Goal: Task Accomplishment & Management: Use online tool/utility

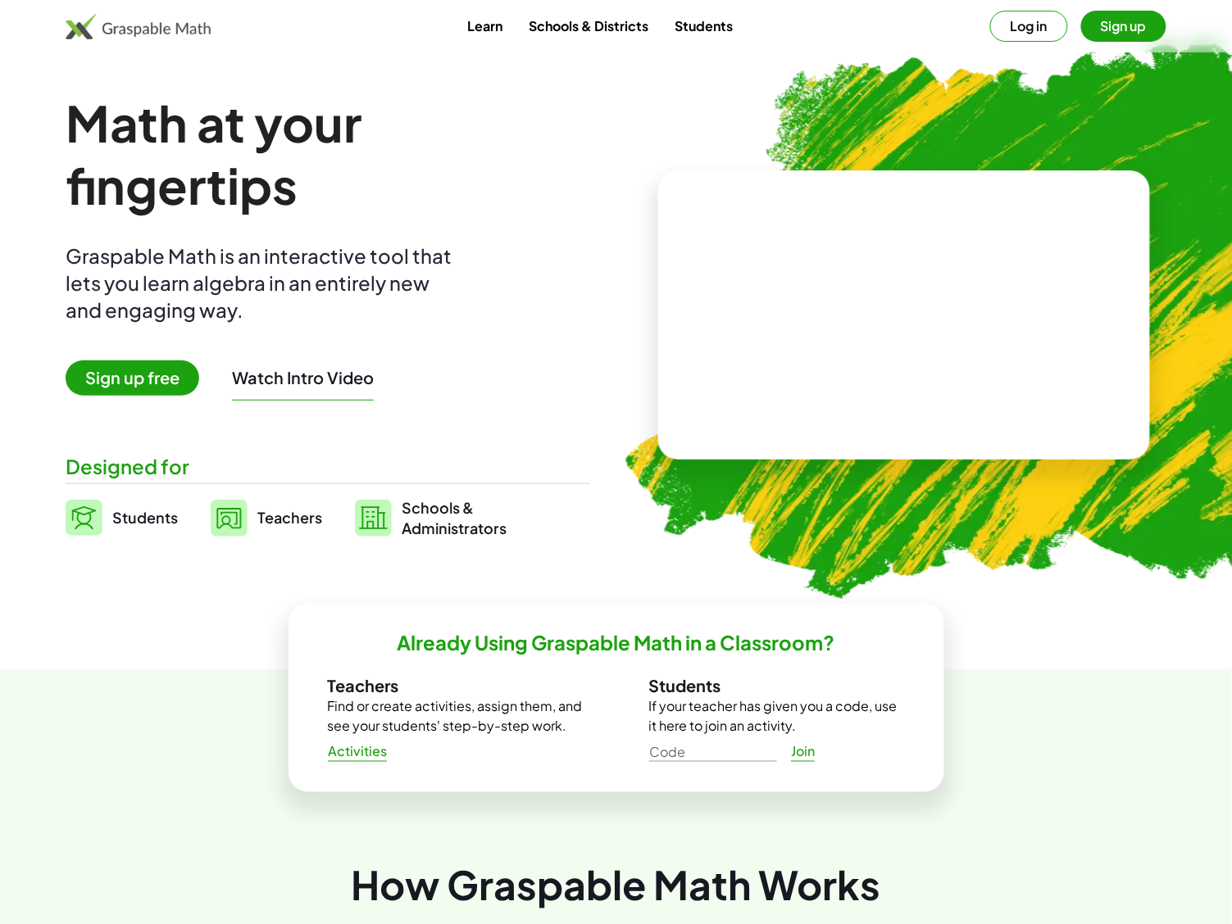
click at [1141, 19] on button "Sign up" at bounding box center [1123, 26] width 85 height 31
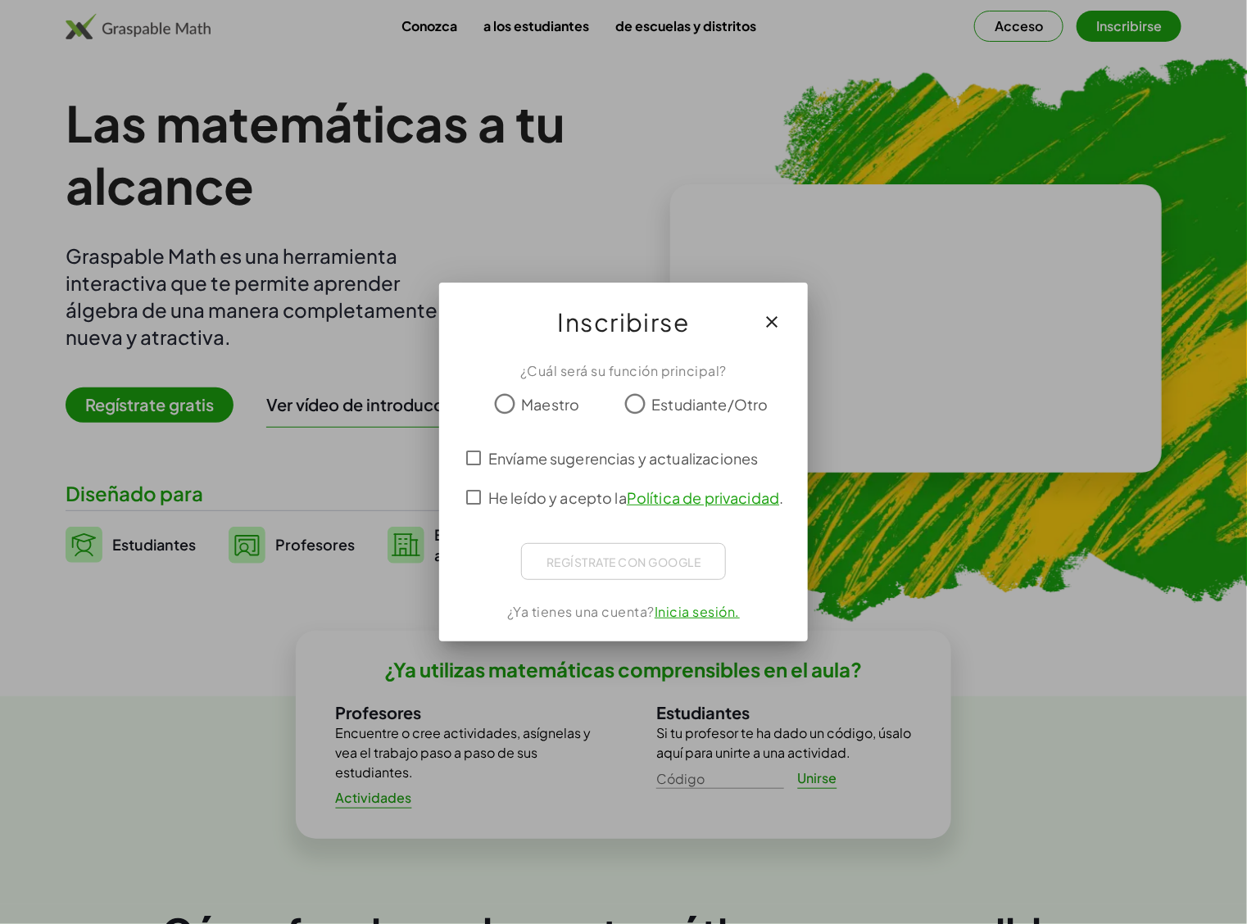
click at [766, 320] on icon "button" at bounding box center [772, 322] width 20 height 20
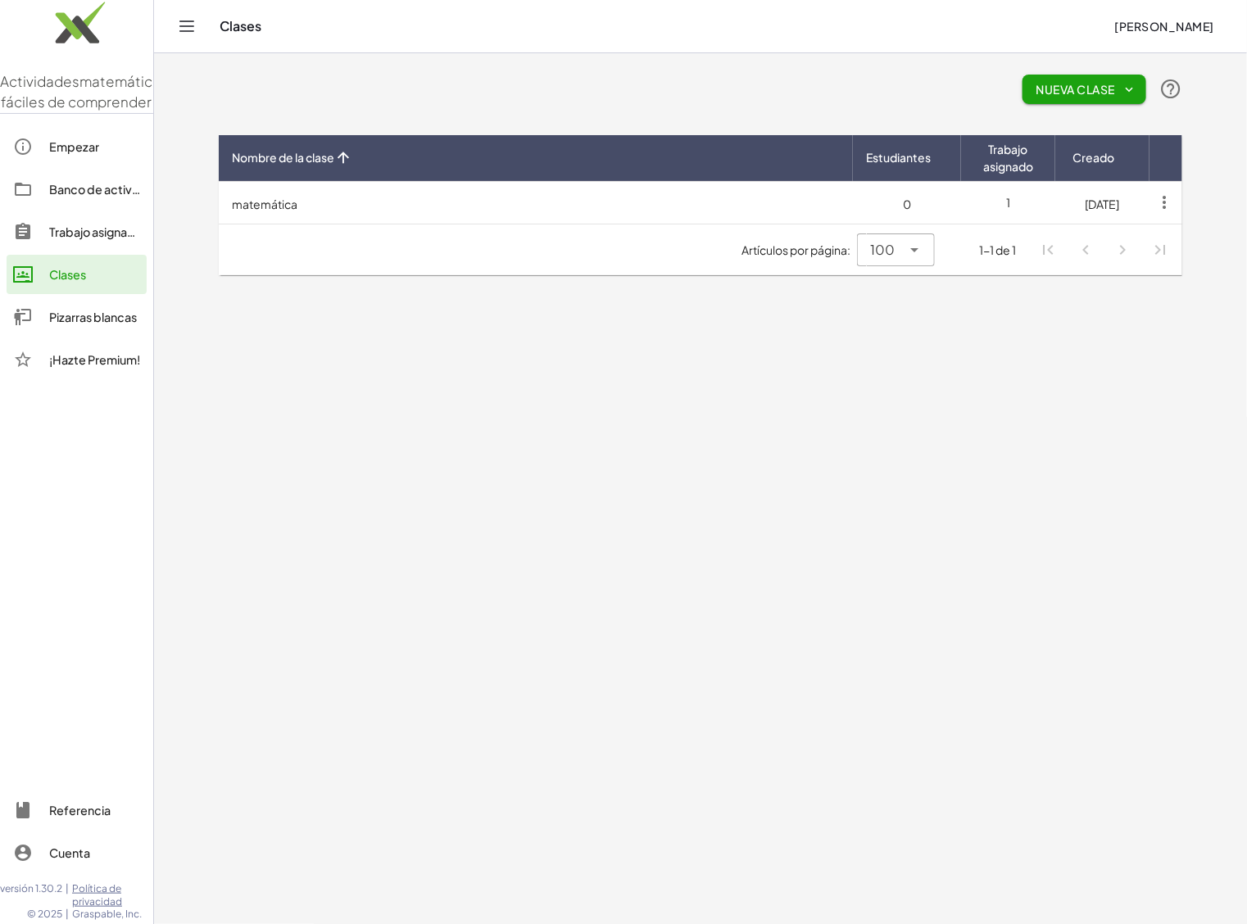
click at [82, 325] on font "Pizarras blancas" at bounding box center [93, 317] width 88 height 15
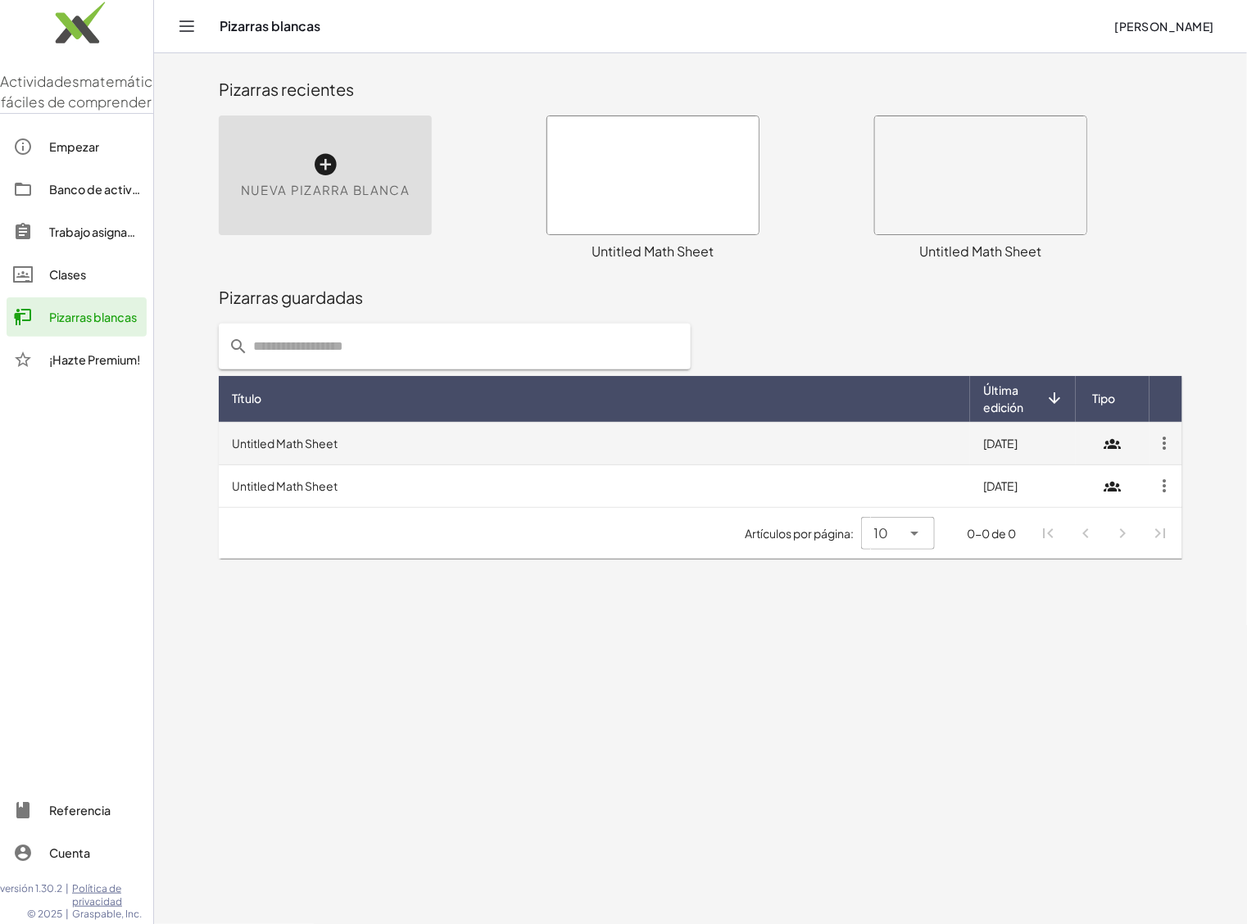
click at [1168, 436] on icon "button" at bounding box center [1165, 444] width 30 height 30
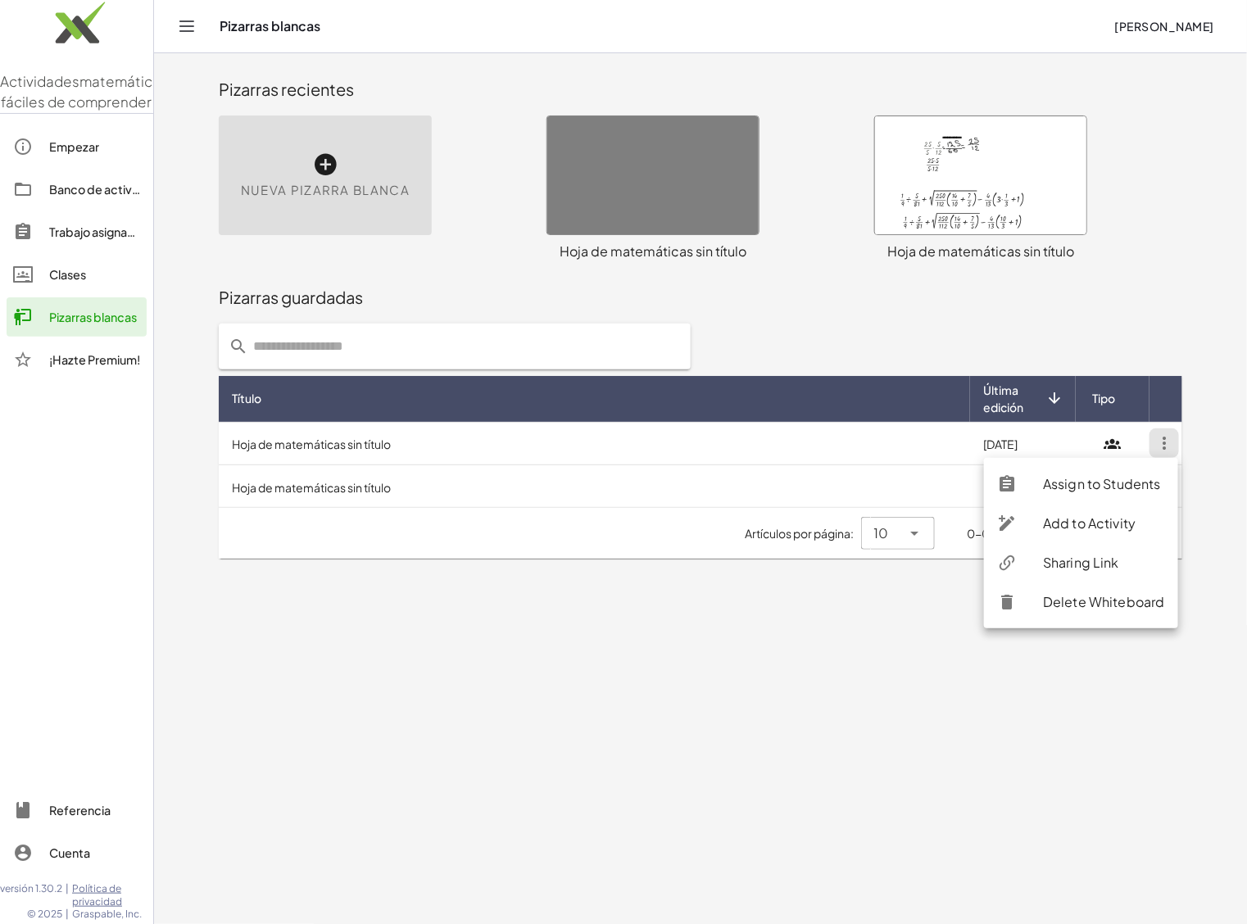
drag, startPoint x: 1102, startPoint y: 492, endPoint x: 710, endPoint y: 252, distance: 459.0
click at [1215, 497] on main "Pizarras recientes Nueva [PERSON_NAME] Loading data... × chevron_right Fórmulas…" at bounding box center [700, 462] width 1093 height 924
click at [358, 350] on input "text" at bounding box center [464, 347] width 433 height 46
click at [710, 252] on font "Hoja de matemáticas sin título" at bounding box center [653, 251] width 187 height 17
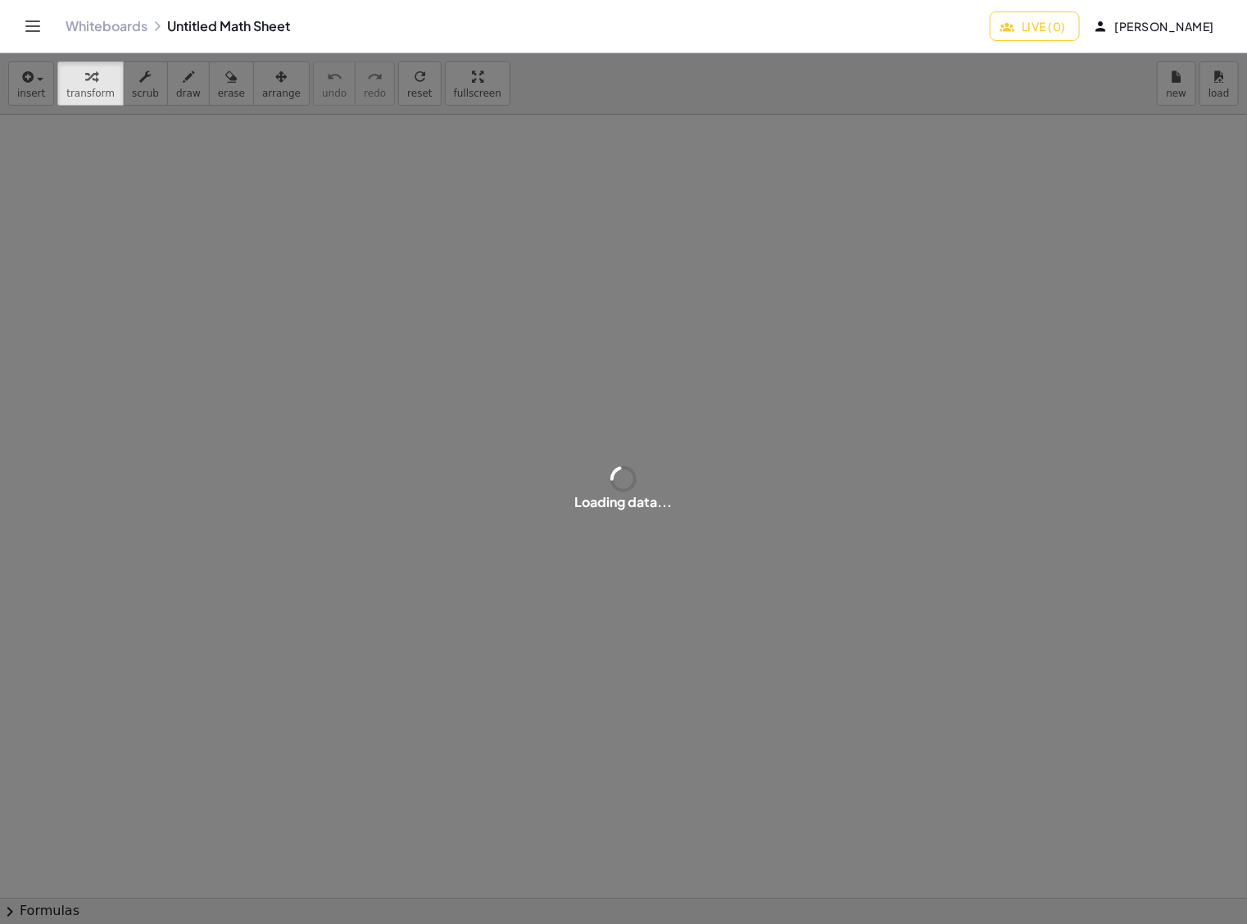
click at [47, 31] on div "Whiteboards Untitled Math Sheet Live (0) [PERSON_NAME]" at bounding box center [624, 26] width 1208 height 52
click at [30, 30] on icon "Toggle navigation" at bounding box center [33, 26] width 20 height 20
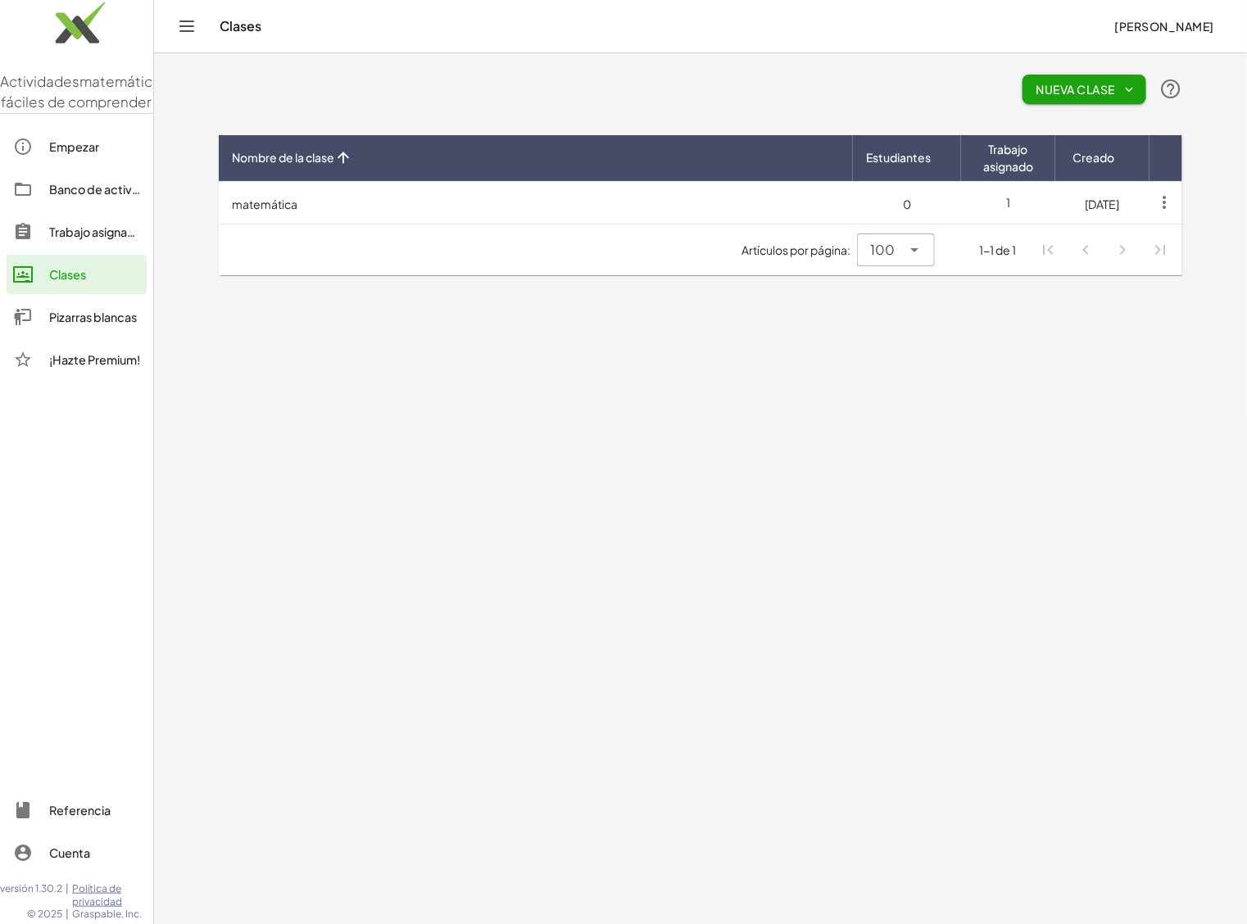
click at [124, 325] on font "Pizarras blancas" at bounding box center [93, 317] width 88 height 15
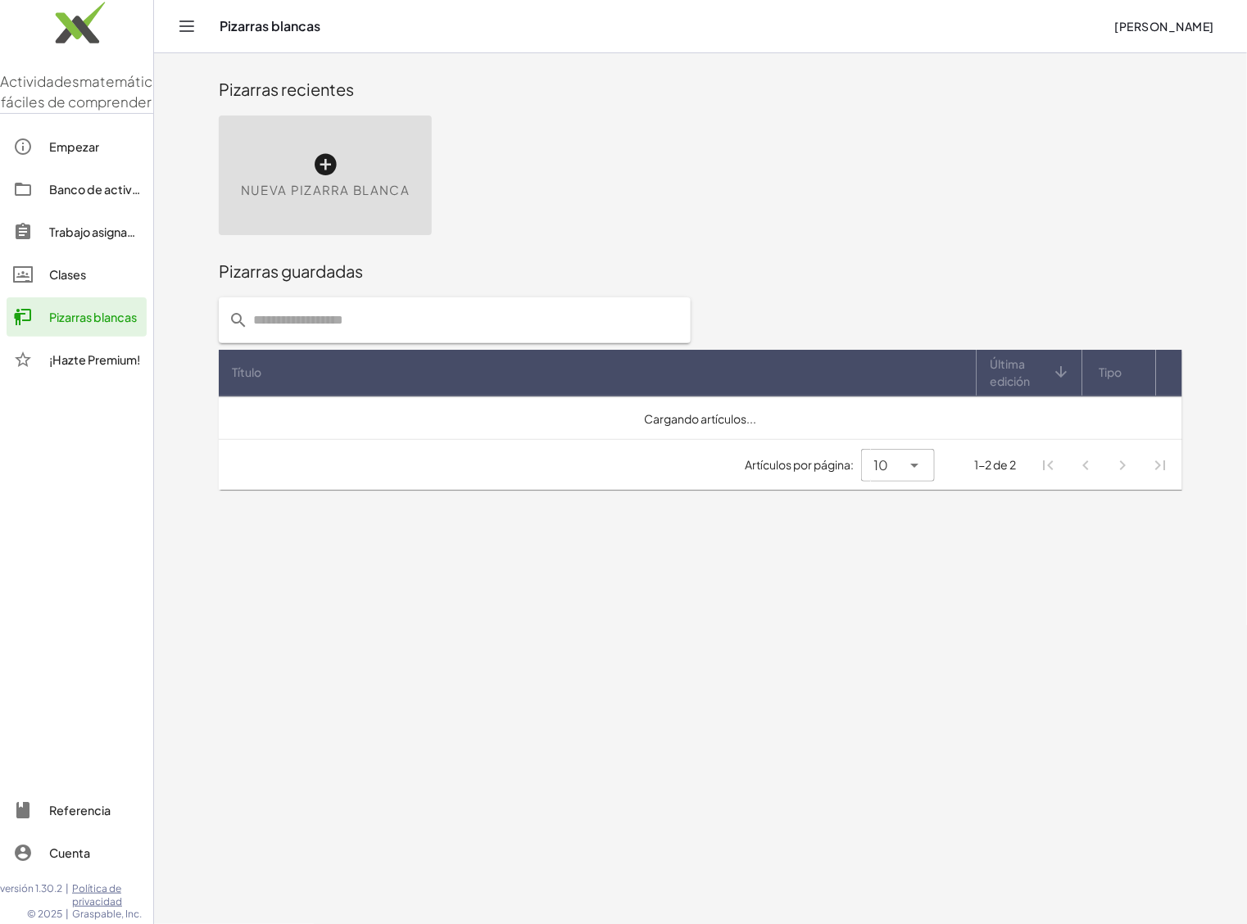
click at [333, 154] on icon at bounding box center [325, 165] width 26 height 26
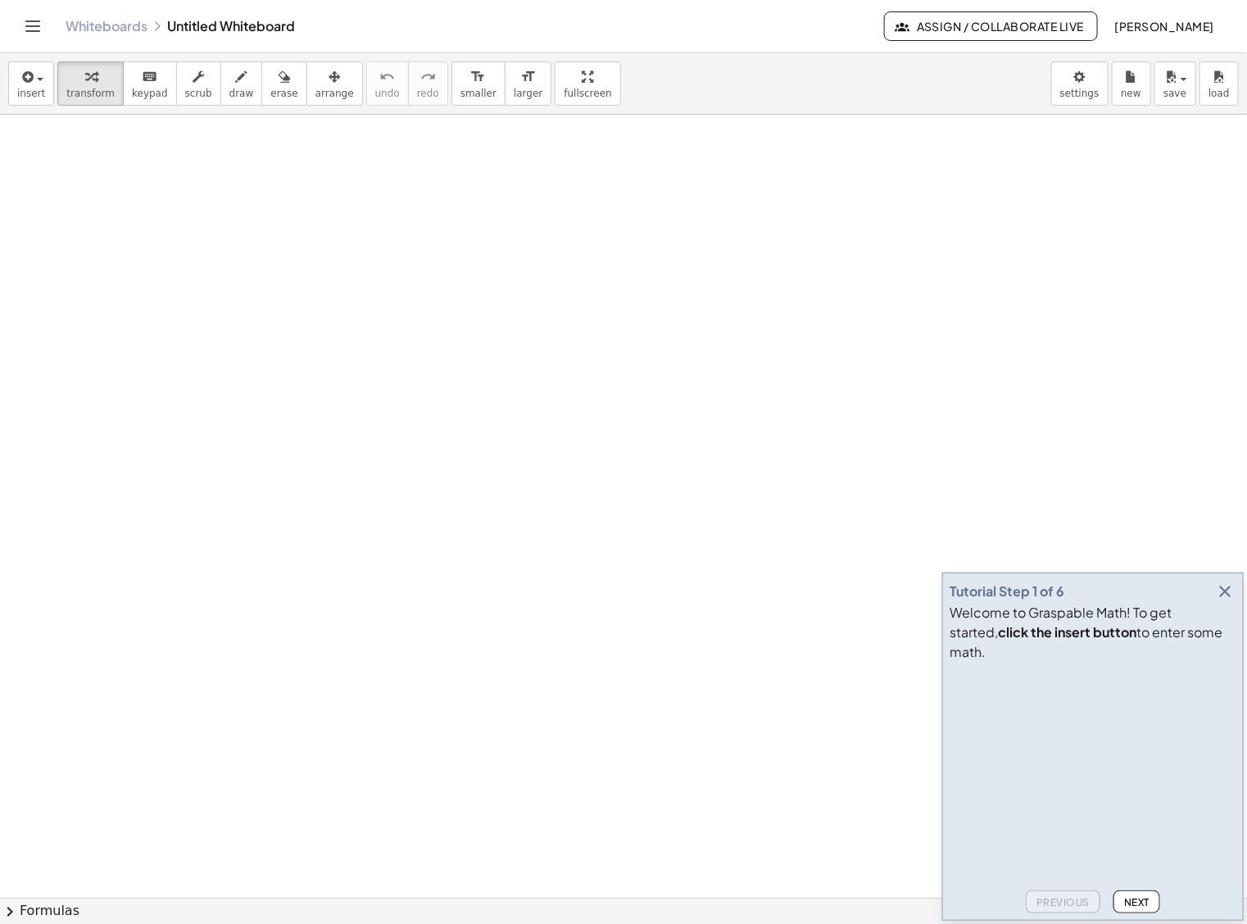
click at [256, 30] on div "Whiteboards Untitled Whiteboard" at bounding box center [475, 26] width 819 height 16
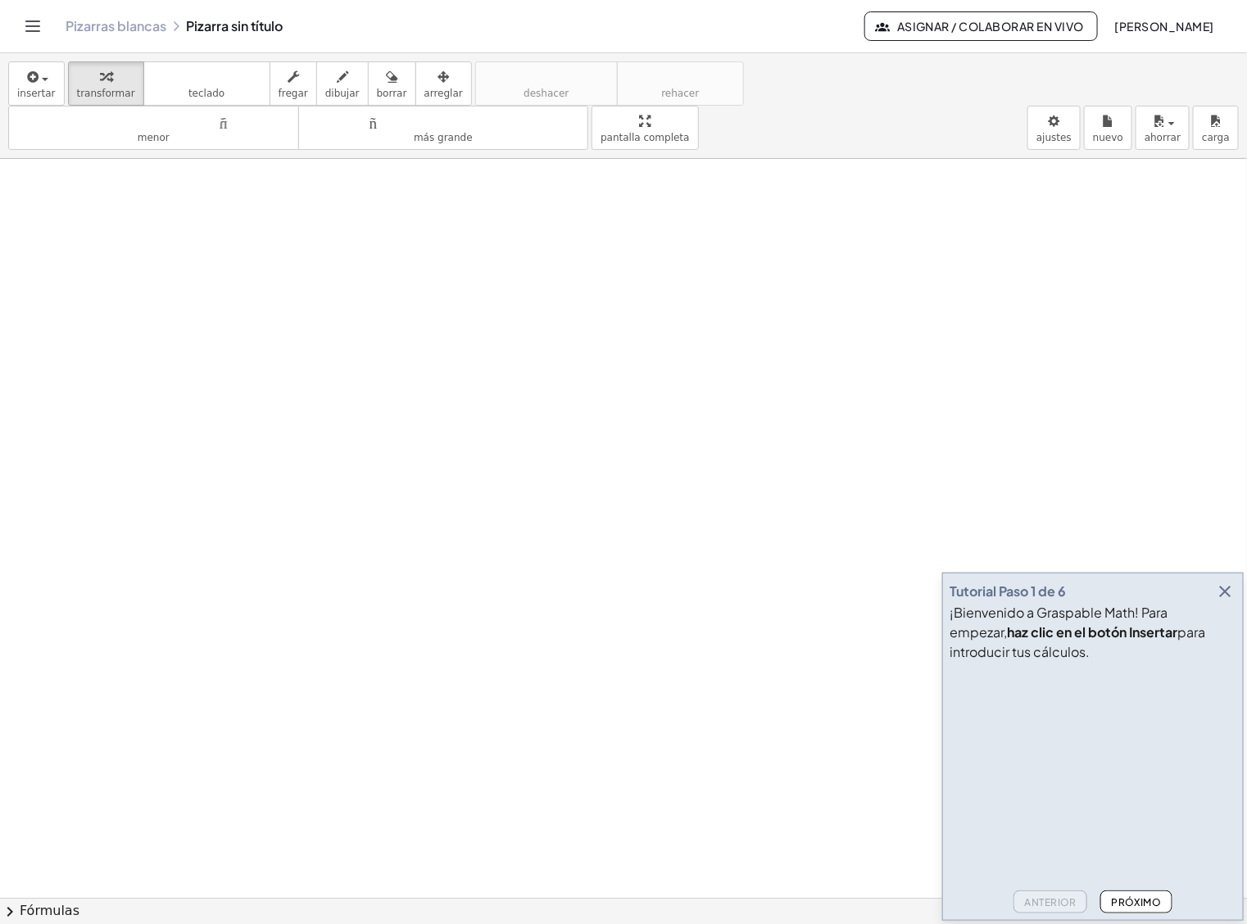
click at [193, 25] on div "Pizarras blancas Pizarra sin título" at bounding box center [465, 26] width 799 height 16
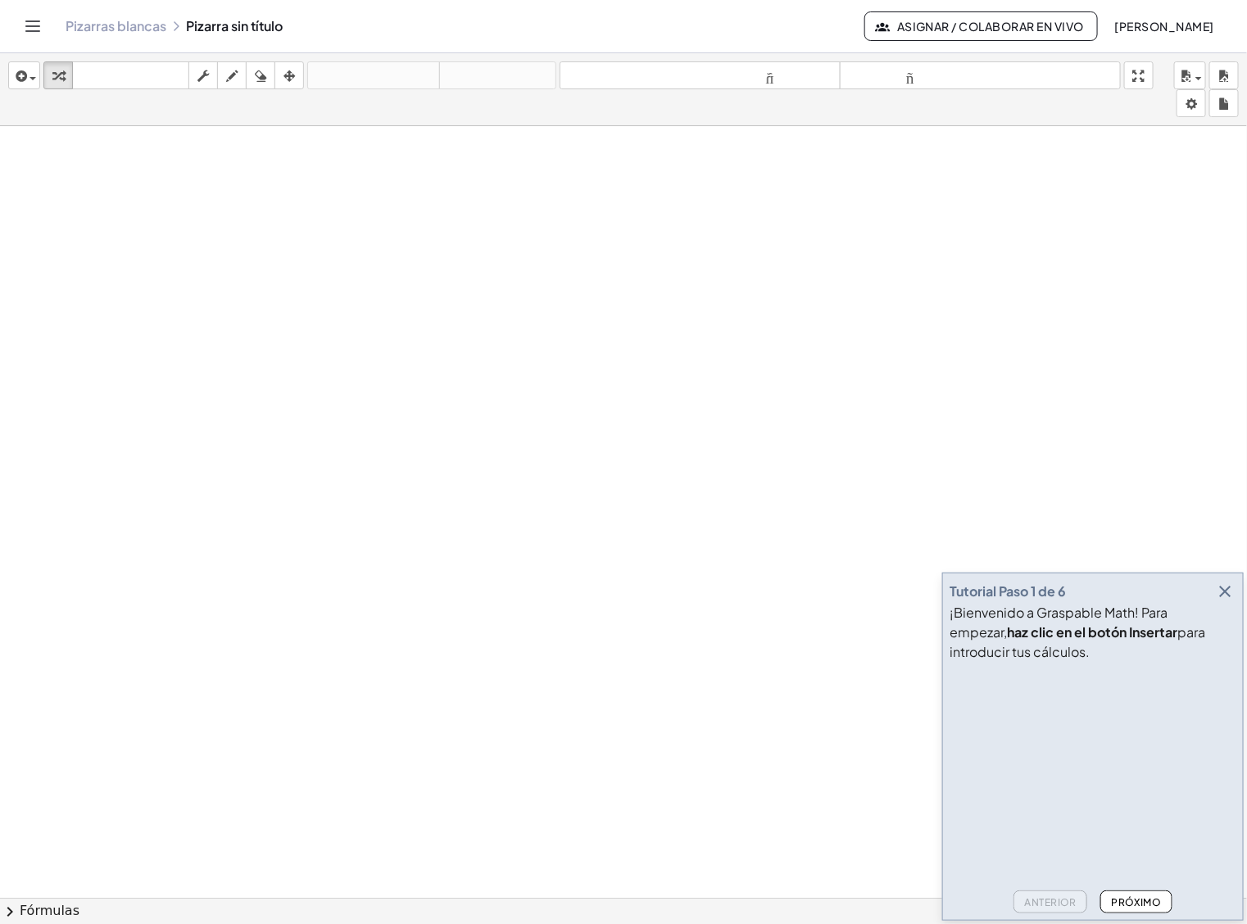
click at [262, 27] on div "Pizarras blancas Pizarra sin título" at bounding box center [465, 26] width 799 height 16
click at [242, 25] on div "Pizarras blancas Pizarra sin título" at bounding box center [465, 26] width 799 height 16
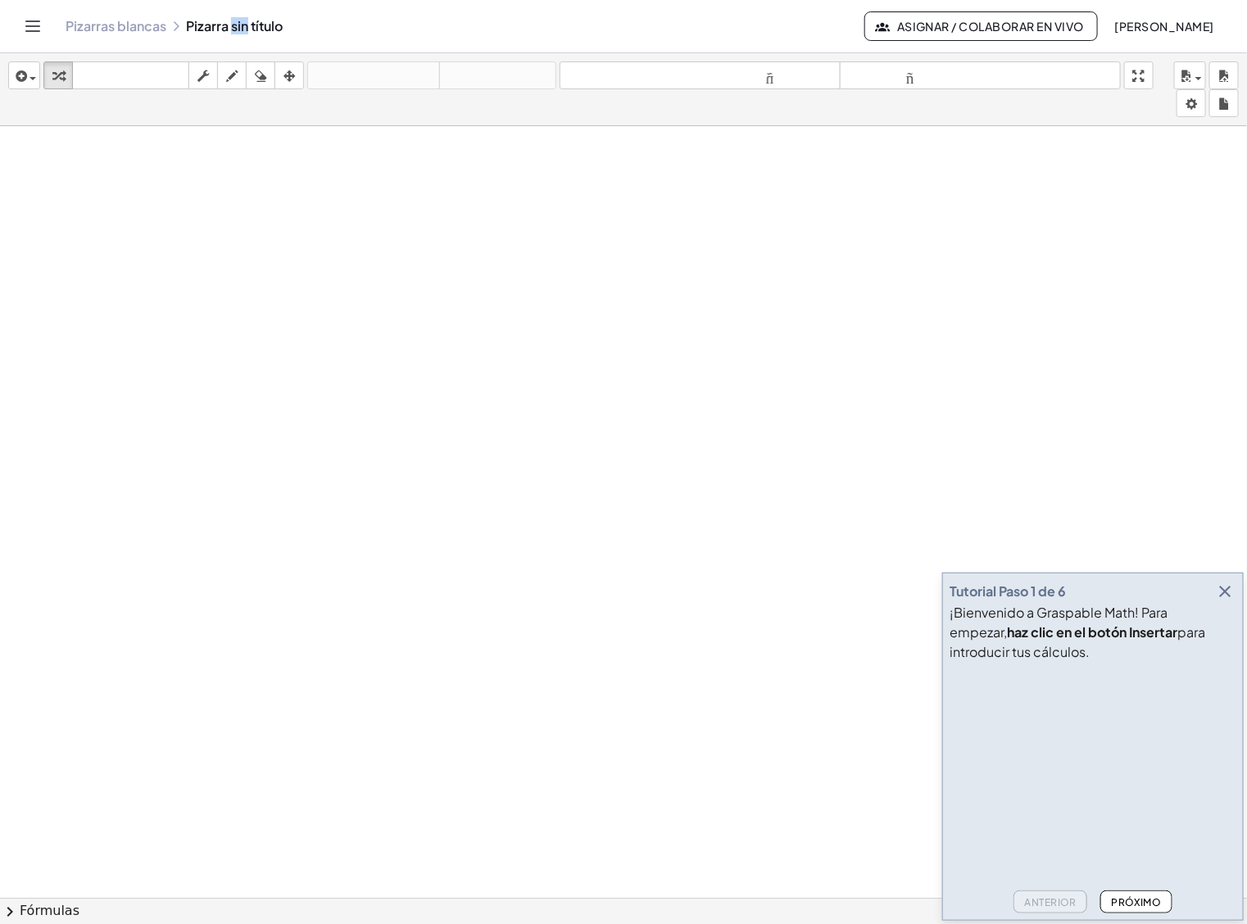
click at [242, 25] on div "Pizarras blancas Pizarra sin título" at bounding box center [465, 26] width 799 height 16
click at [295, 27] on div "Pizarras blancas Pizarra sin título" at bounding box center [465, 26] width 799 height 16
click at [293, 26] on div "Pizarras blancas Pizarra sin título" at bounding box center [465, 26] width 799 height 16
click at [291, 25] on div "Pizarras blancas Pizarra sin título" at bounding box center [465, 26] width 799 height 16
click at [289, 25] on div "Pizarras blancas Pizarra sin título" at bounding box center [465, 26] width 799 height 16
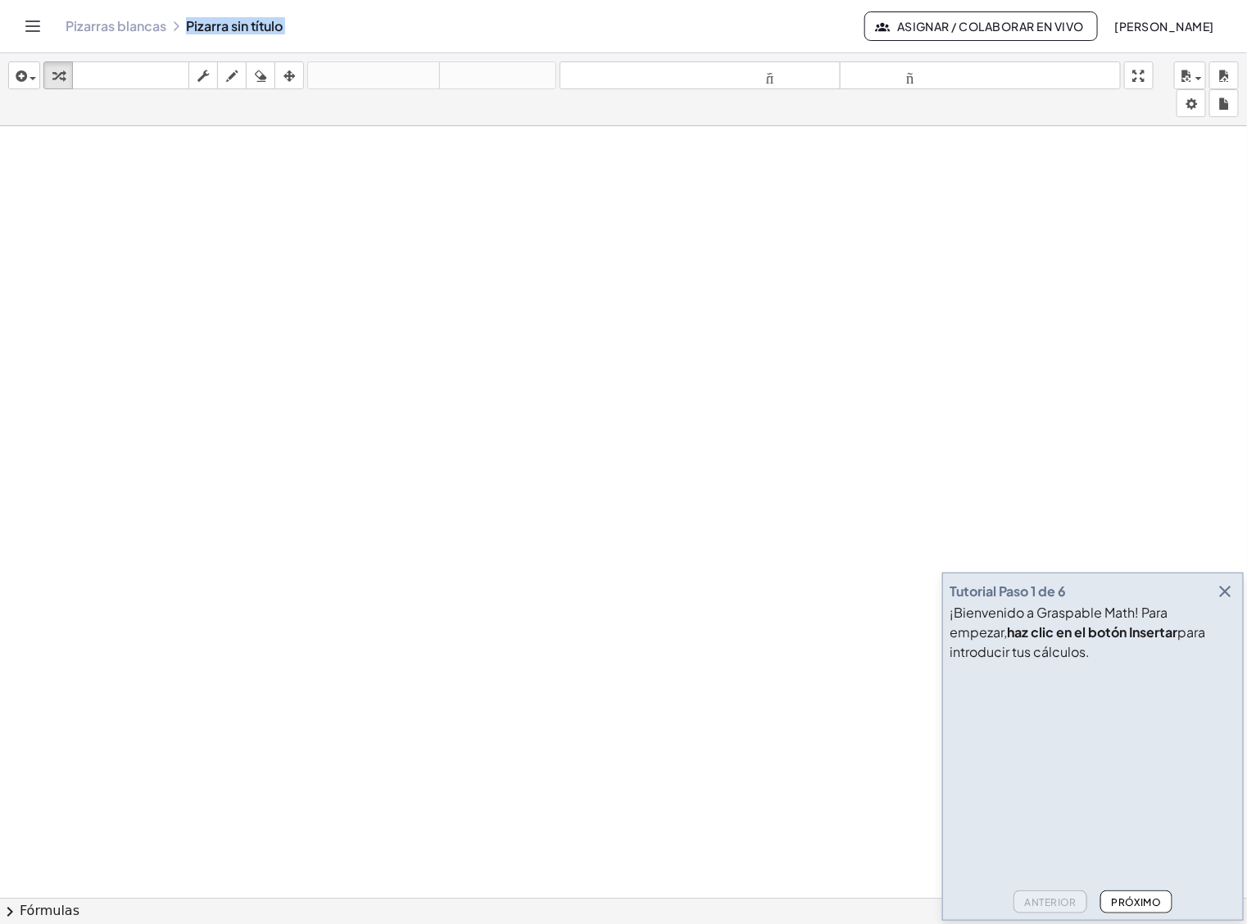
click at [289, 25] on div "Pizarras blancas Pizarra sin título" at bounding box center [465, 26] width 799 height 16
click at [145, 23] on font "Pizarras blancas" at bounding box center [116, 25] width 101 height 17
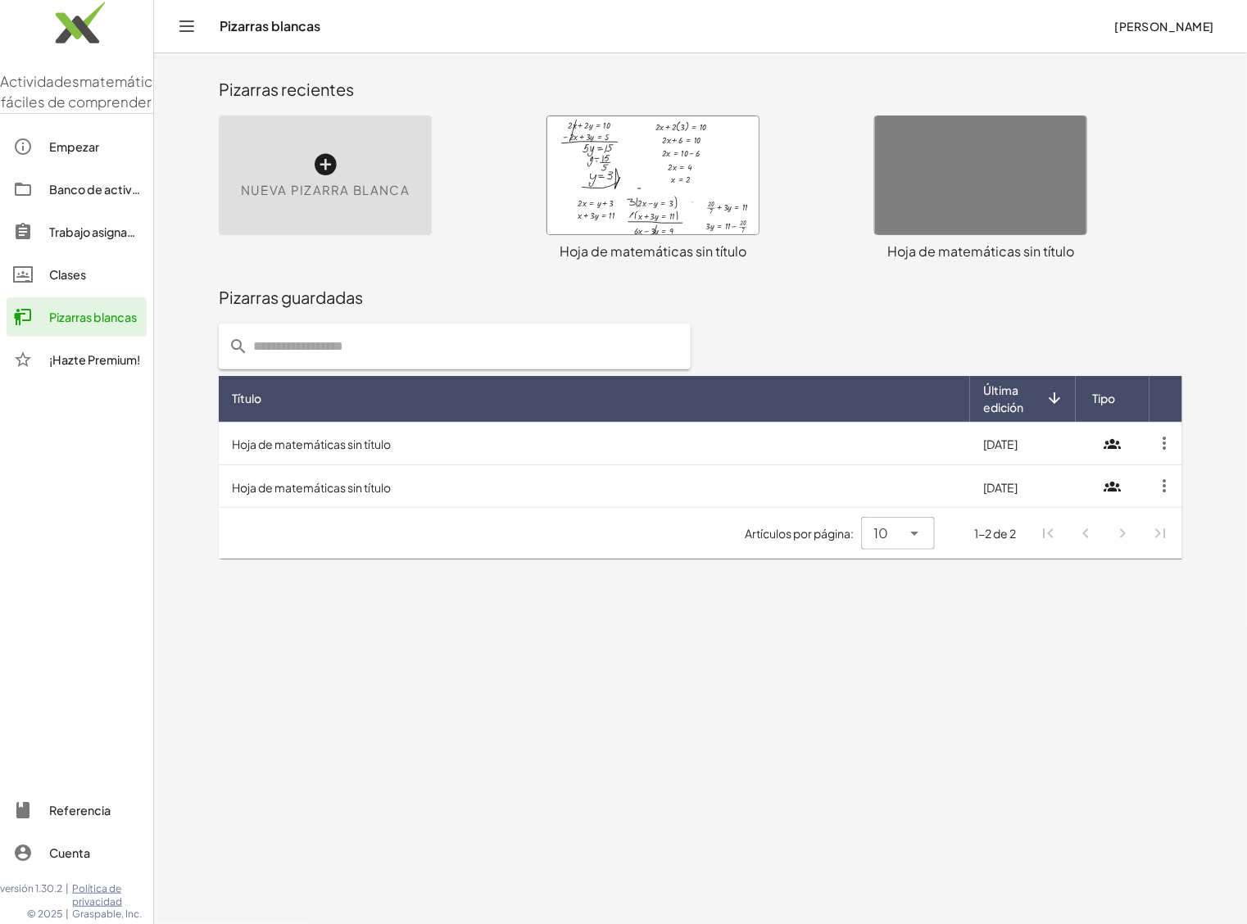
drag, startPoint x: 161, startPoint y: 188, endPoint x: 330, endPoint y: 161, distance: 171.8
click at [464, 292] on div "Pizarras guardadas" at bounding box center [701, 297] width 964 height 23
click at [329, 161] on icon at bounding box center [325, 165] width 26 height 26
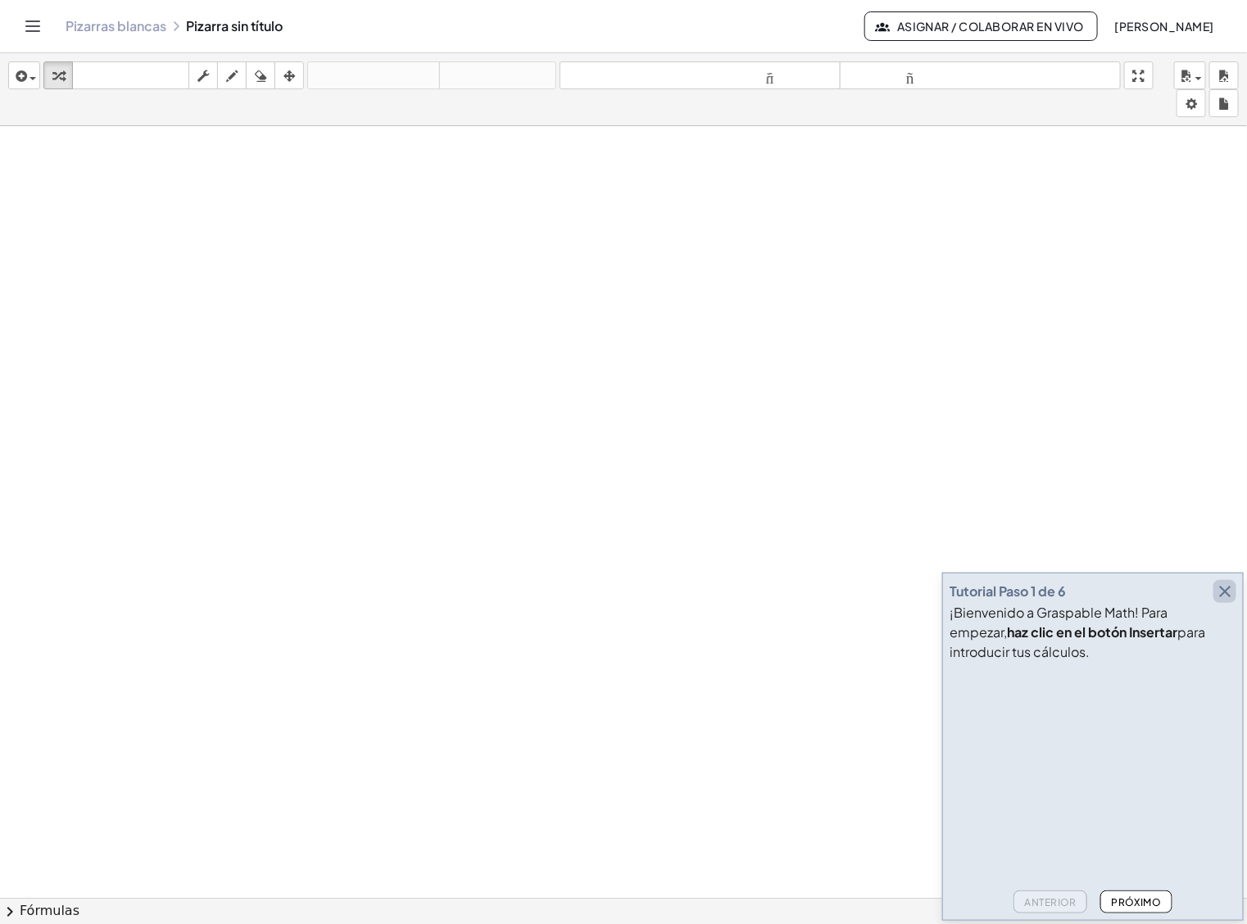
click at [1232, 596] on icon "button" at bounding box center [1225, 592] width 20 height 20
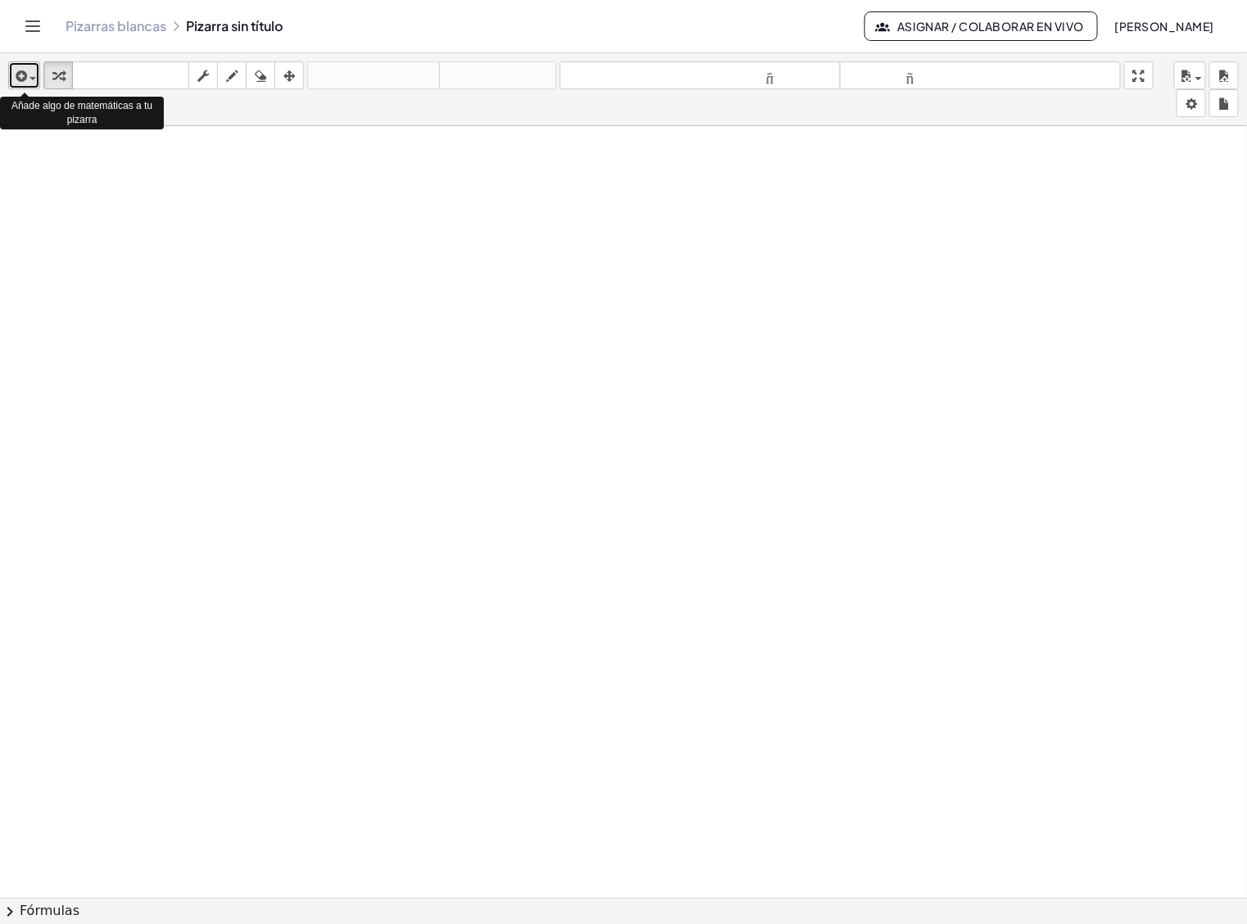
click at [31, 75] on div "button" at bounding box center [24, 76] width 24 height 20
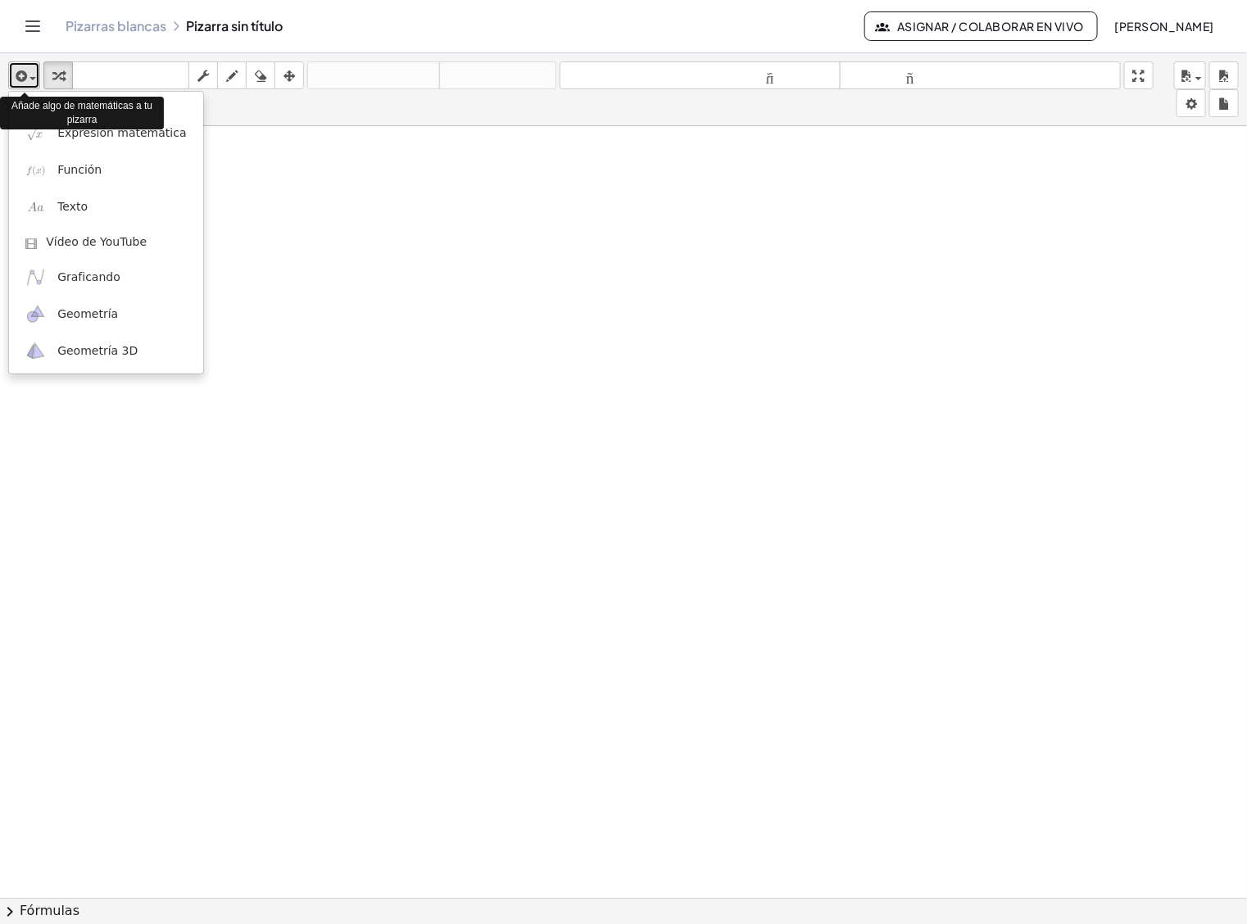
click at [31, 75] on div "button" at bounding box center [24, 76] width 24 height 20
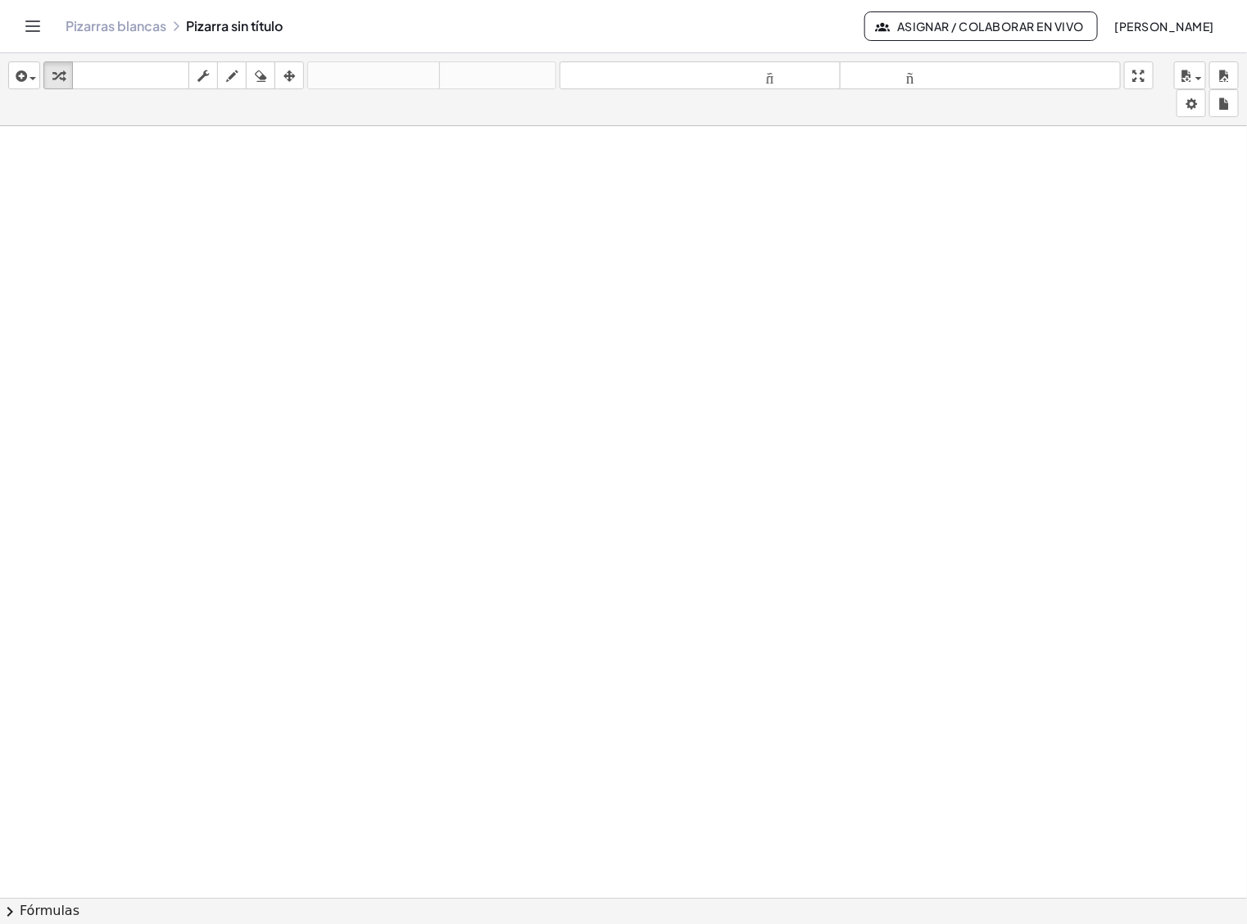
click at [26, 19] on icon "Cambiar navegación" at bounding box center [33, 26] width 20 height 20
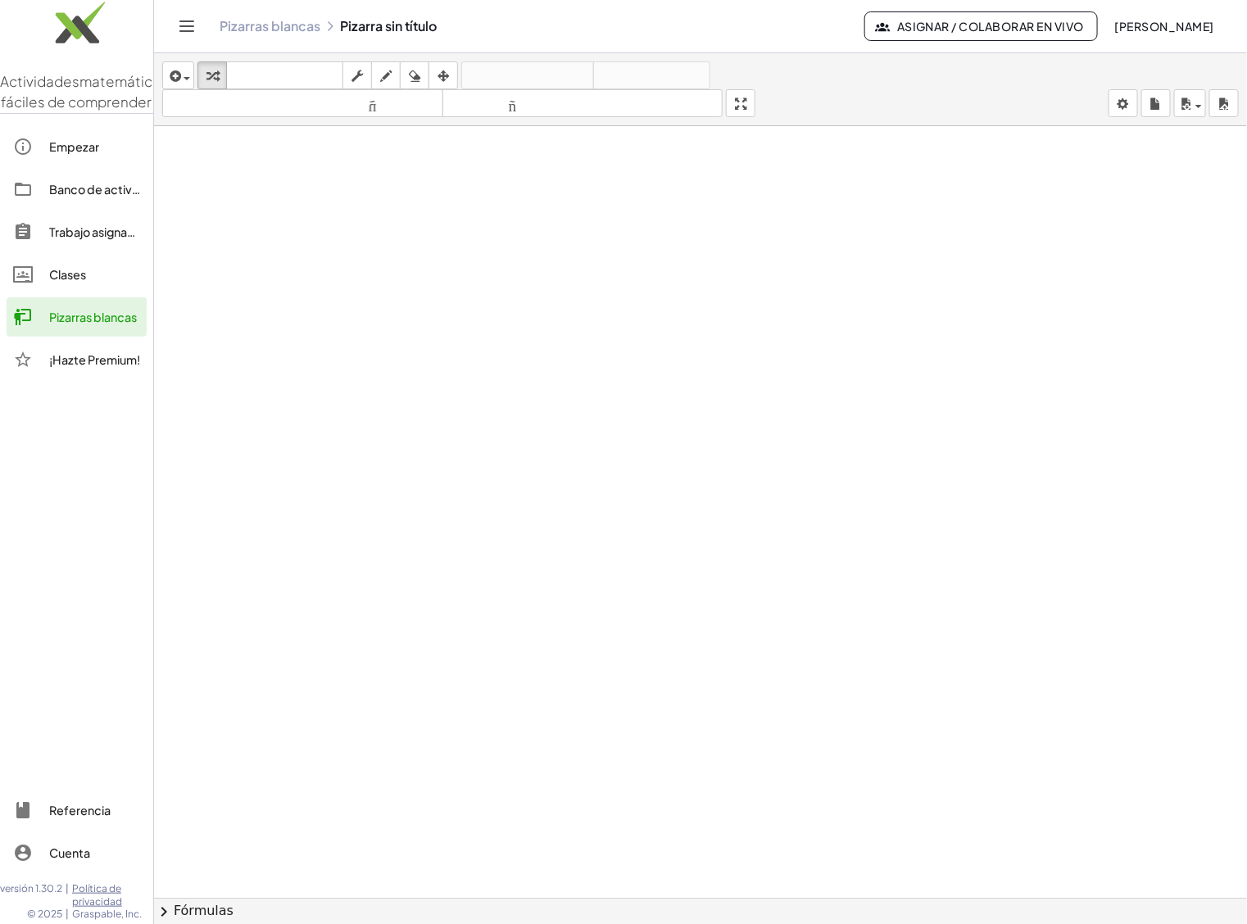
click at [246, 23] on font "Pizarras blancas" at bounding box center [270, 25] width 101 height 17
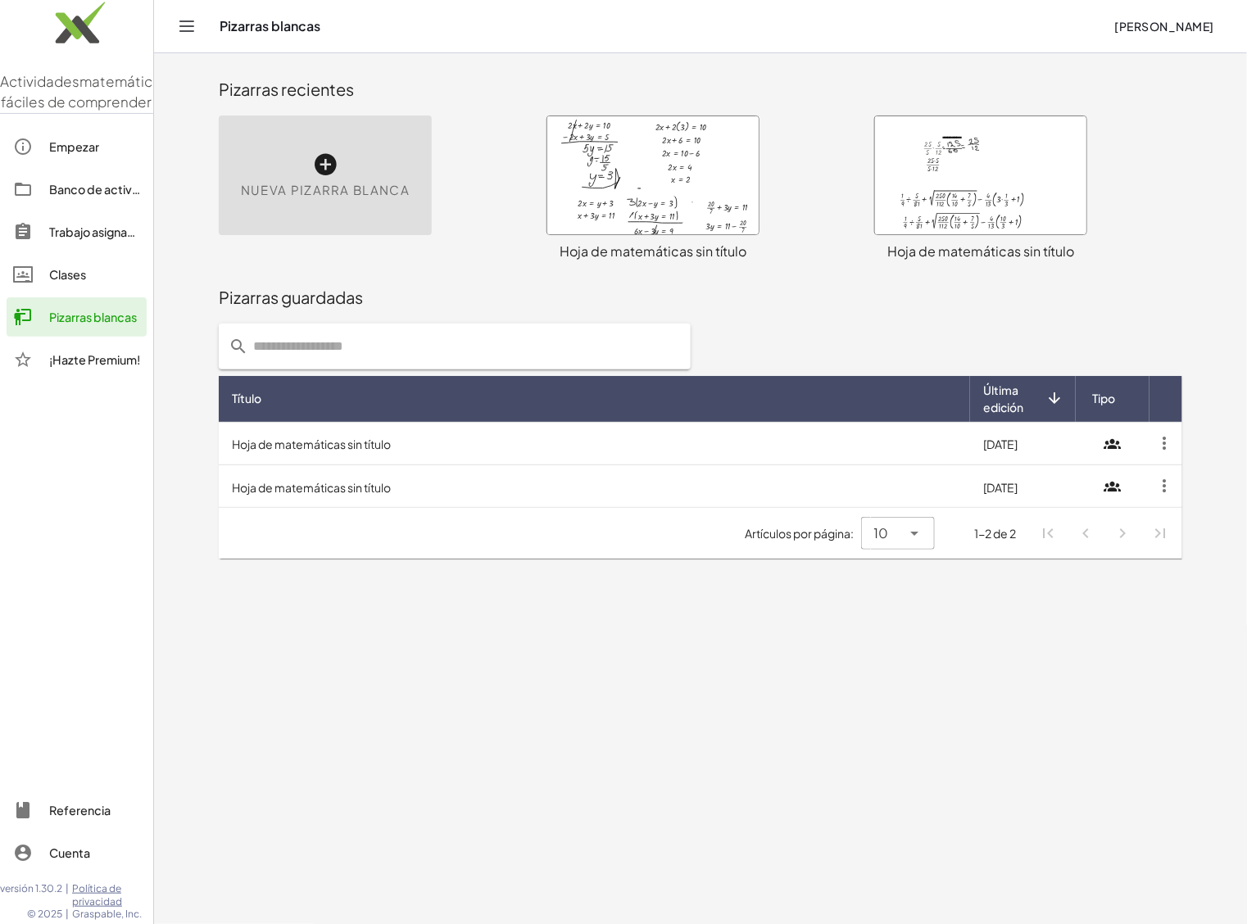
click at [324, 166] on icon at bounding box center [325, 165] width 26 height 26
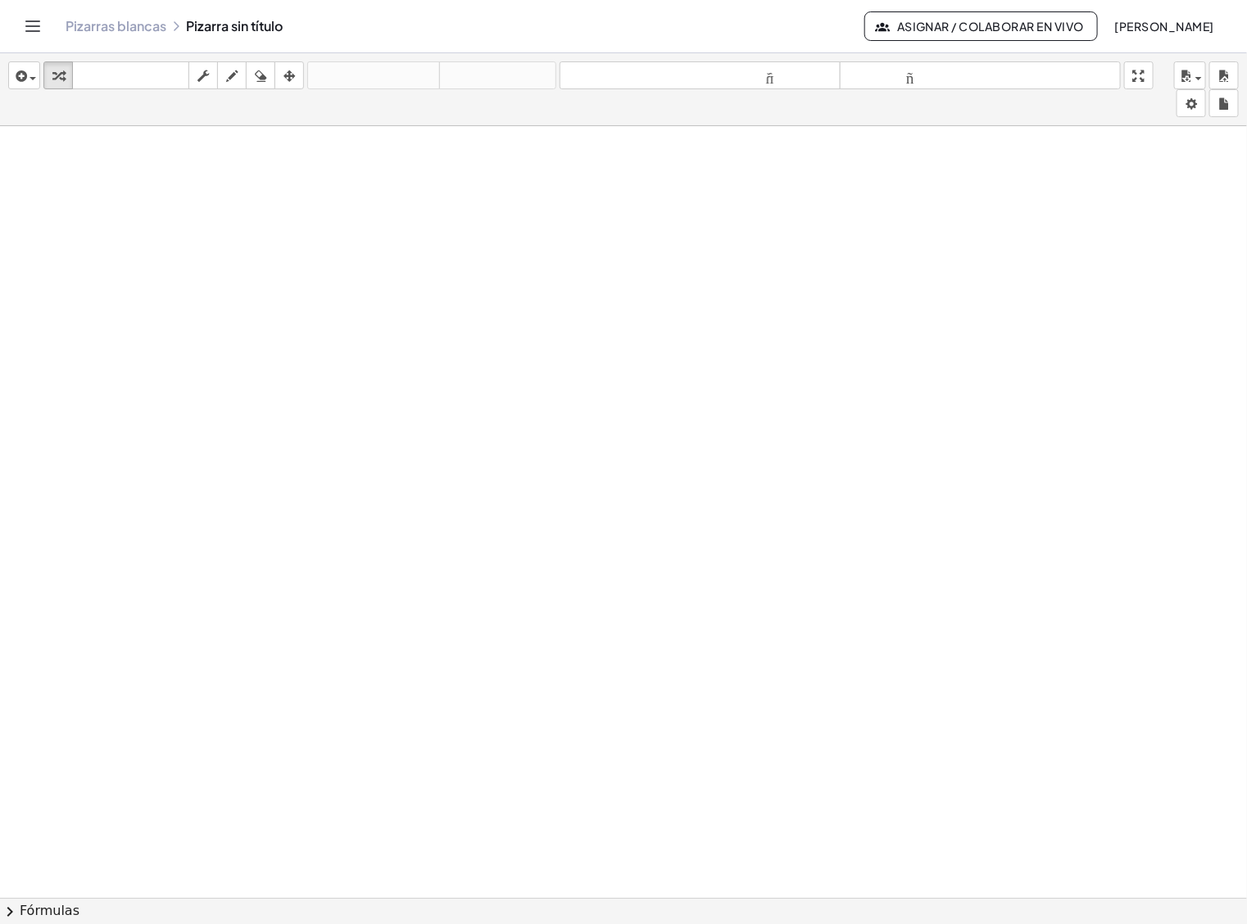
click at [1038, 30] on font "Asignar / Colaborar en vivo" at bounding box center [990, 26] width 187 height 15
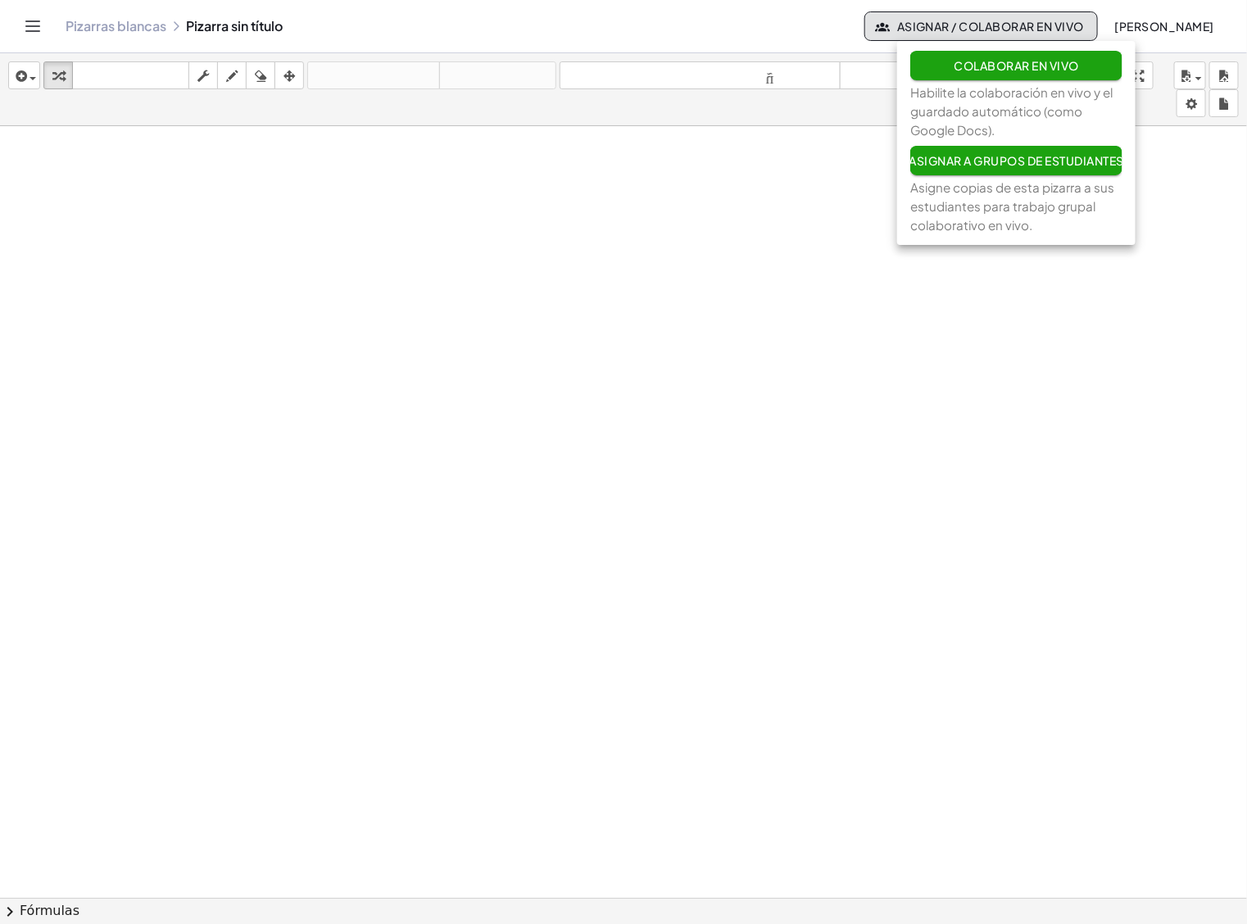
click at [340, 219] on div at bounding box center [623, 909] width 1247 height 1567
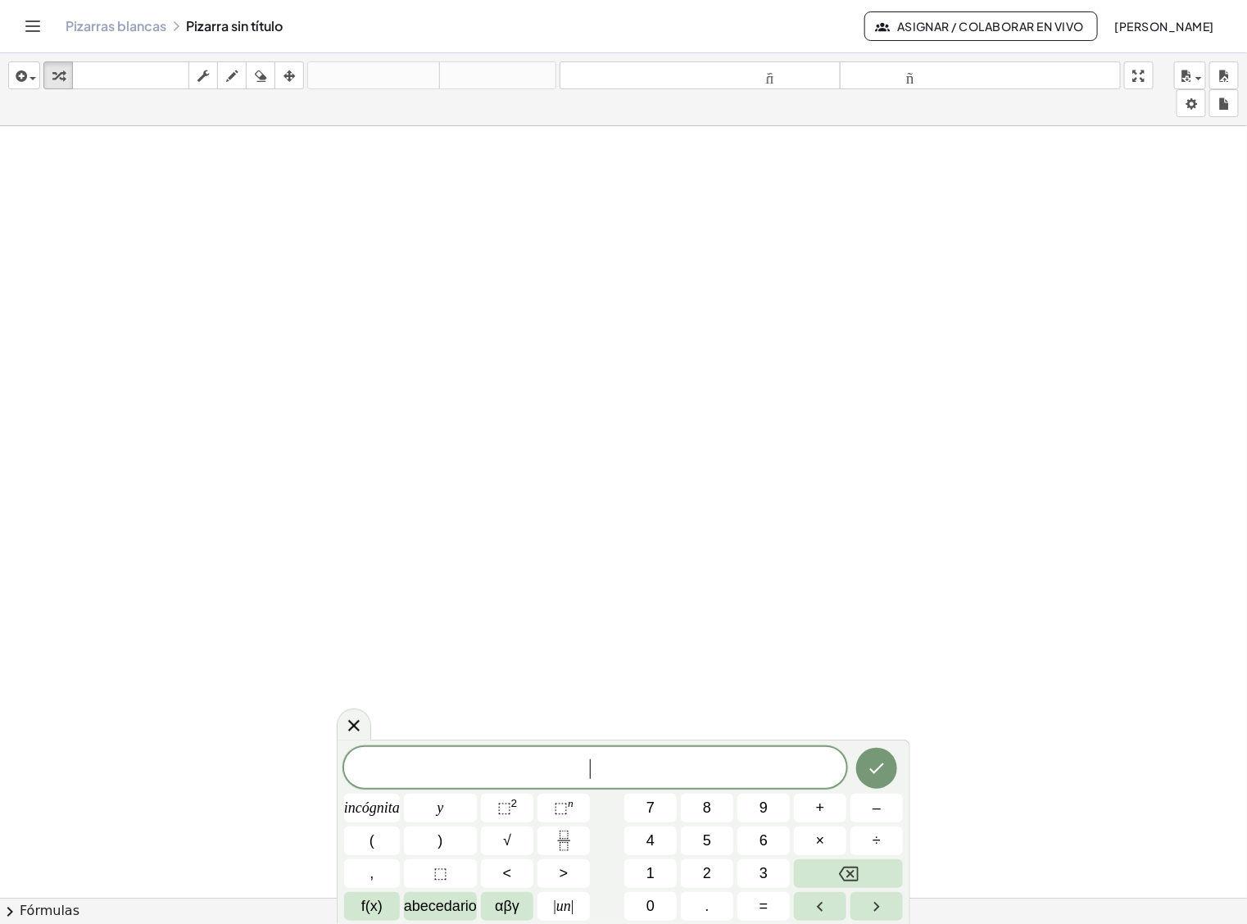
click at [268, 193] on div at bounding box center [623, 909] width 1247 height 1567
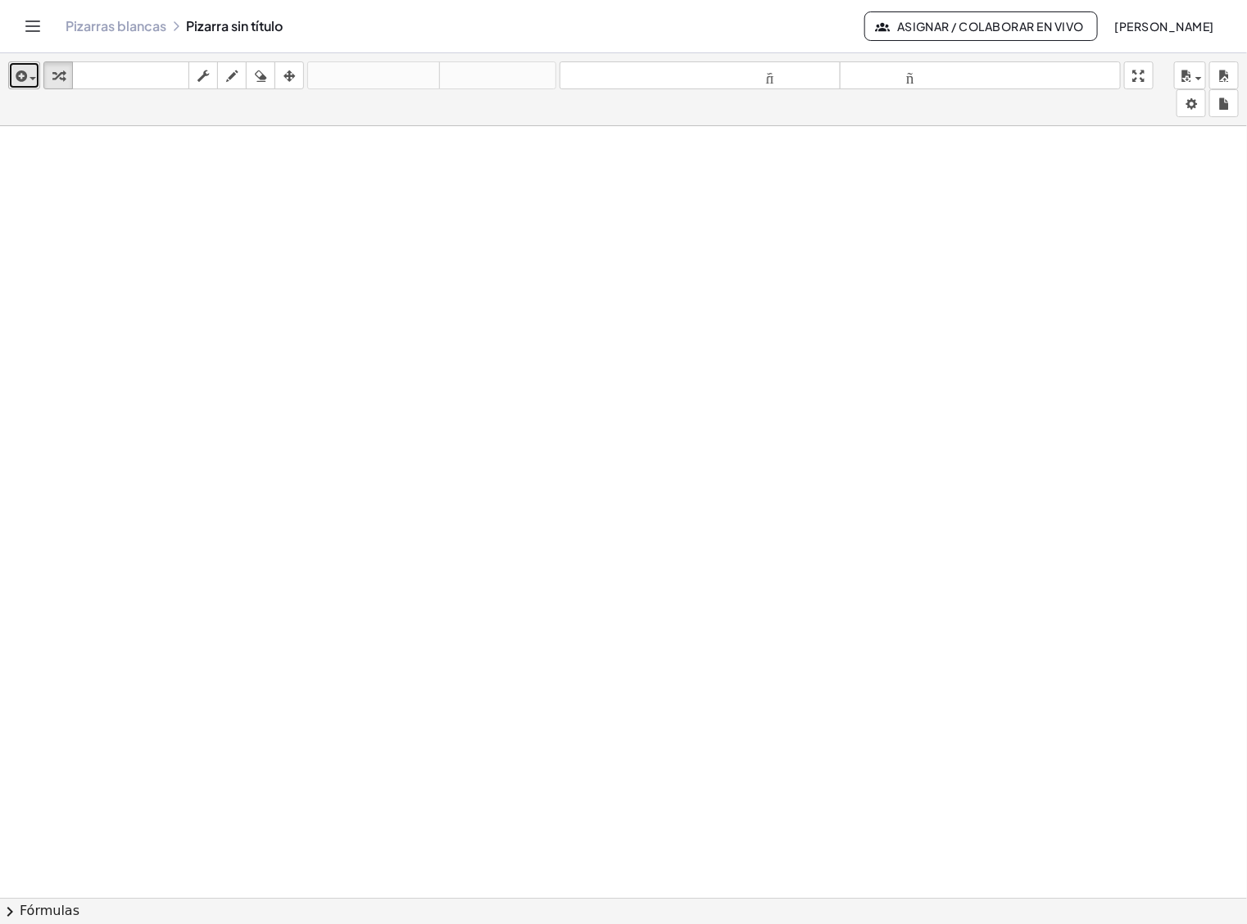
click at [30, 72] on span "button" at bounding box center [28, 77] width 3 height 11
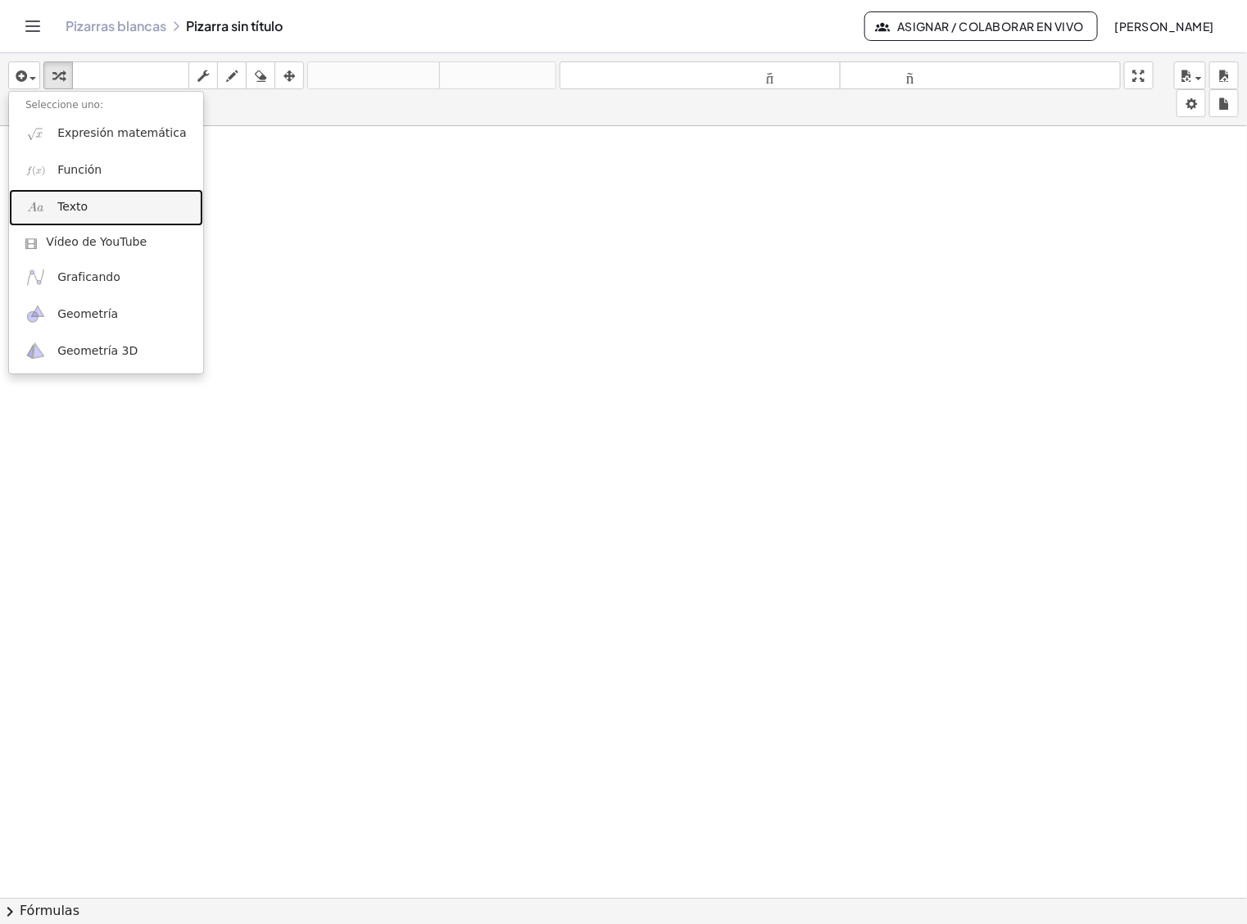
click at [78, 211] on font "Texto" at bounding box center [72, 206] width 30 height 13
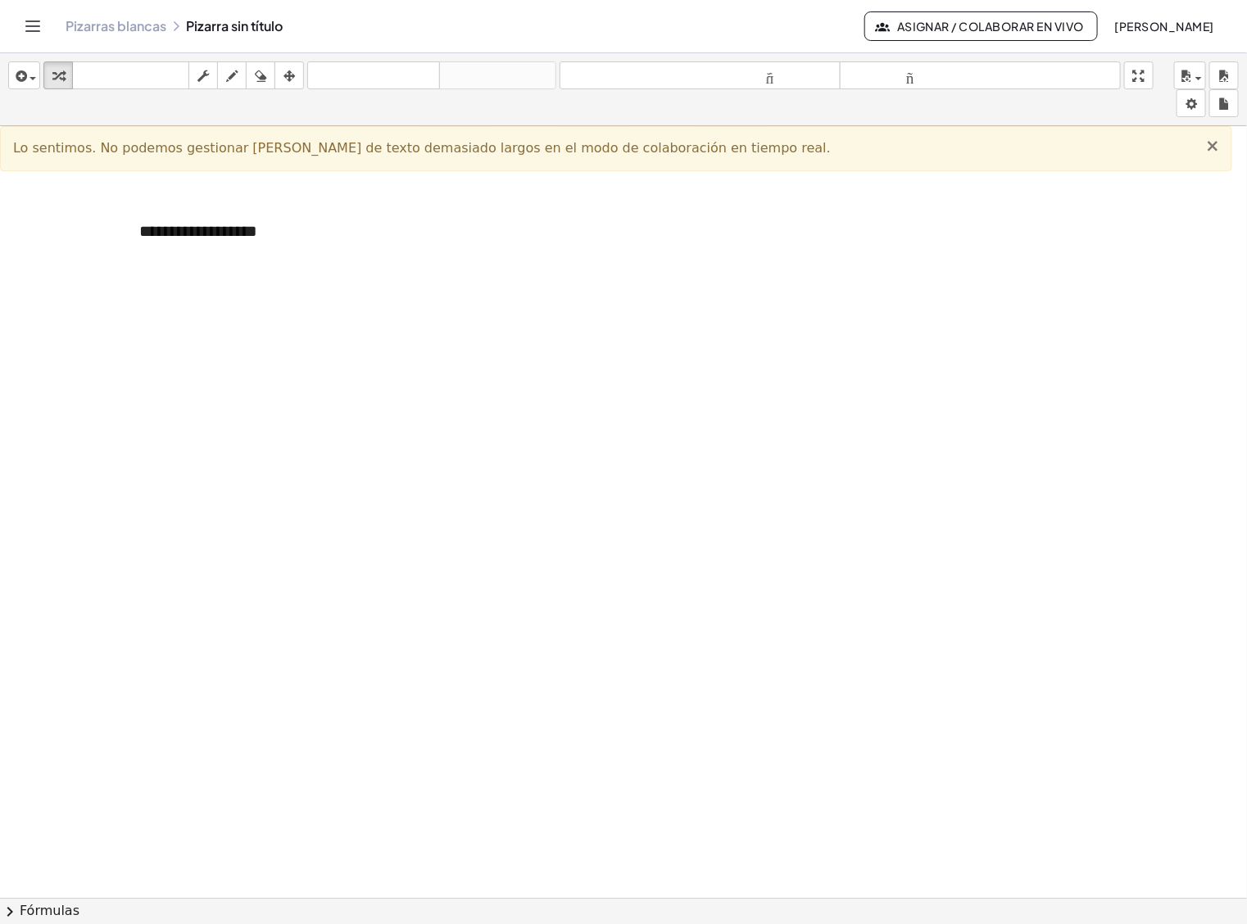
click at [1210, 153] on font "×" at bounding box center [1212, 146] width 15 height 20
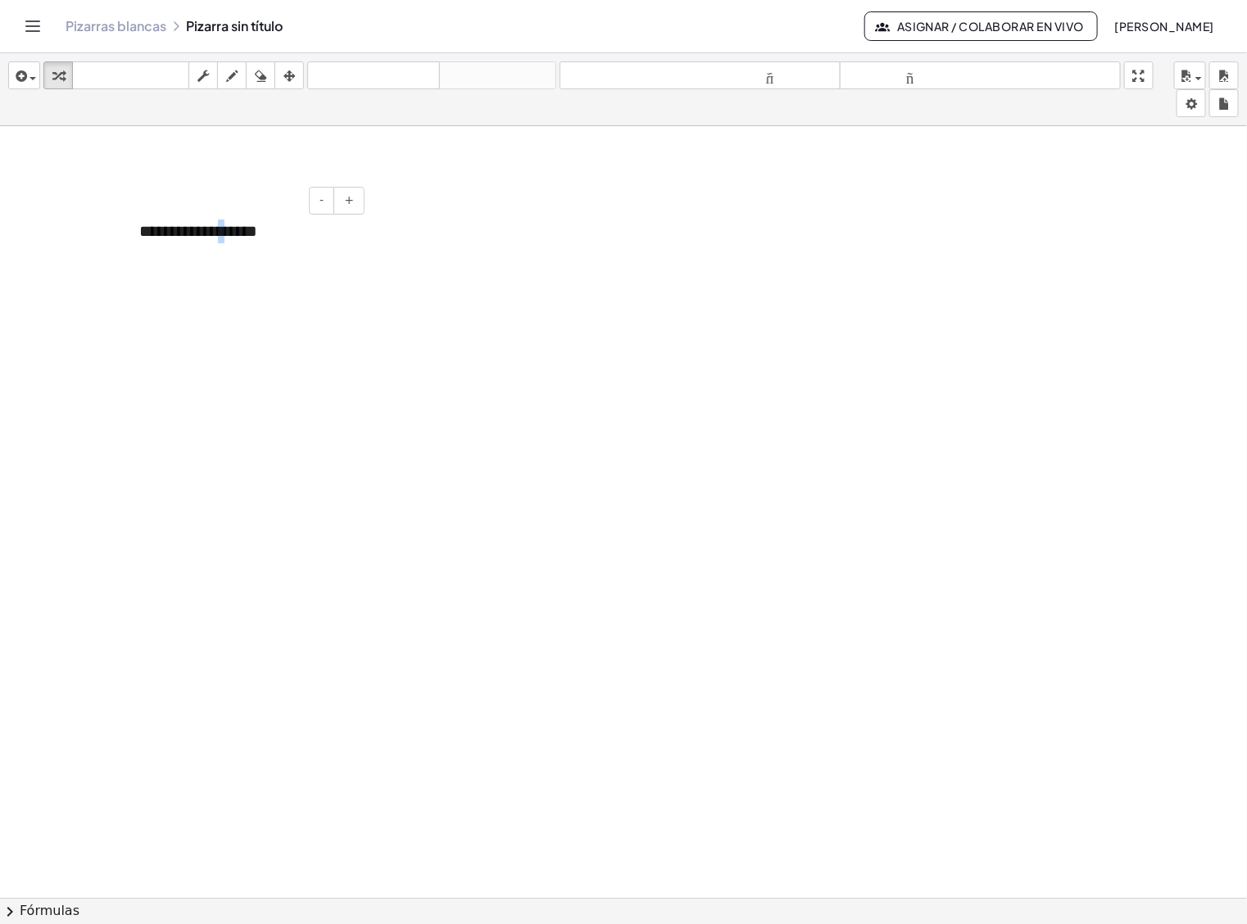
click at [221, 238] on font "**********" at bounding box center [198, 231] width 118 height 16
click at [284, 205] on div "- +" at bounding box center [242, 201] width 246 height 28
click at [31, 78] on span "button" at bounding box center [33, 78] width 7 height 3
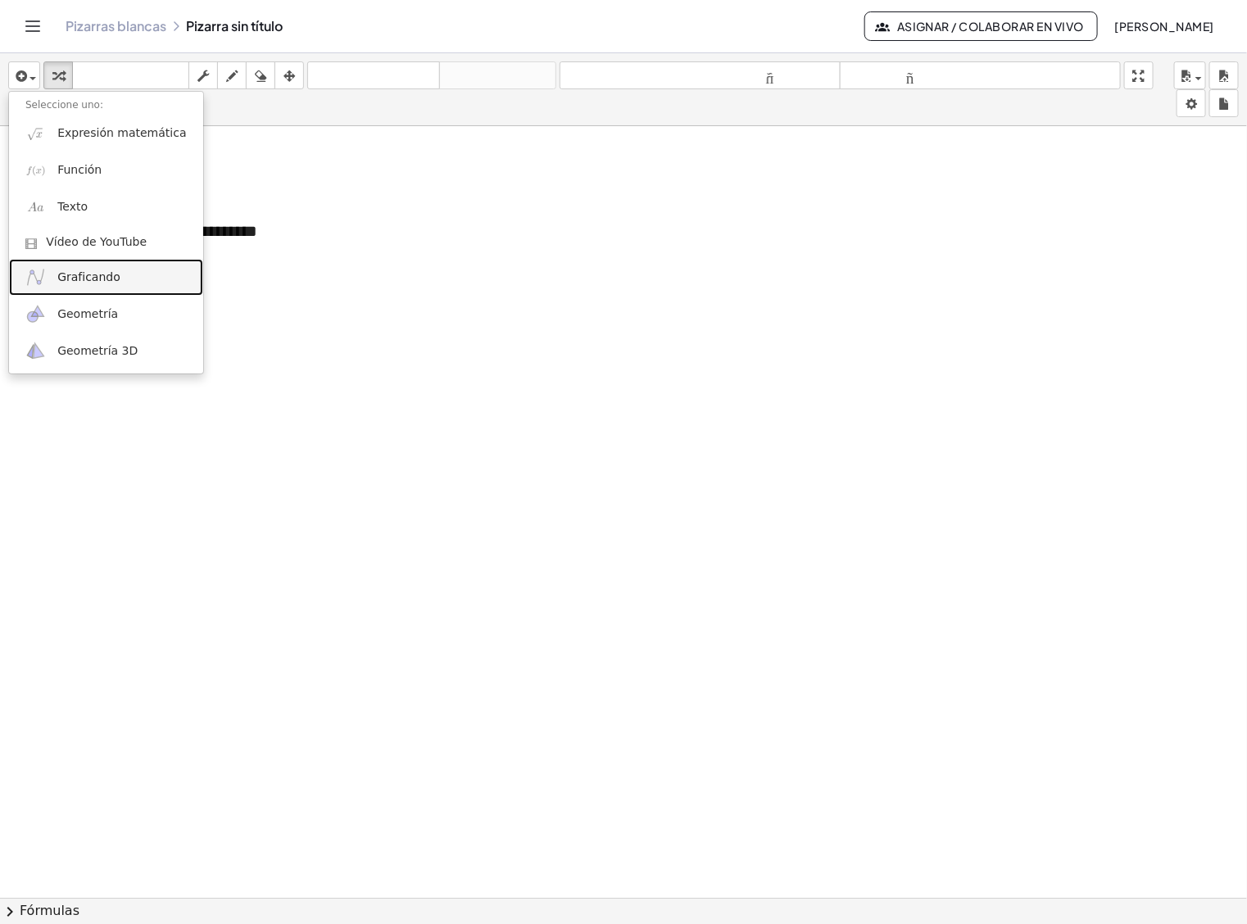
click at [166, 277] on link "Graficando" at bounding box center [106, 277] width 194 height 37
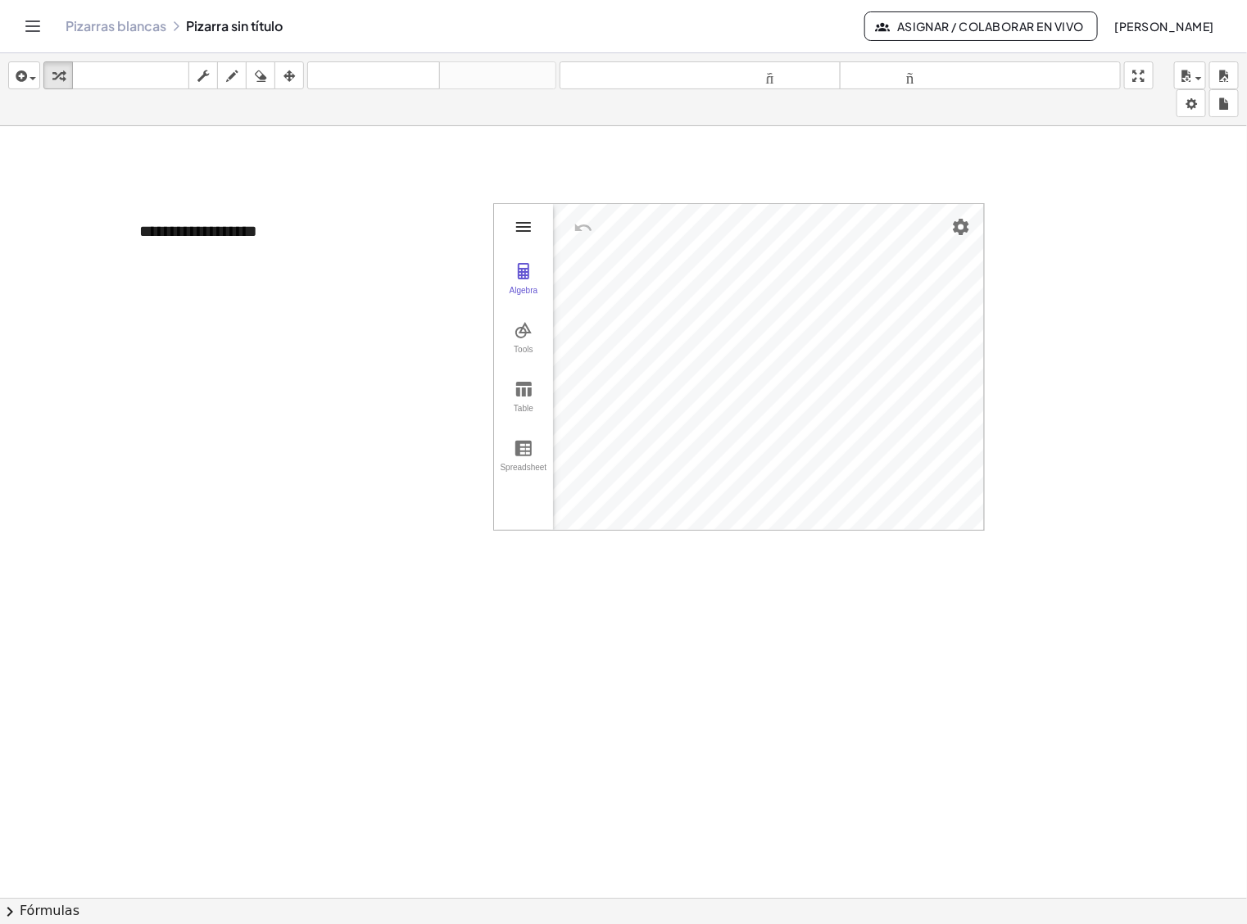
click at [522, 222] on img "Graphing Calculator" at bounding box center [524, 227] width 20 height 20
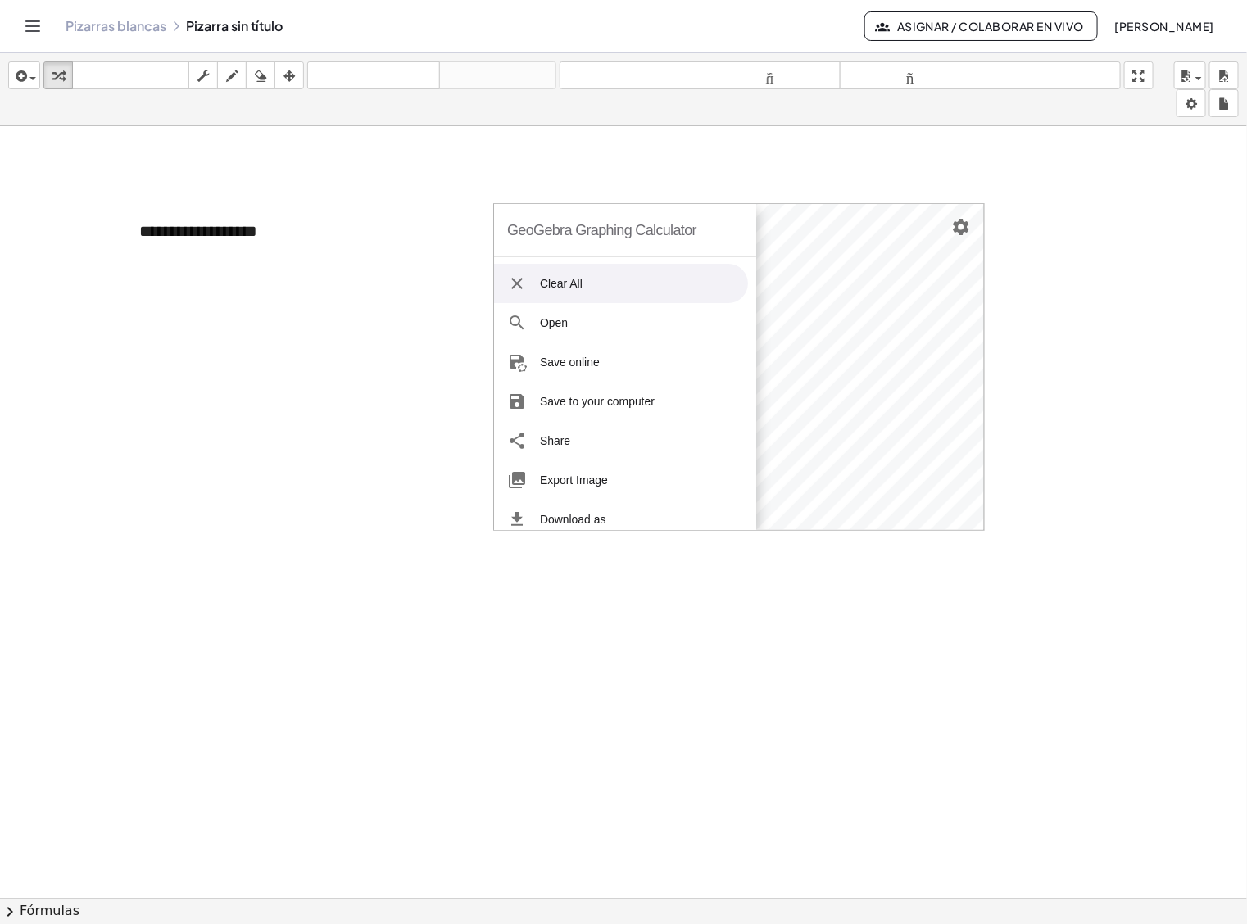
click at [563, 137] on div at bounding box center [623, 909] width 1247 height 1567
click at [518, 288] on img "Graphing Calculator" at bounding box center [517, 284] width 20 height 20
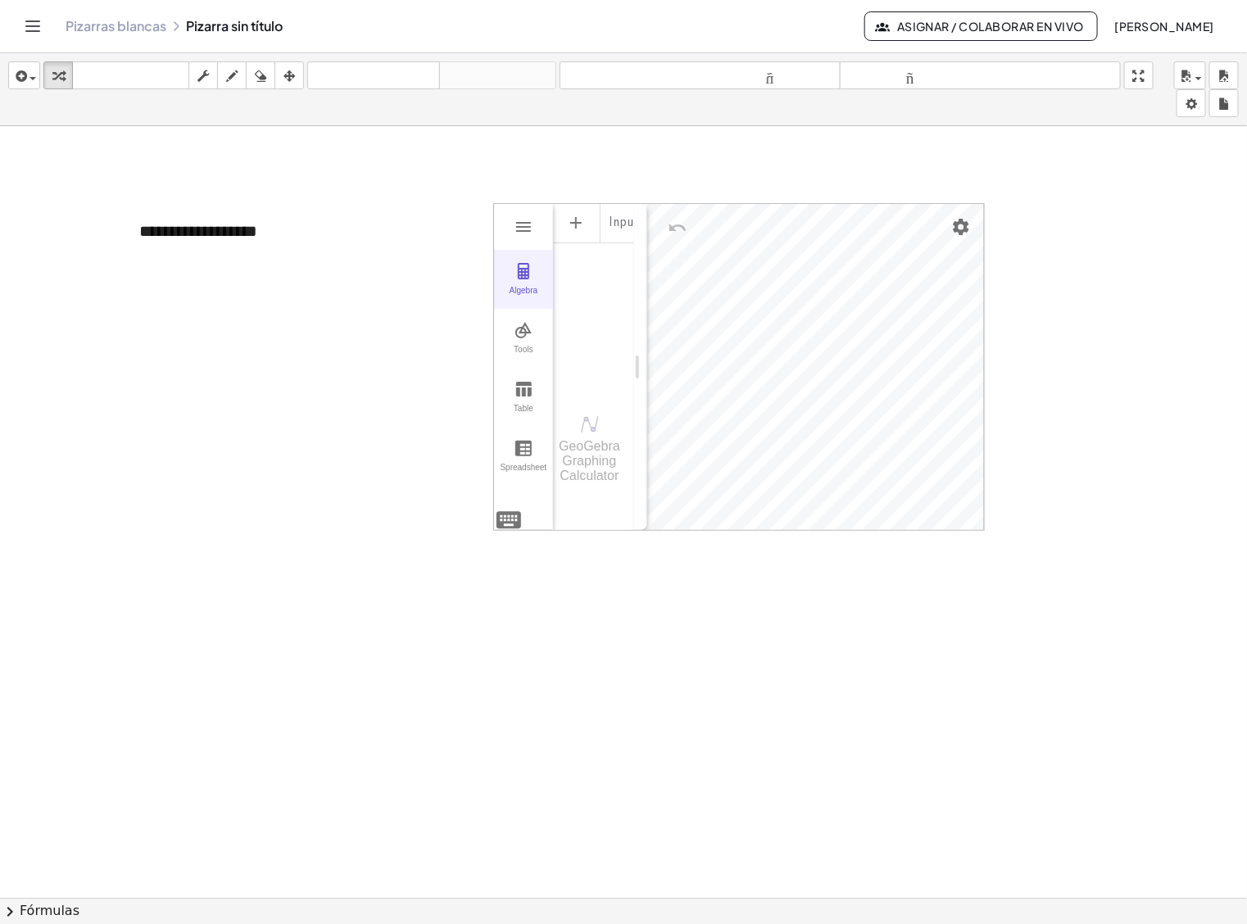
click at [534, 273] on button "Algebra" at bounding box center [523, 279] width 59 height 59
click at [520, 287] on div "Algebra" at bounding box center [523, 297] width 52 height 23
click at [570, 265] on div "Input…" at bounding box center [593, 296] width 81 height 188
click at [637, 228] on li "Expression" at bounding box center [648, 229] width 156 height 26
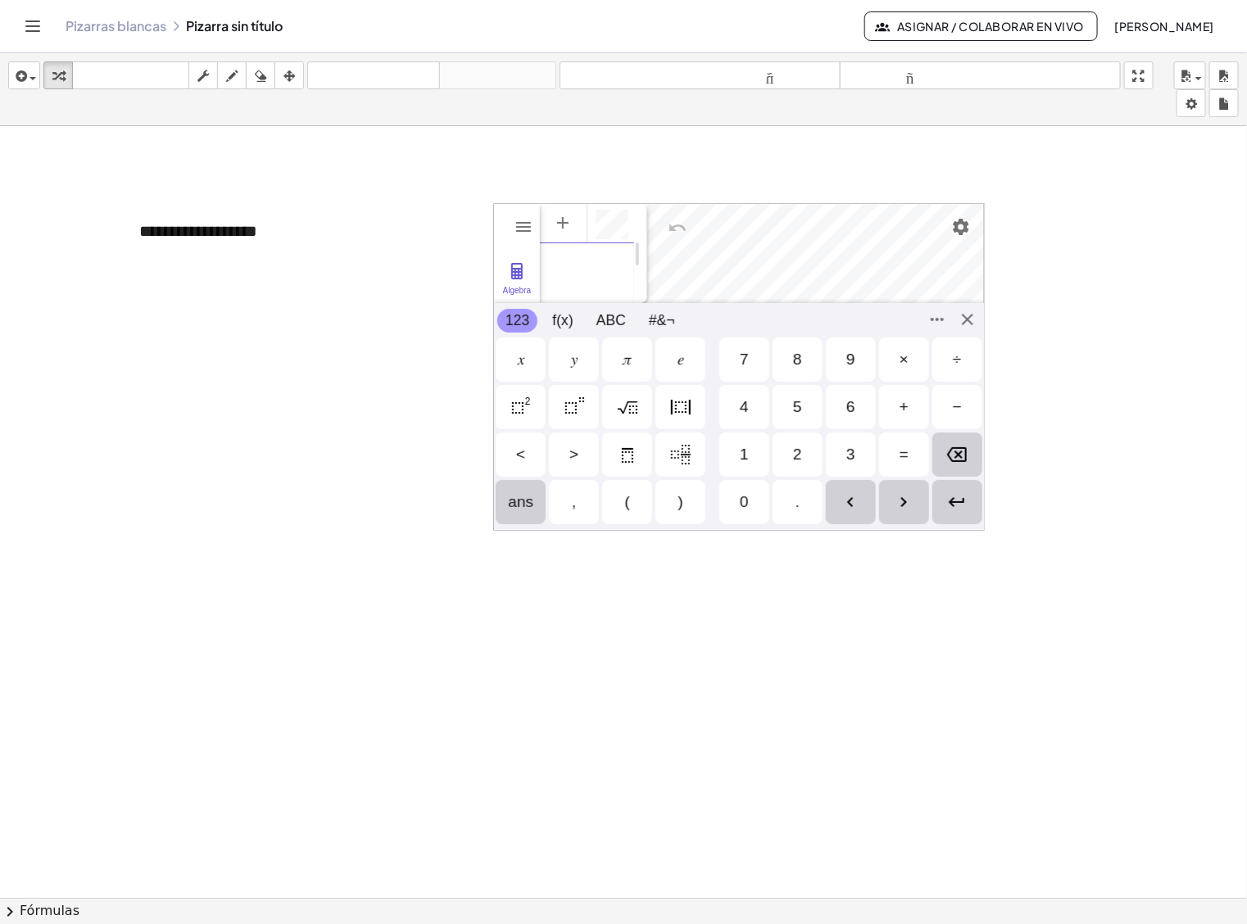
scroll to position [9, 0]
click at [518, 365] on div "𝑥" at bounding box center [521, 360] width 7 height 20
click at [901, 406] on div "+" at bounding box center [904, 407] width 9 height 20
click at [580, 361] on div "𝑦" at bounding box center [574, 360] width 50 height 44
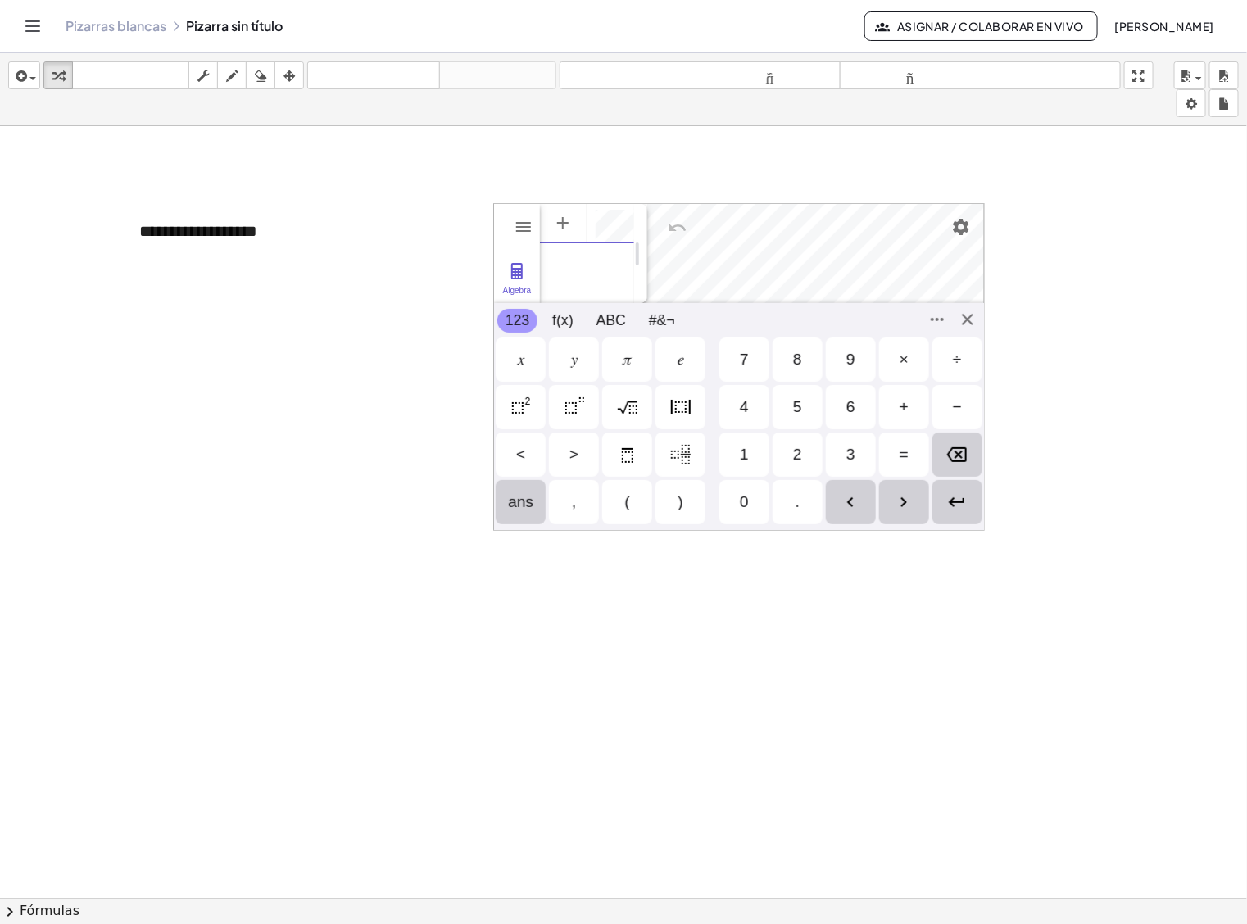
click at [911, 447] on div "=" at bounding box center [904, 455] width 50 height 44
click at [751, 459] on div "1" at bounding box center [744, 455] width 50 height 44
click at [965, 313] on div "GeoGebra Graphing Calculator Clear All Open Save online Save to your computer S…" at bounding box center [739, 367] width 492 height 328
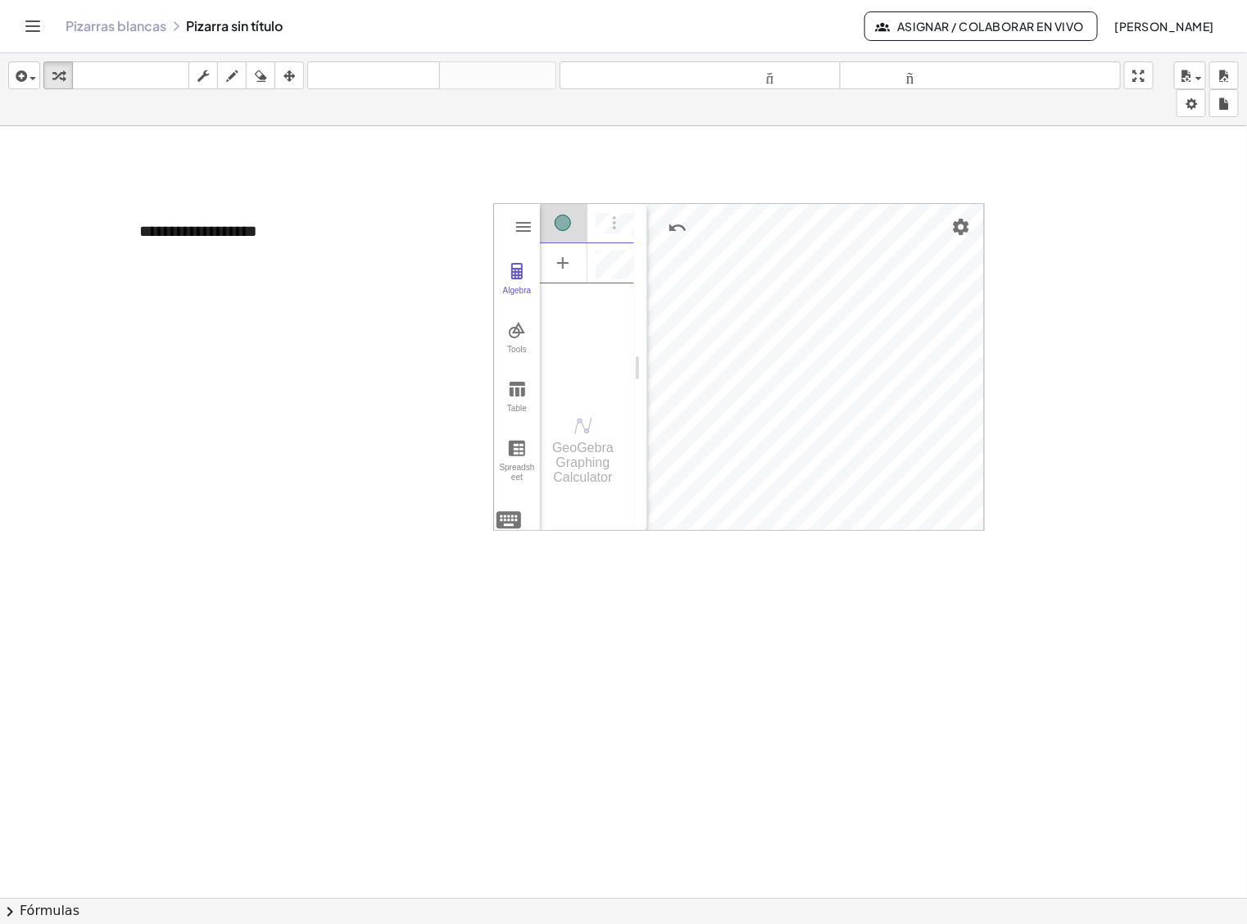
scroll to position [0, 0]
click at [605, 260] on img "Options" at bounding box center [615, 263] width 20 height 20
click at [631, 258] on div "Algebra" at bounding box center [620, 262] width 30 height 39
click at [609, 260] on img "Options" at bounding box center [615, 263] width 20 height 20
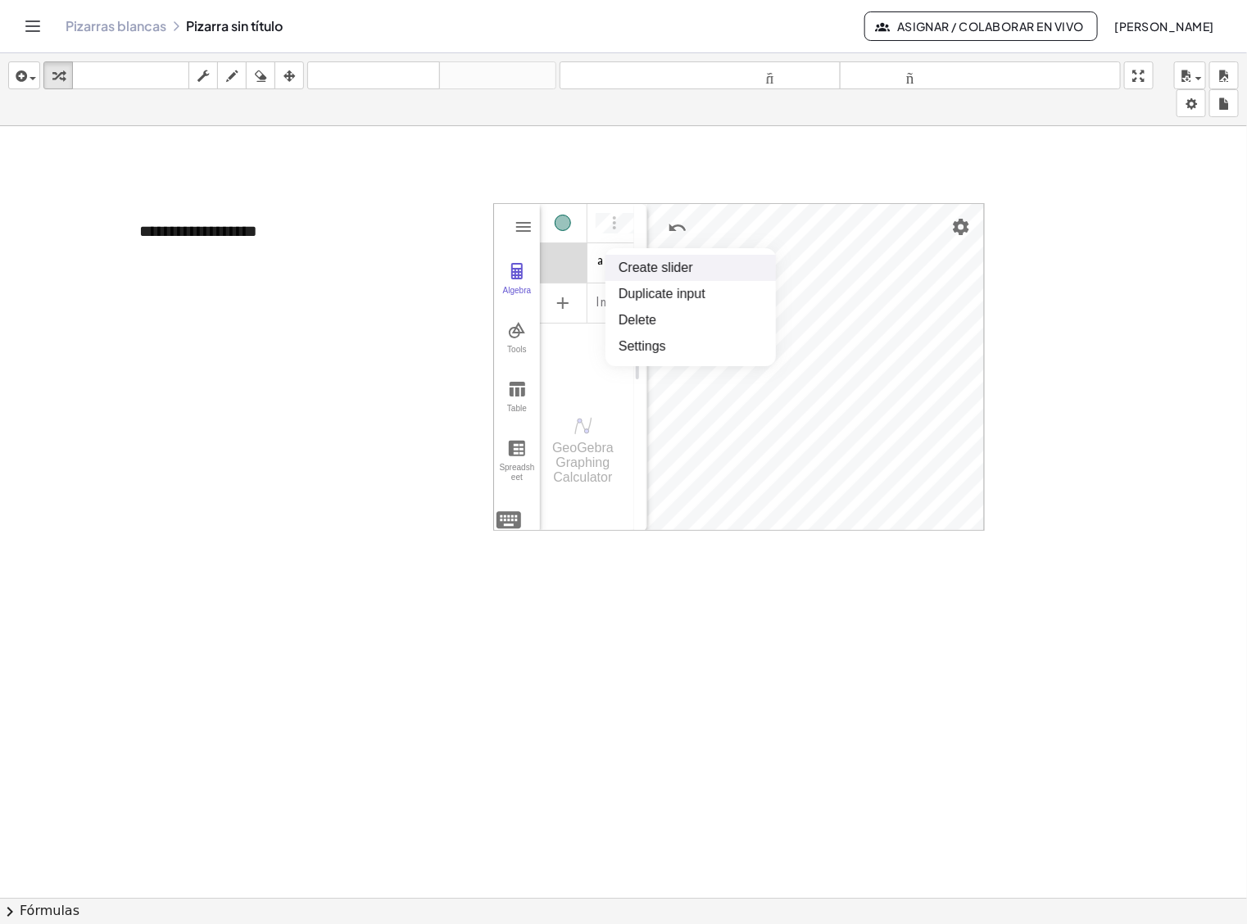
click at [595, 273] on div "a = 3" at bounding box center [587, 262] width 94 height 39
click at [629, 256] on div "Algebra" at bounding box center [620, 262] width 30 height 39
click at [620, 258] on img "Options" at bounding box center [615, 263] width 20 height 20
click at [643, 320] on li "Delete" at bounding box center [691, 320] width 170 height 26
click at [615, 229] on img "Options" at bounding box center [615, 223] width 20 height 20
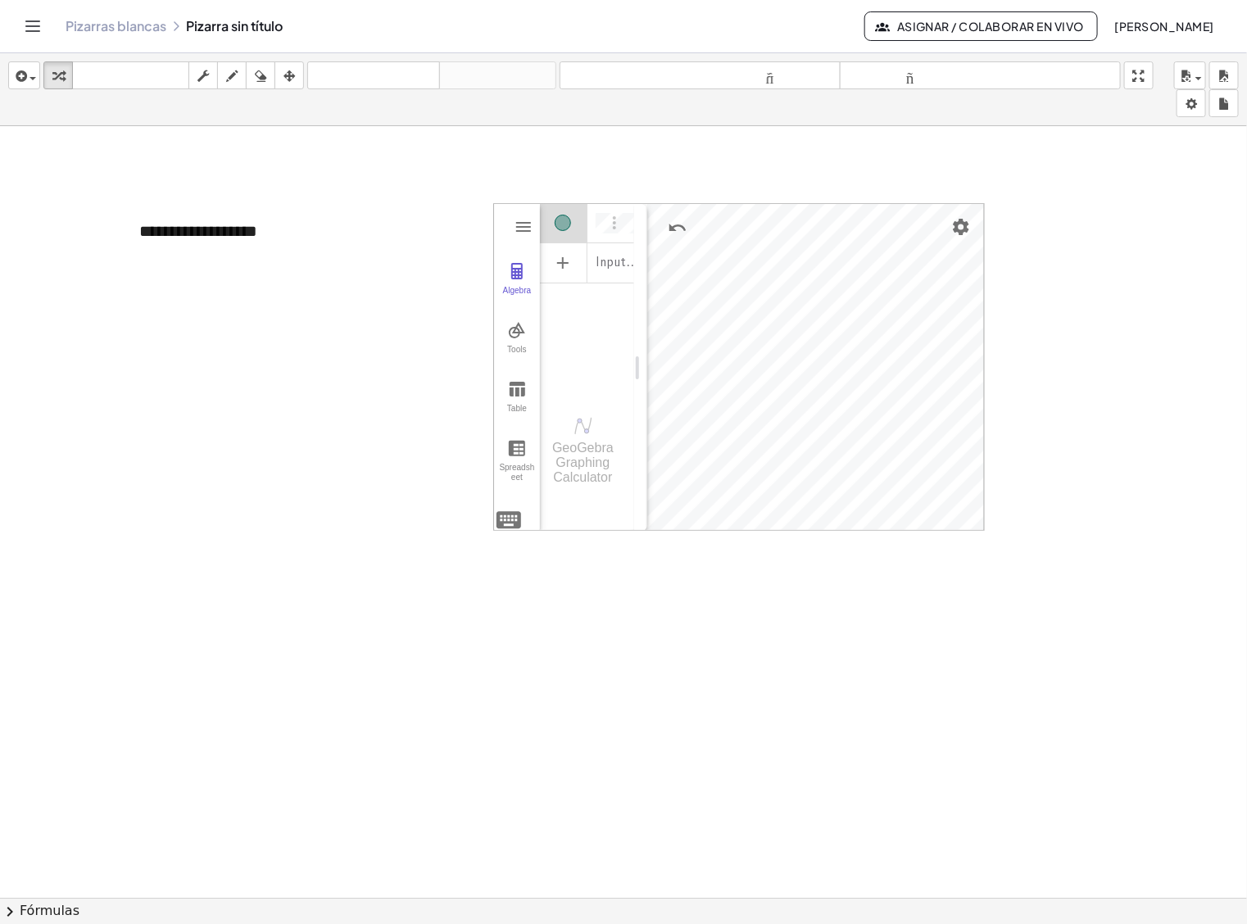
click at [1143, 529] on div "**********" at bounding box center [623, 909] width 1247 height 1567
click at [959, 232] on img "Settings" at bounding box center [961, 227] width 20 height 20
click at [834, 370] on li "Settings" at bounding box center [864, 368] width 209 height 26
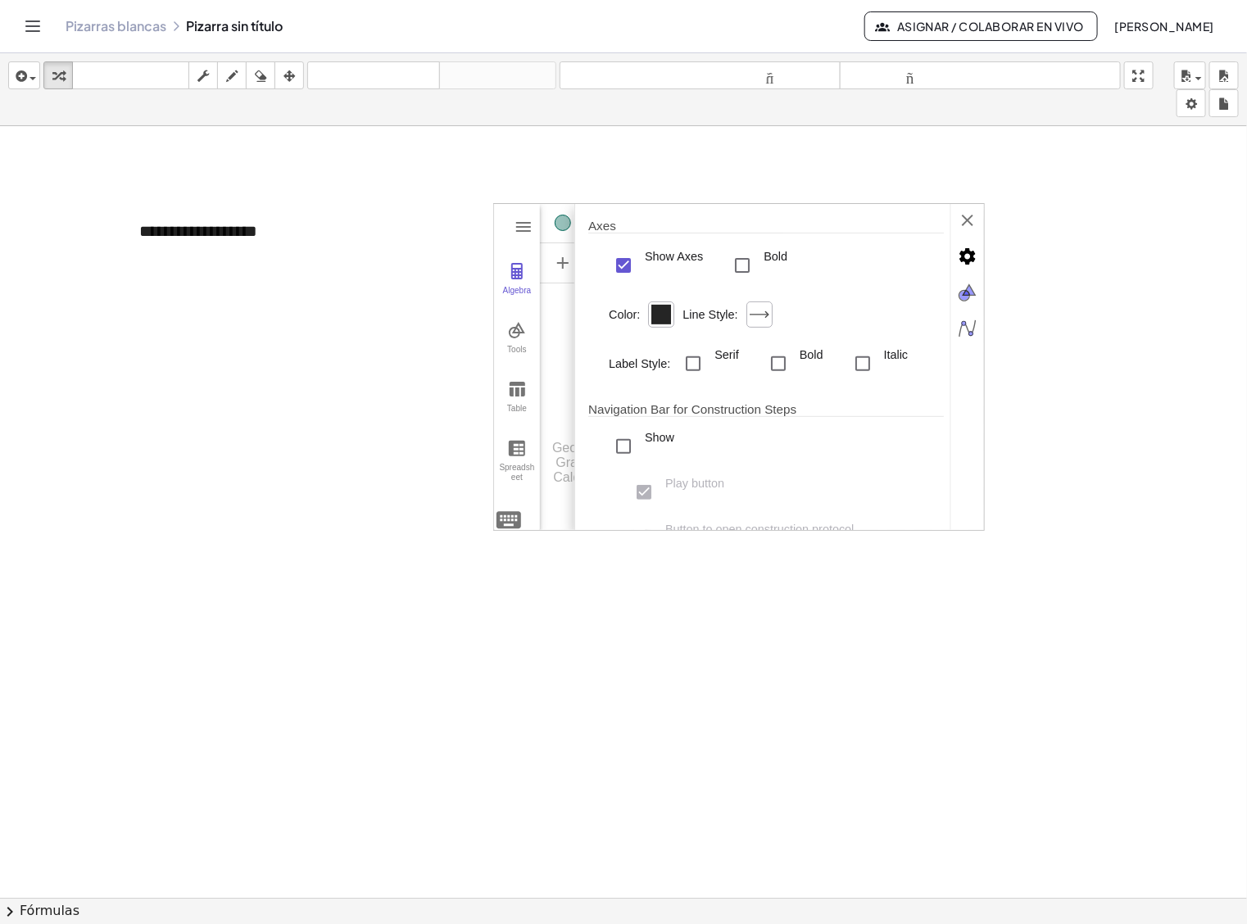
scroll to position [0, 0]
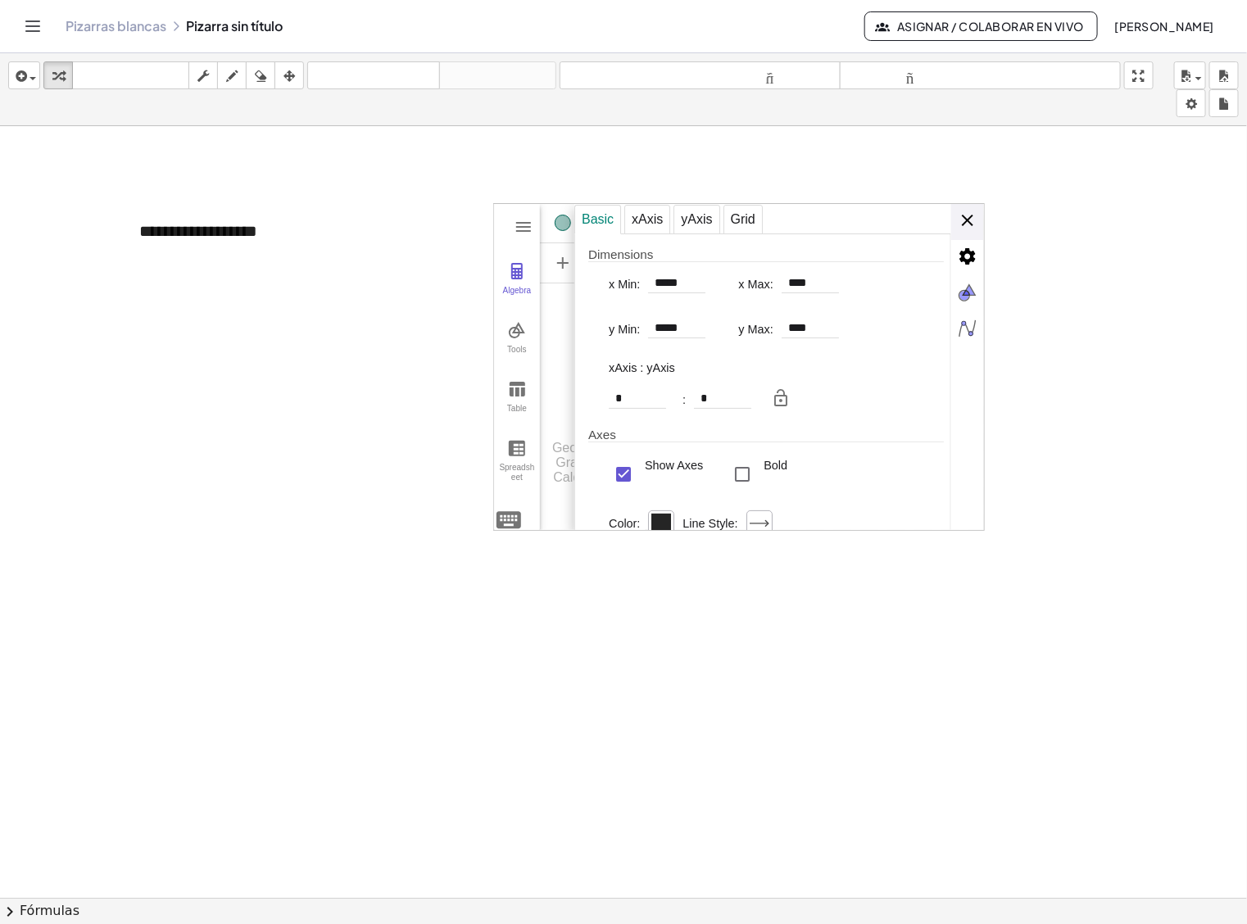
click at [967, 223] on div "Basic xAxis yAxis Grid Dimensions x Min: ***** x Max: **** y Min: ***** y Max: …" at bounding box center [779, 368] width 410 height 328
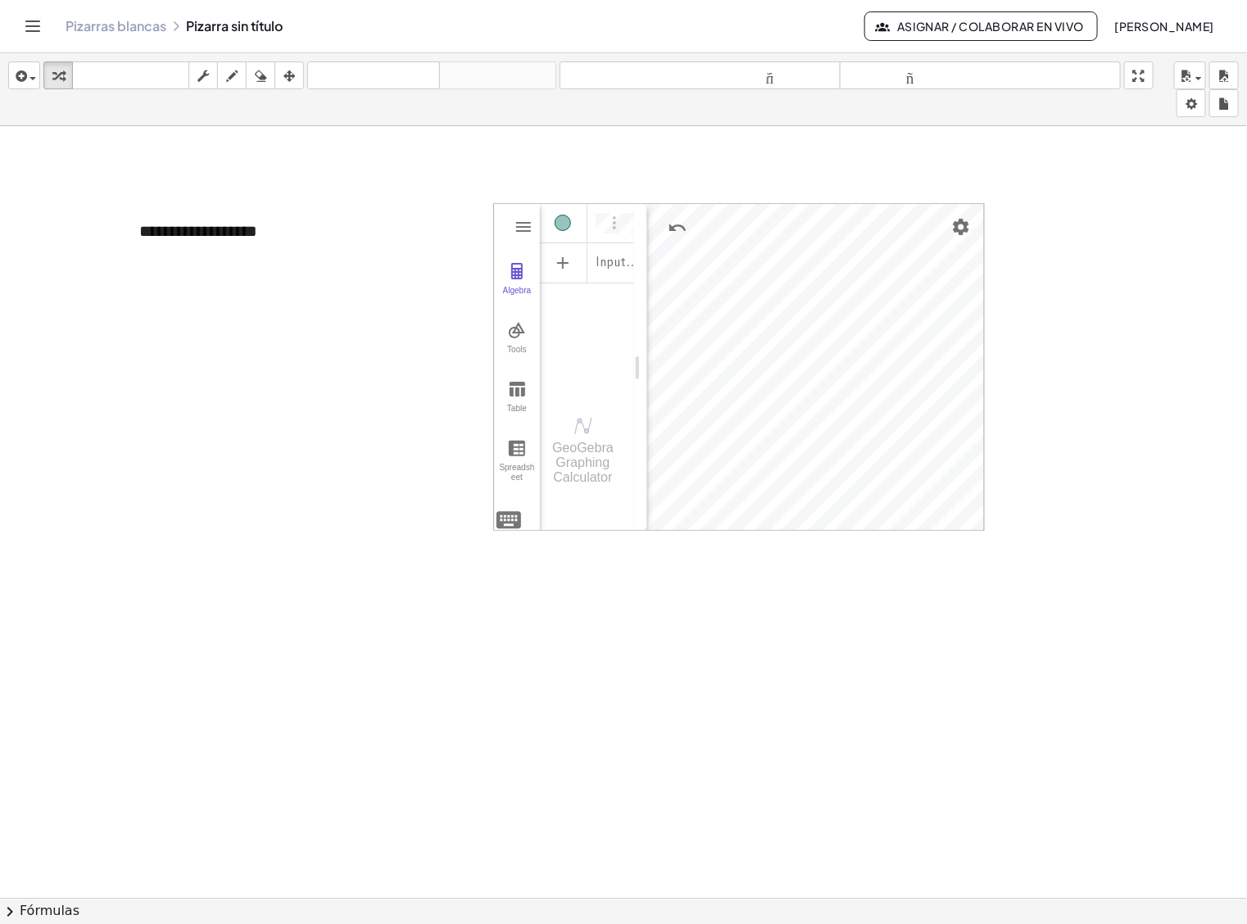
click at [836, 588] on div "**********" at bounding box center [623, 909] width 1247 height 1567
click at [819, 615] on div "**********" at bounding box center [623, 909] width 1247 height 1567
drag, startPoint x: 640, startPoint y: 224, endPoint x: 785, endPoint y: 211, distance: 145.6
click at [764, 226] on img "Options" at bounding box center [760, 223] width 20 height 20
click at [697, 198] on div at bounding box center [623, 909] width 1247 height 1567
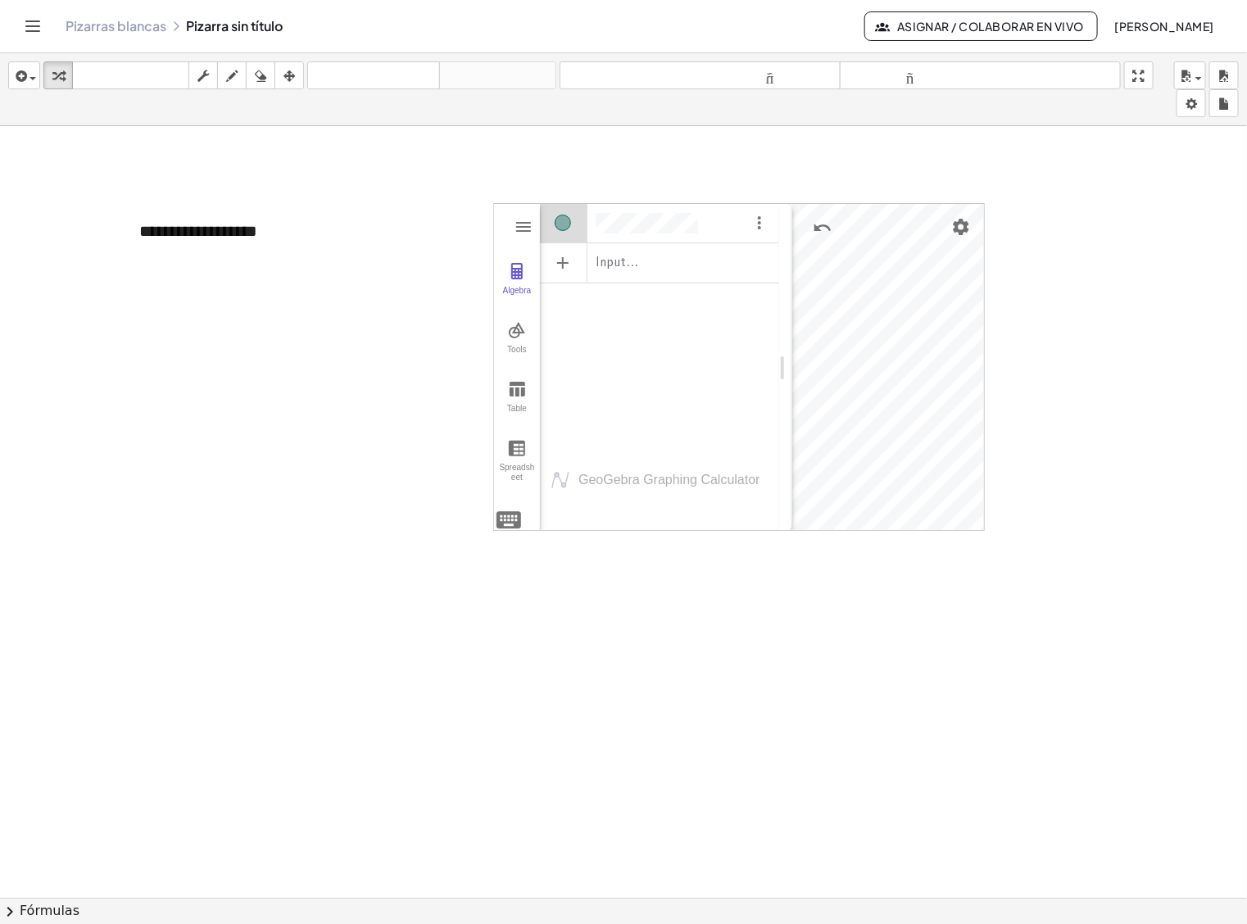
click at [709, 221] on div "Algebra" at bounding box center [659, 220] width 239 height 34
click at [664, 256] on div "Input…" at bounding box center [659, 261] width 239 height 37
click at [715, 230] on div "Algebra" at bounding box center [659, 220] width 239 height 34
click at [703, 325] on div "Input…" at bounding box center [659, 324] width 239 height 244
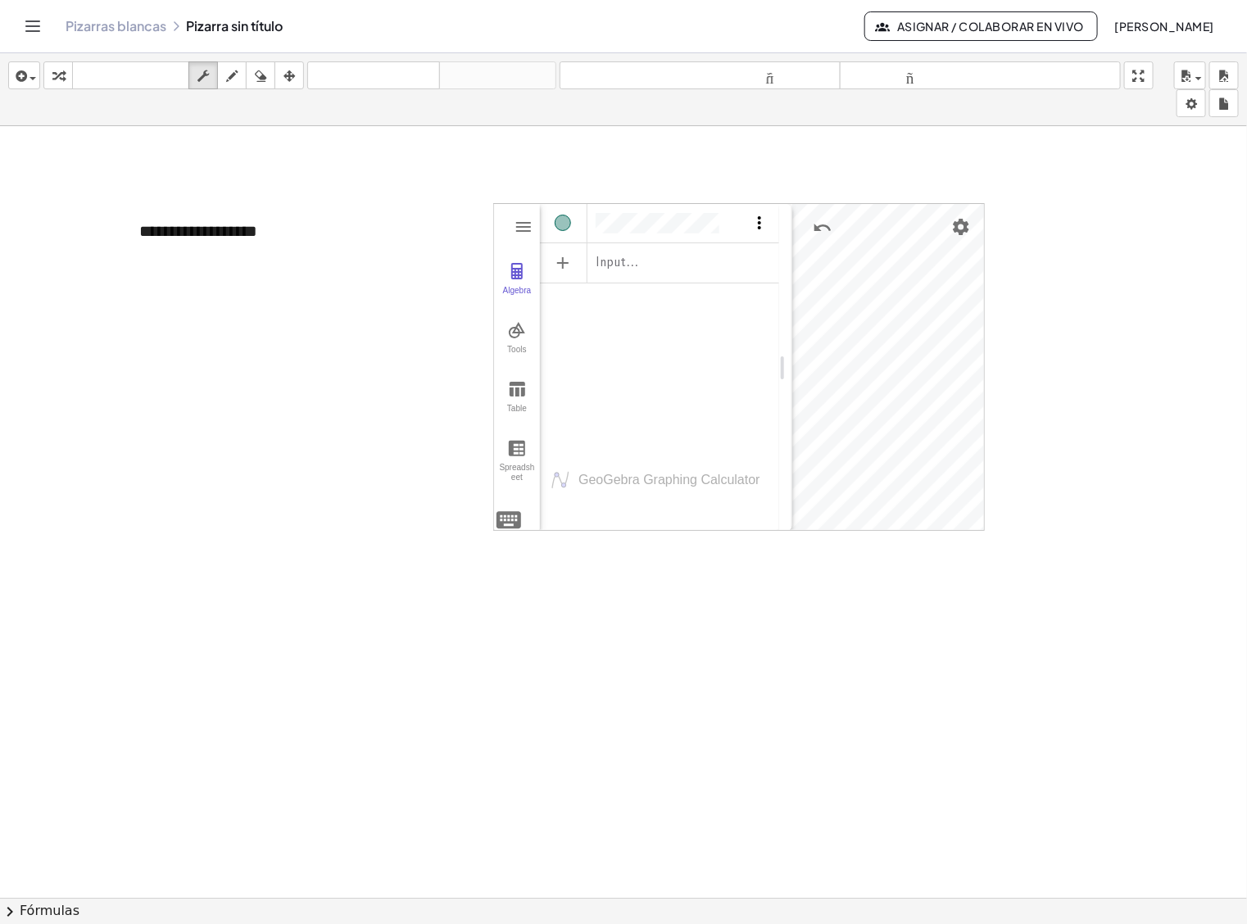
click at [760, 224] on img "Options" at bounding box center [760, 223] width 20 height 20
click at [661, 424] on div "Input…" at bounding box center [659, 324] width 239 height 244
click at [656, 247] on div "Input…" at bounding box center [659, 261] width 239 height 37
click at [34, 27] on icon "Cambiar navegación" at bounding box center [33, 26] width 20 height 20
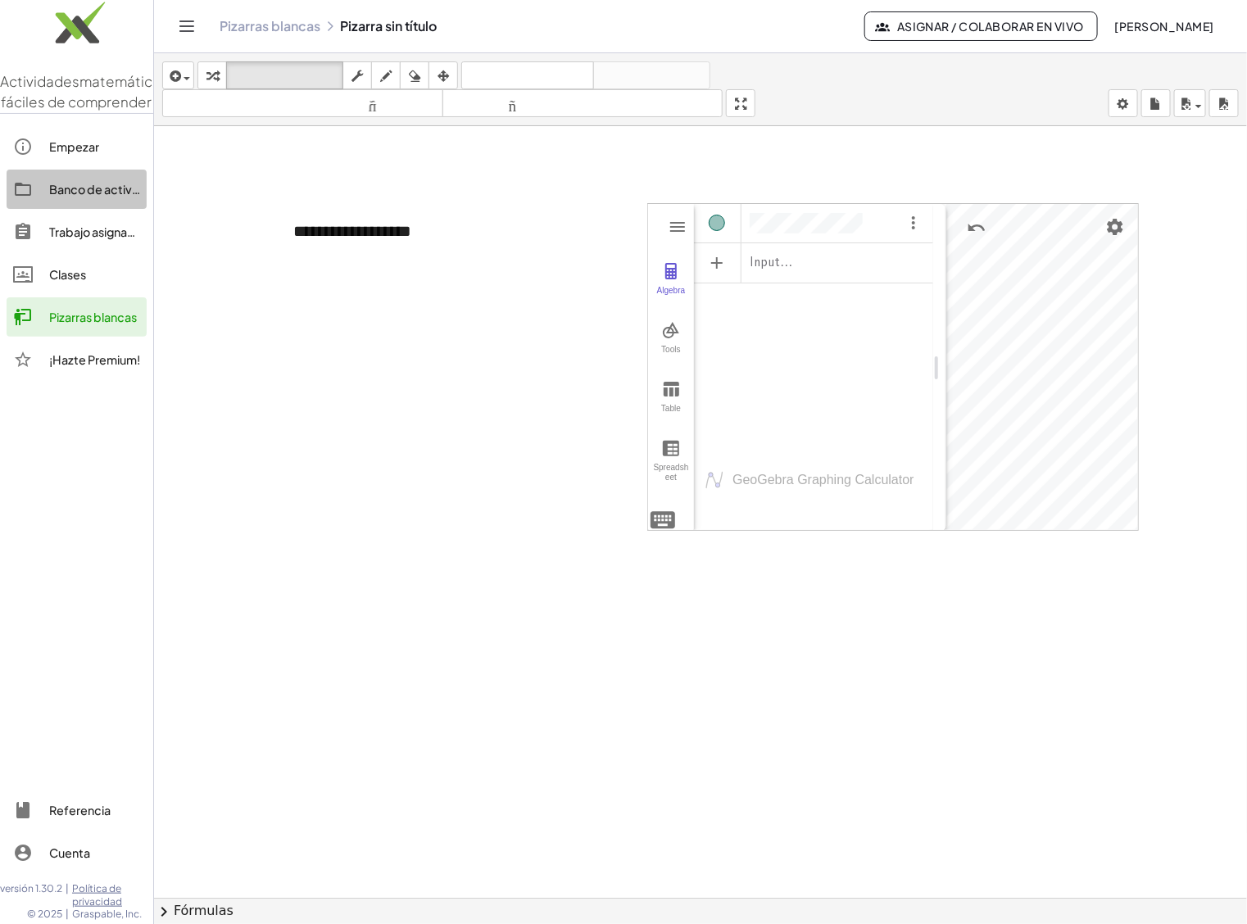
click at [90, 197] on font "Banco de actividades" at bounding box center [109, 189] width 121 height 15
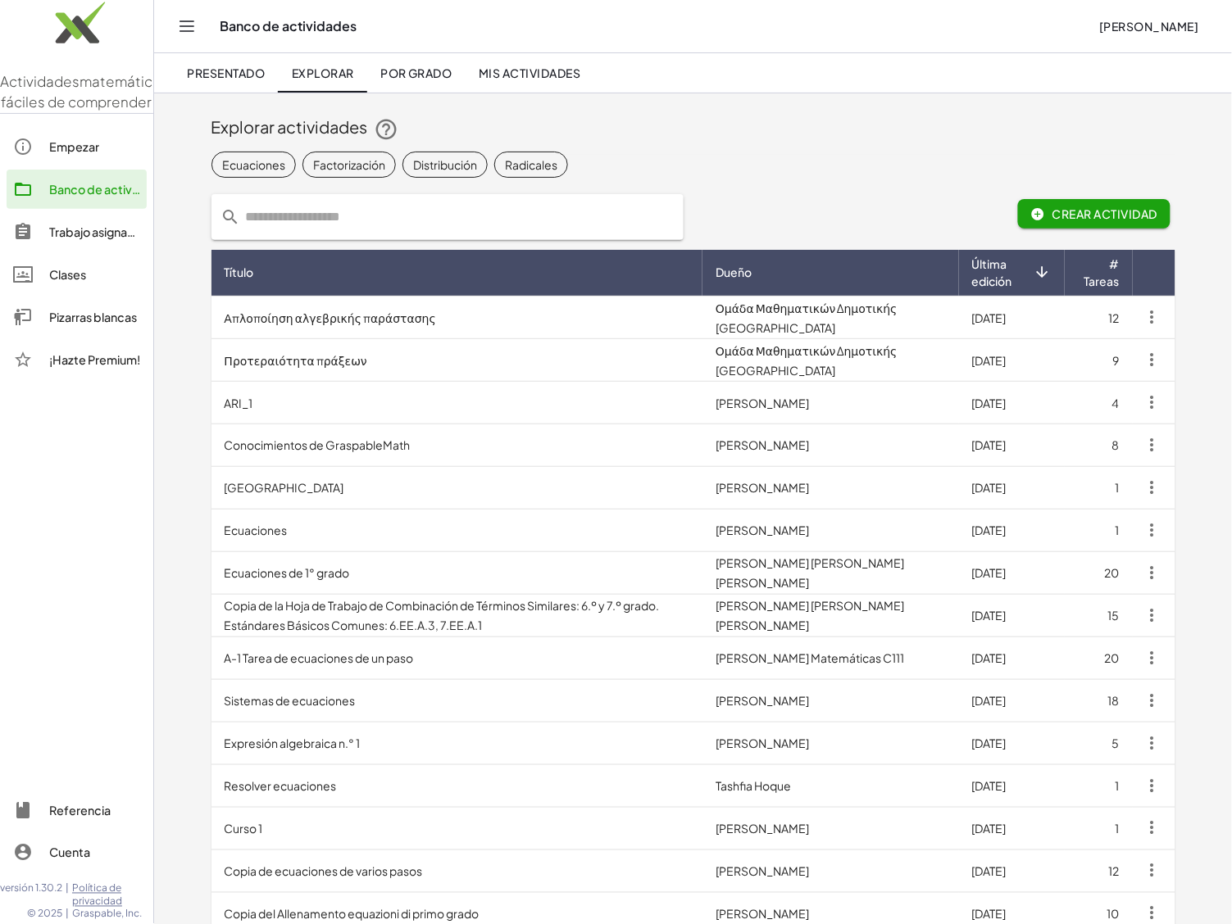
click at [107, 325] on font "Pizarras blancas" at bounding box center [93, 317] width 88 height 15
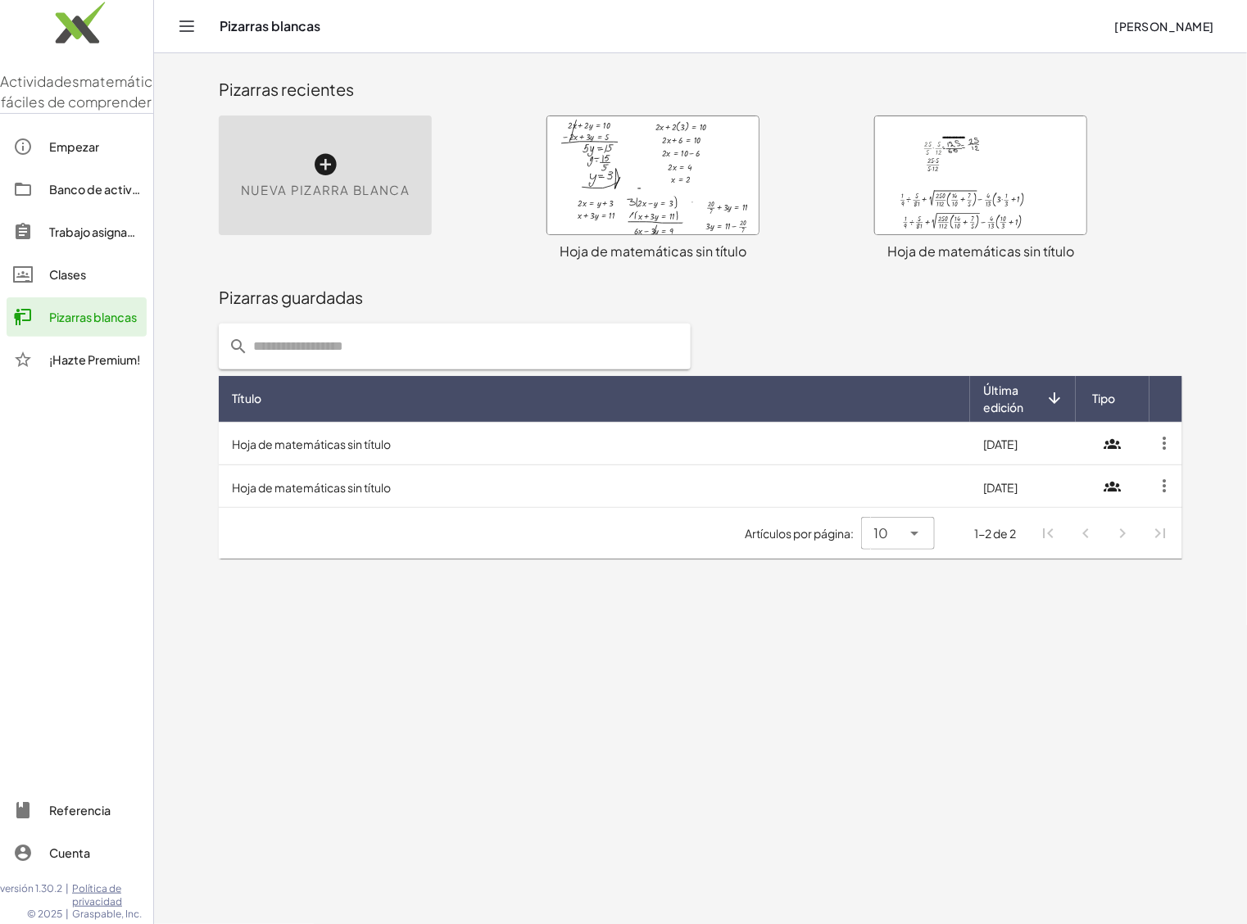
click at [320, 166] on icon at bounding box center [325, 165] width 26 height 26
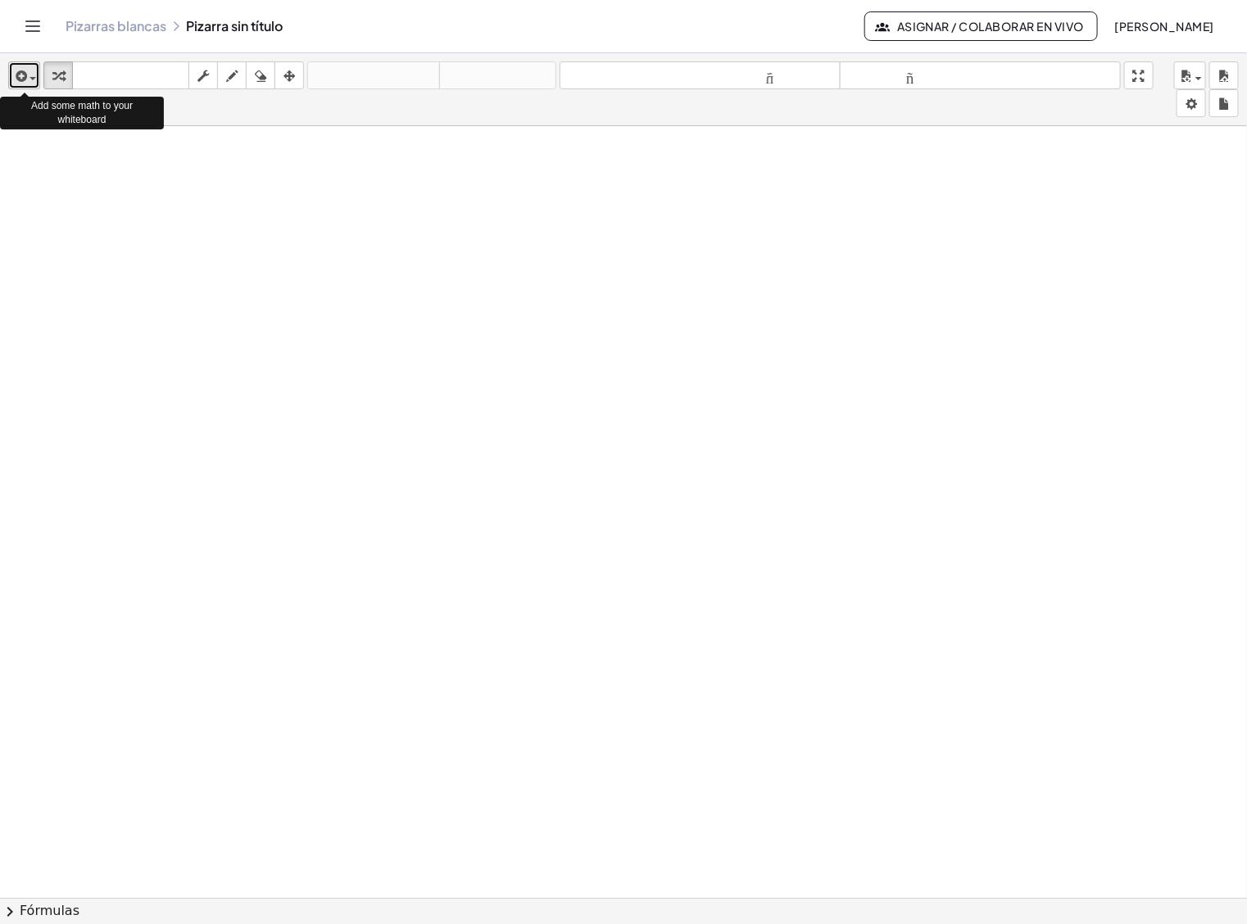
click at [31, 72] on div "button" at bounding box center [24, 76] width 24 height 20
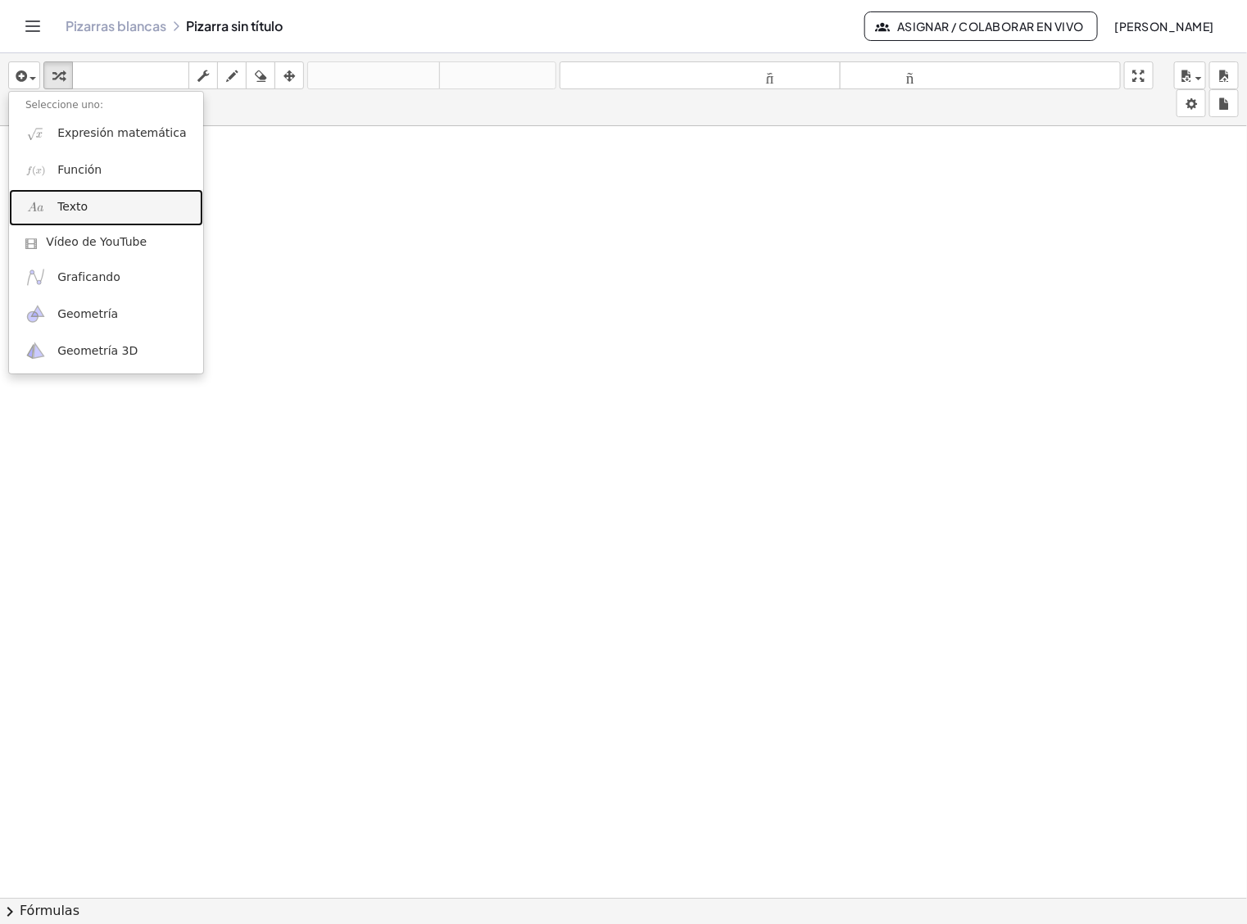
click at [80, 205] on font "Texto" at bounding box center [72, 206] width 30 height 13
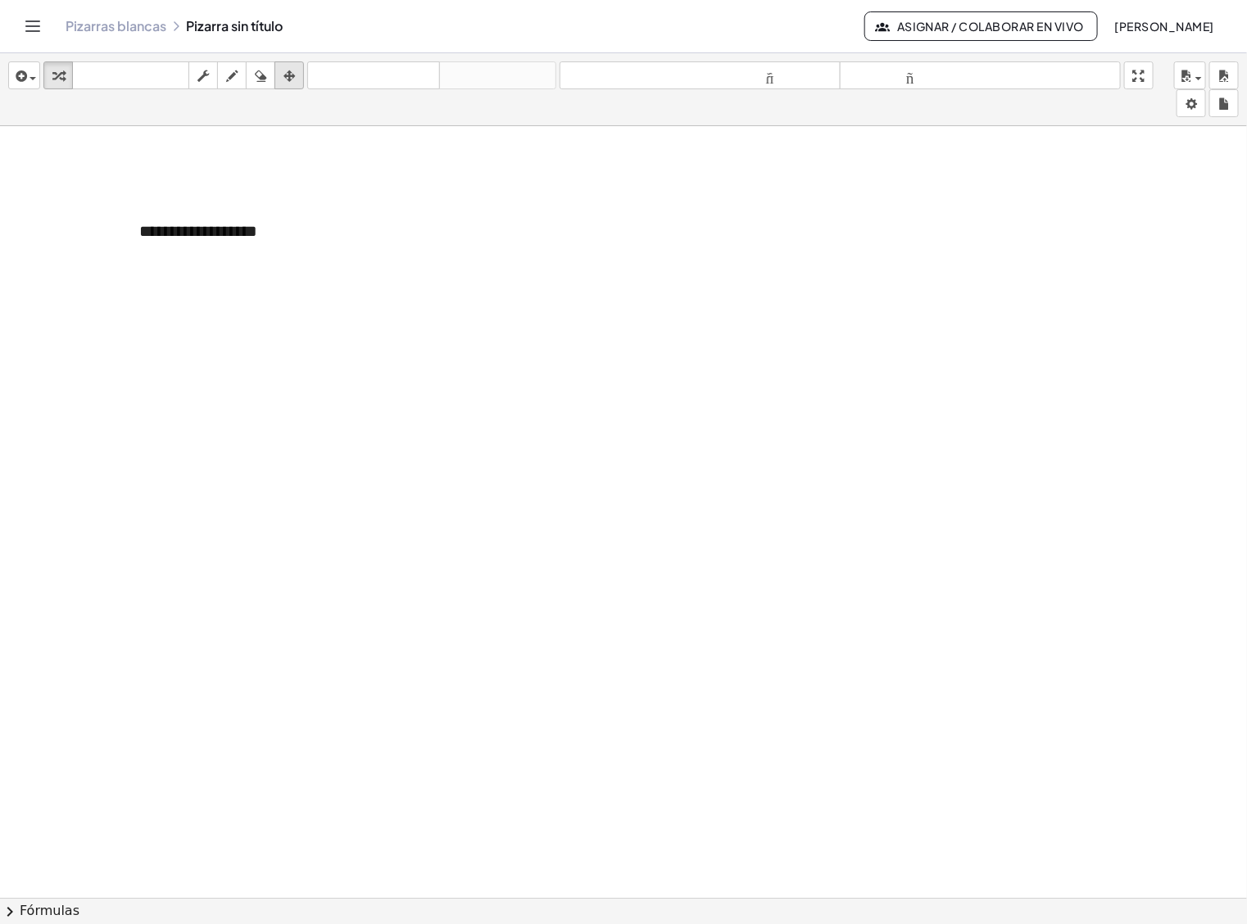
click at [289, 68] on icon "button" at bounding box center [289, 76] width 11 height 20
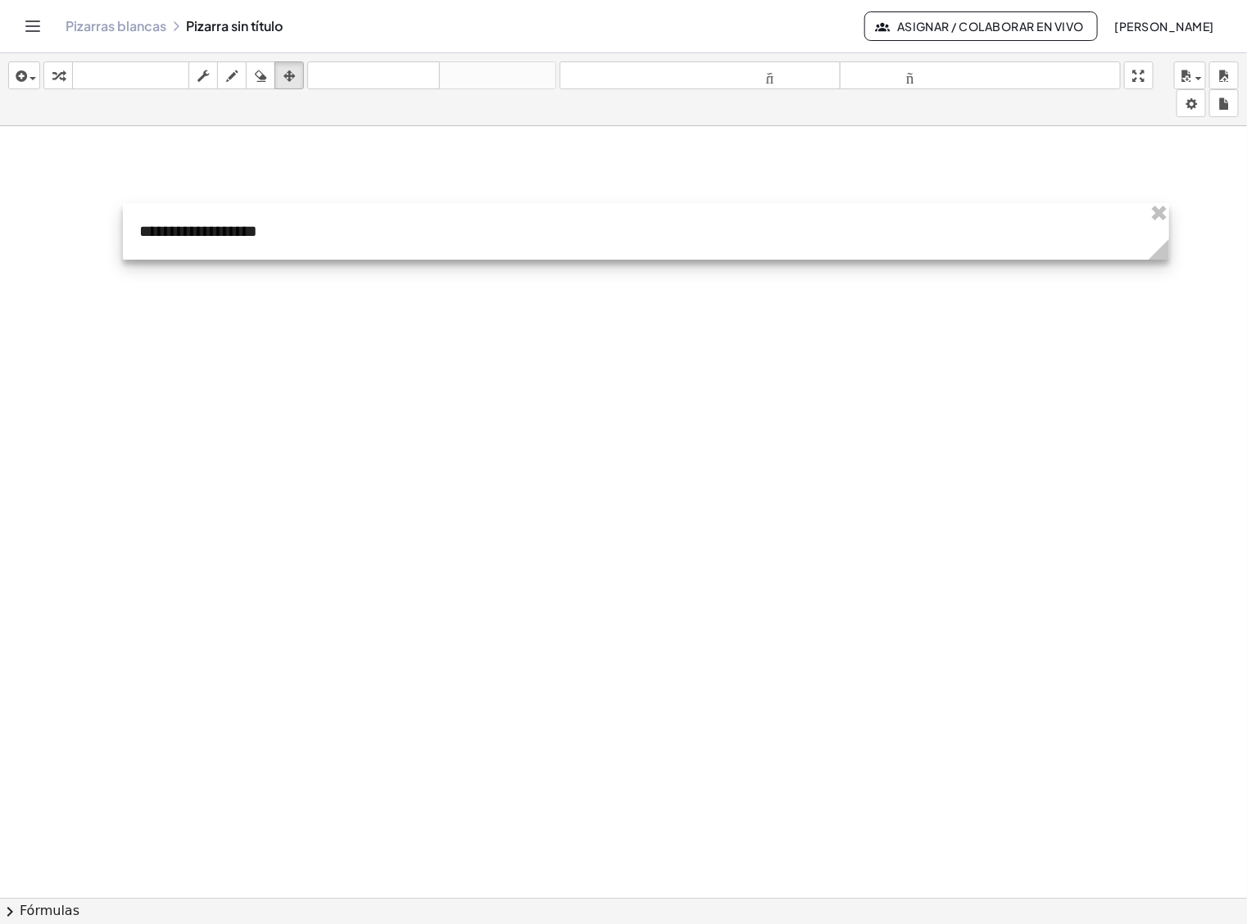
drag, startPoint x: 359, startPoint y: 256, endPoint x: 1101, endPoint y: 240, distance: 741.8
click at [1160, 258] on icon at bounding box center [1159, 249] width 20 height 20
click at [57, 78] on icon "button" at bounding box center [57, 76] width 11 height 20
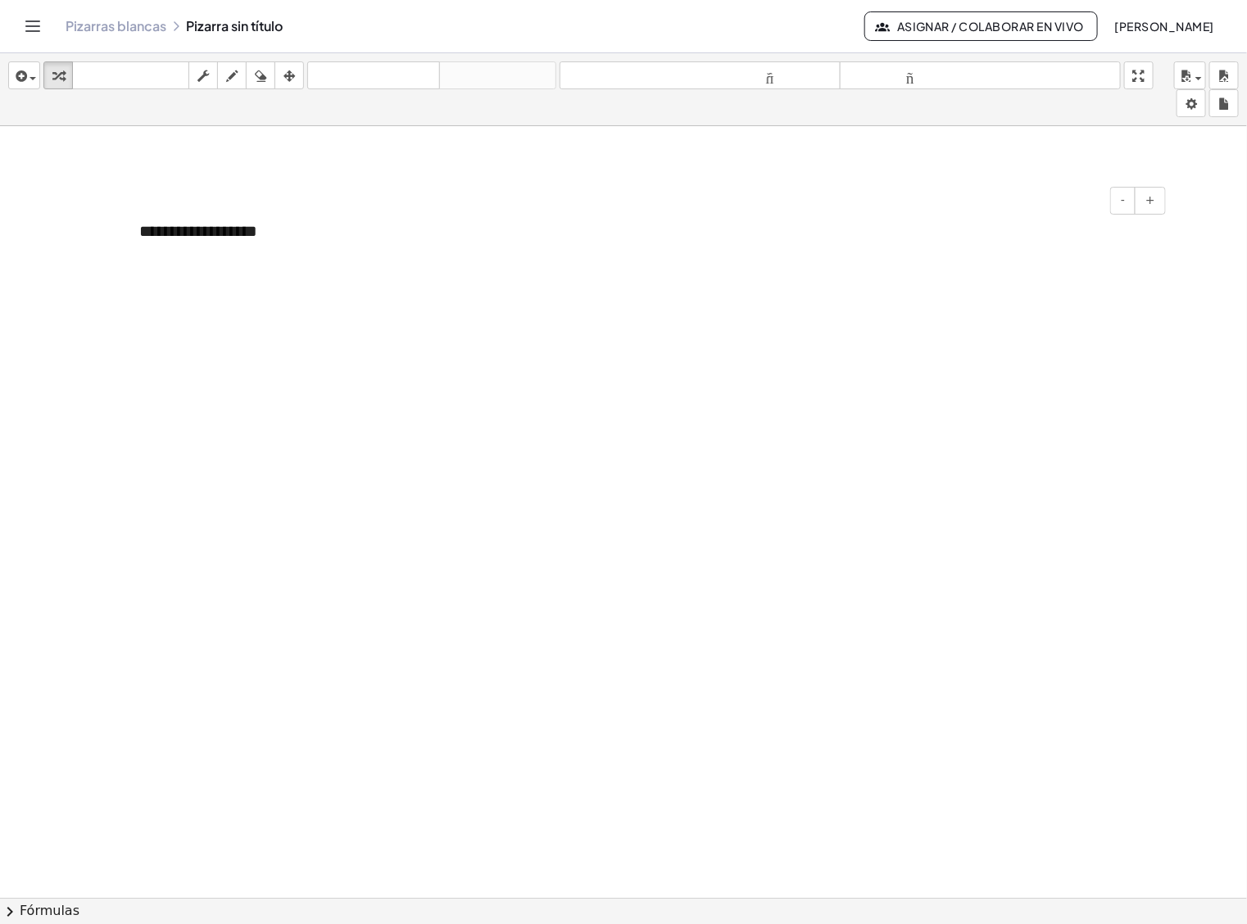
click at [259, 227] on div "**********" at bounding box center [646, 231] width 1047 height 57
drag, startPoint x: 259, startPoint y: 227, endPoint x: 129, endPoint y: 226, distance: 129.5
click at [129, 226] on div "**********" at bounding box center [646, 231] width 1047 height 57
paste div
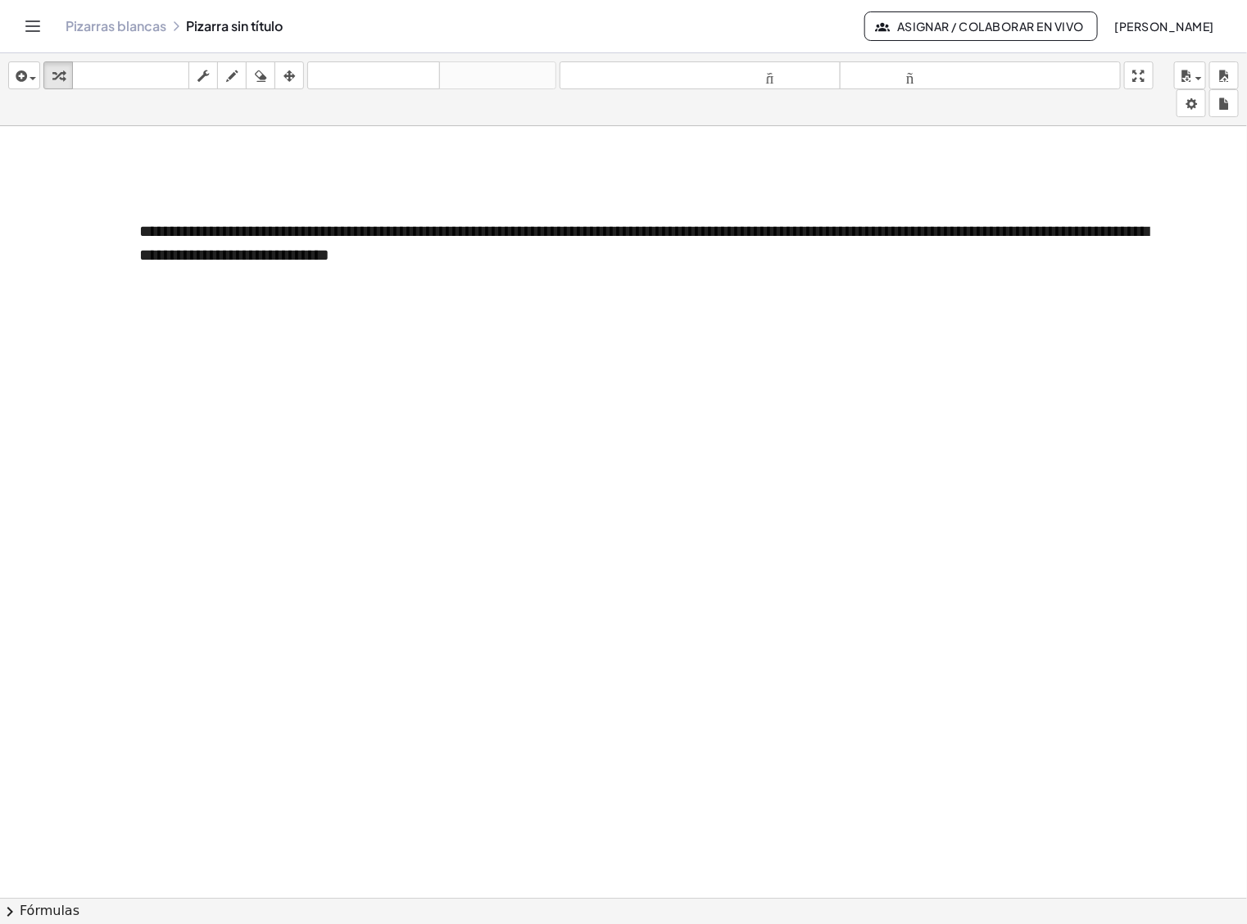
drag, startPoint x: 250, startPoint y: 205, endPoint x: 188, endPoint y: 153, distance: 80.3
click at [194, 153] on div "**********" at bounding box center [623, 909] width 1247 height 1567
click at [211, 269] on div "**********" at bounding box center [646, 242] width 1047 height 79
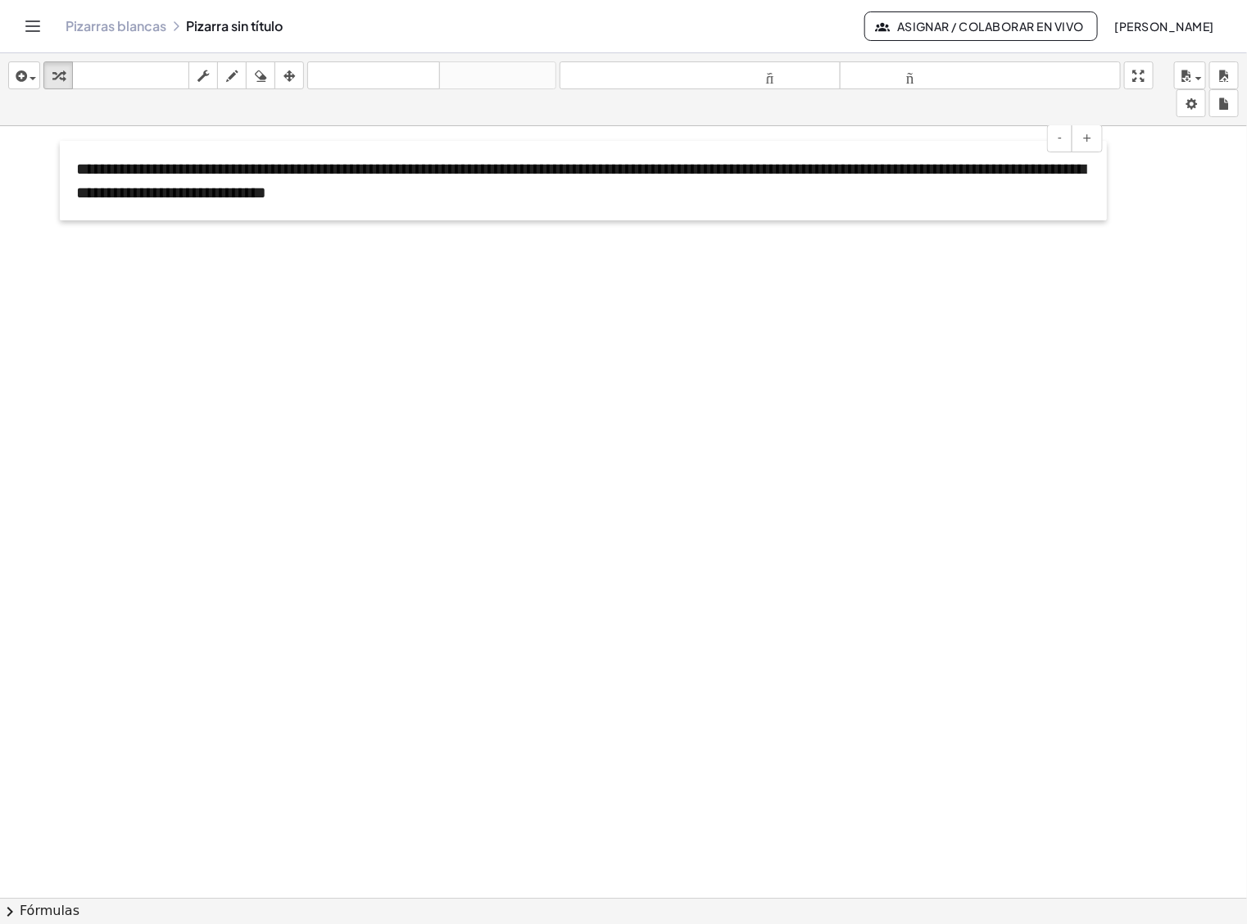
drag, startPoint x: 131, startPoint y: 281, endPoint x: 68, endPoint y: 219, distance: 88.7
click at [68, 219] on div at bounding box center [68, 180] width 16 height 79
click at [307, 317] on div at bounding box center [623, 909] width 1247 height 1567
click at [1006, 22] on font "Asignar / Colaborar en vivo" at bounding box center [990, 26] width 187 height 15
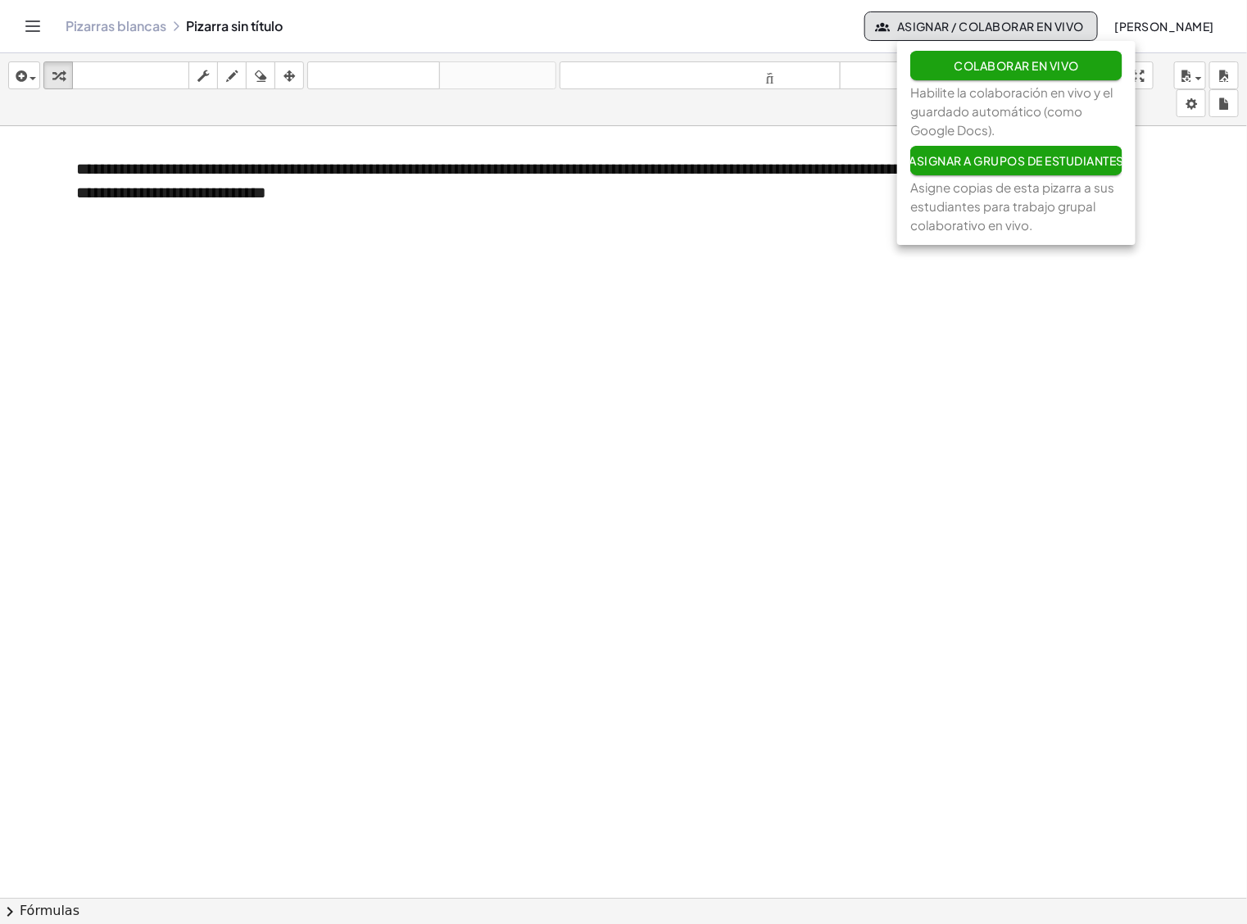
click at [1020, 67] on font "Colaborar en vivo" at bounding box center [1017, 65] width 125 height 15
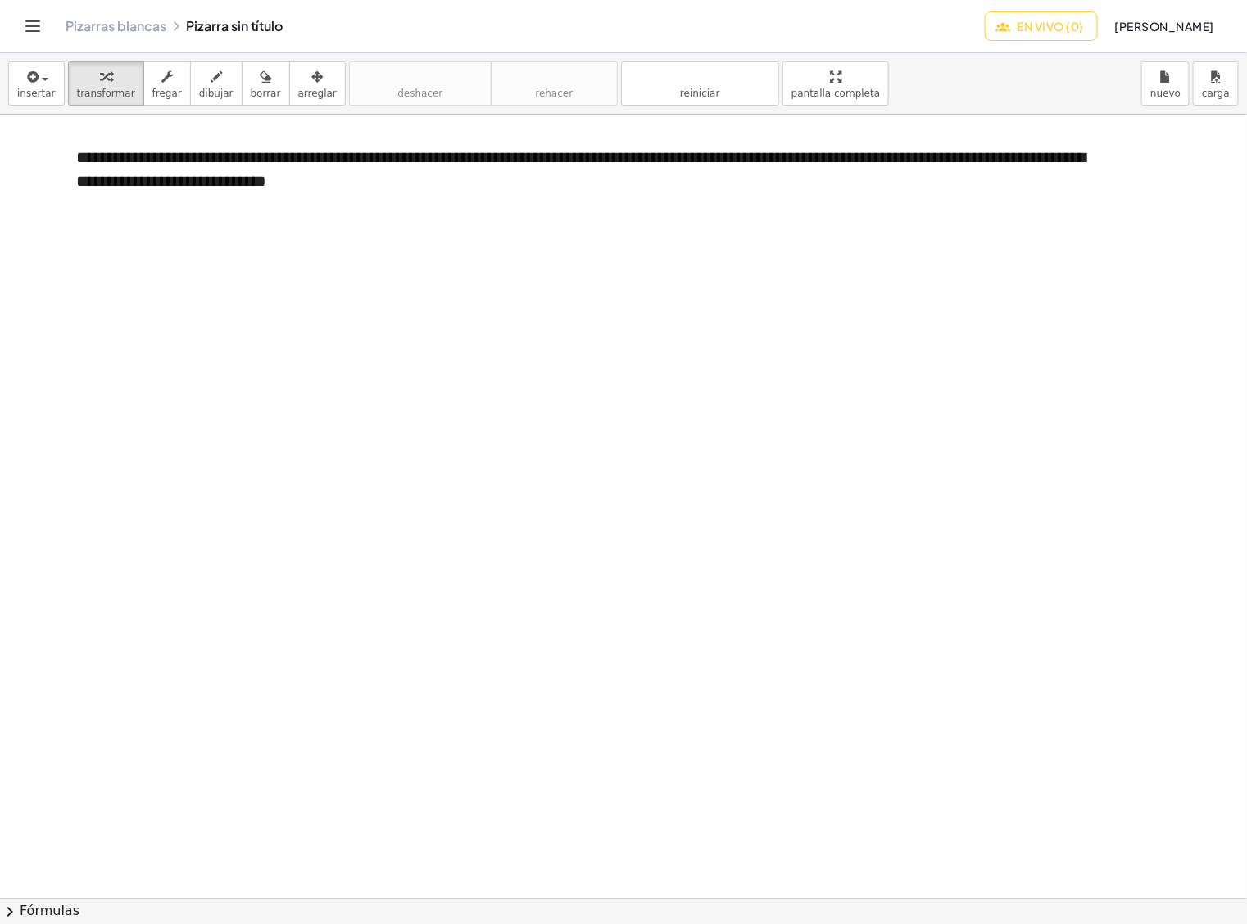
click at [1075, 25] on font "En vivo (0)" at bounding box center [1051, 26] width 66 height 15
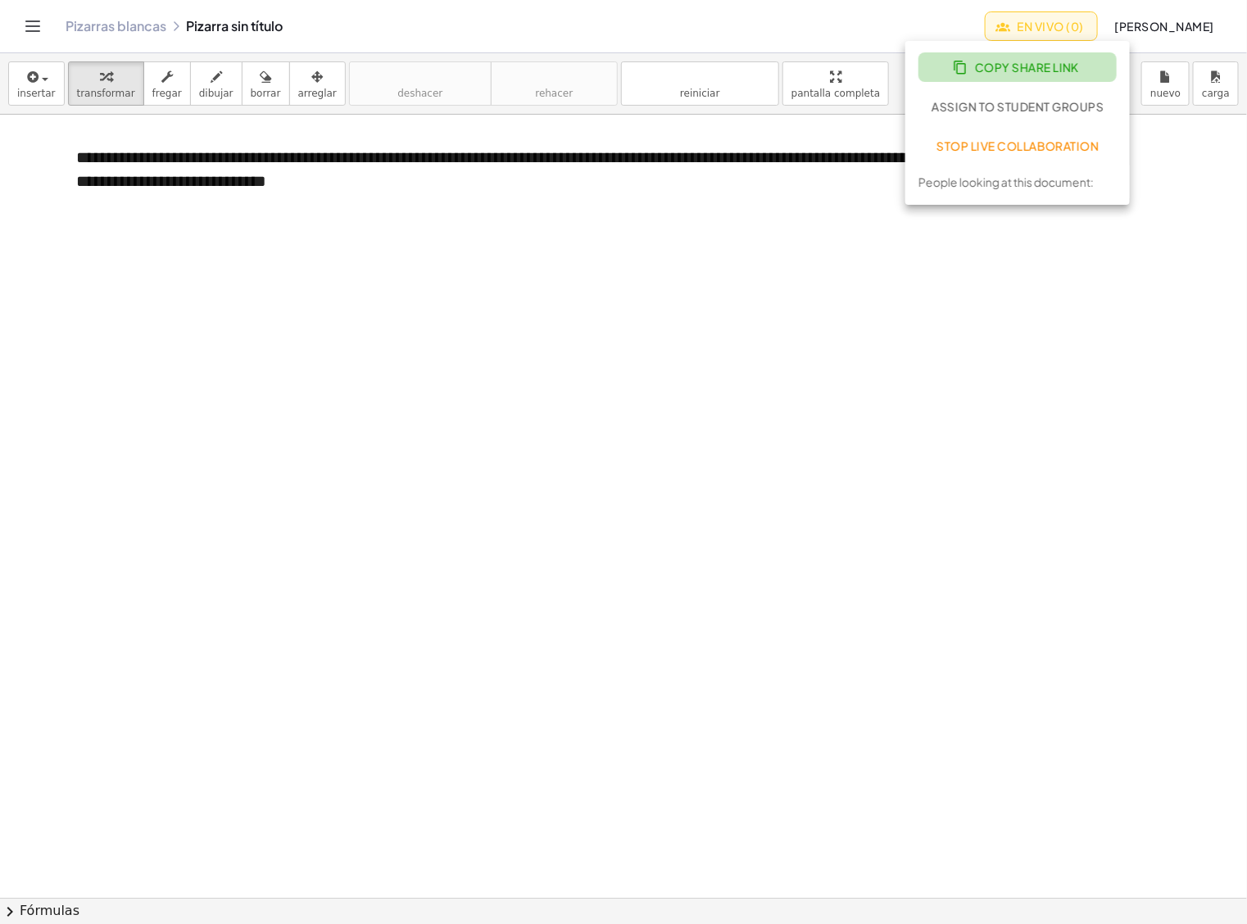
click at [1031, 64] on span "Copy Share Link" at bounding box center [1017, 67] width 123 height 15
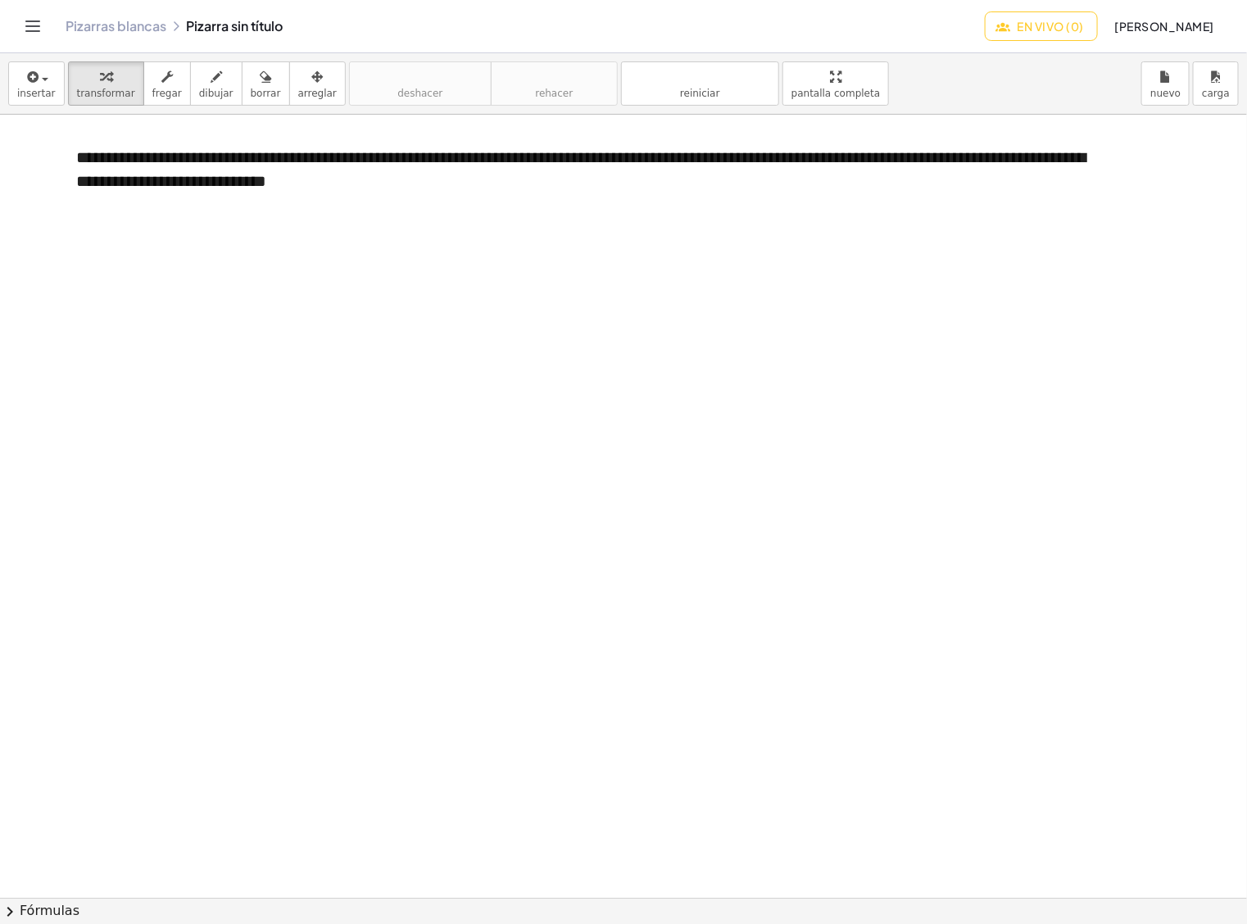
click at [1084, 19] on font "En vivo (0)" at bounding box center [1051, 26] width 66 height 15
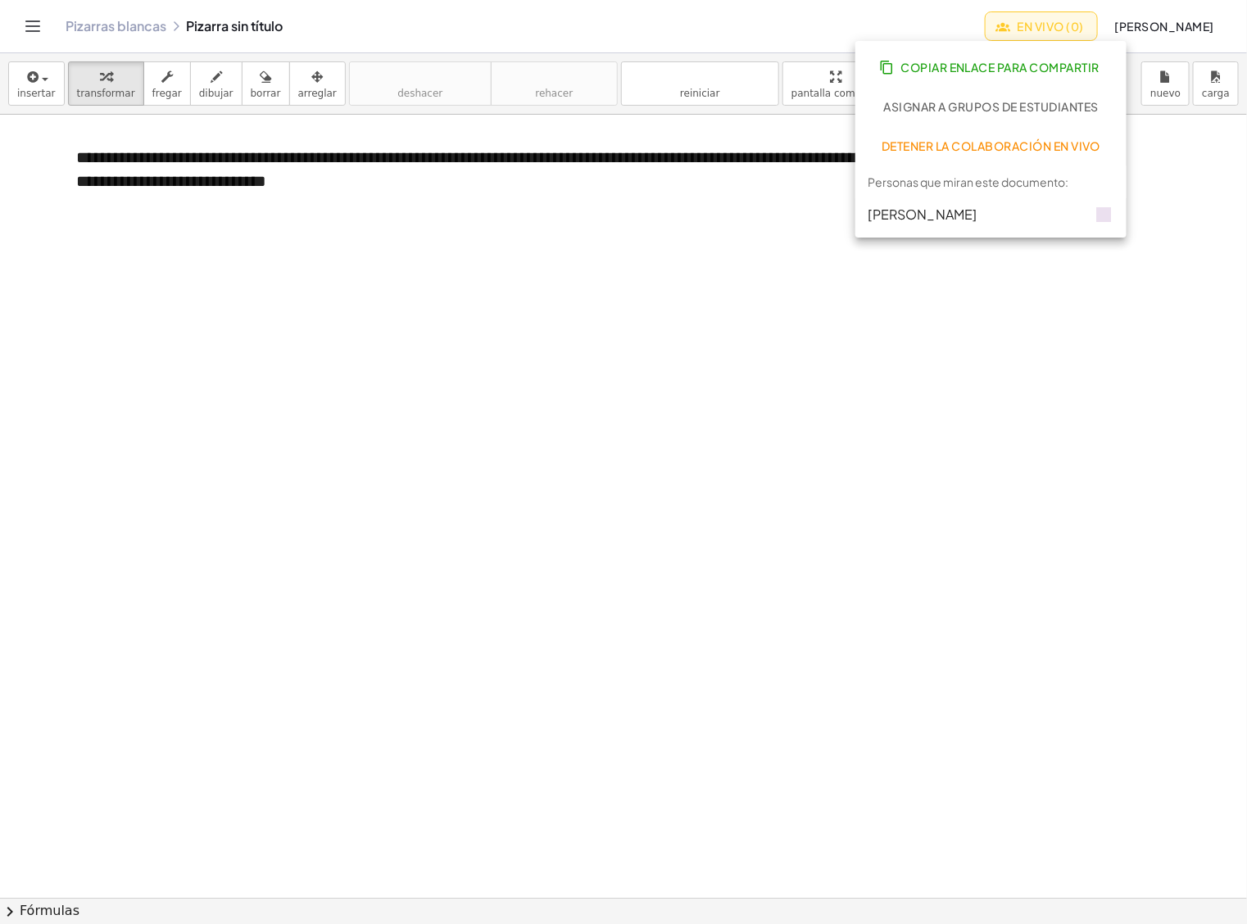
click at [377, 252] on div at bounding box center [623, 898] width 1247 height 1567
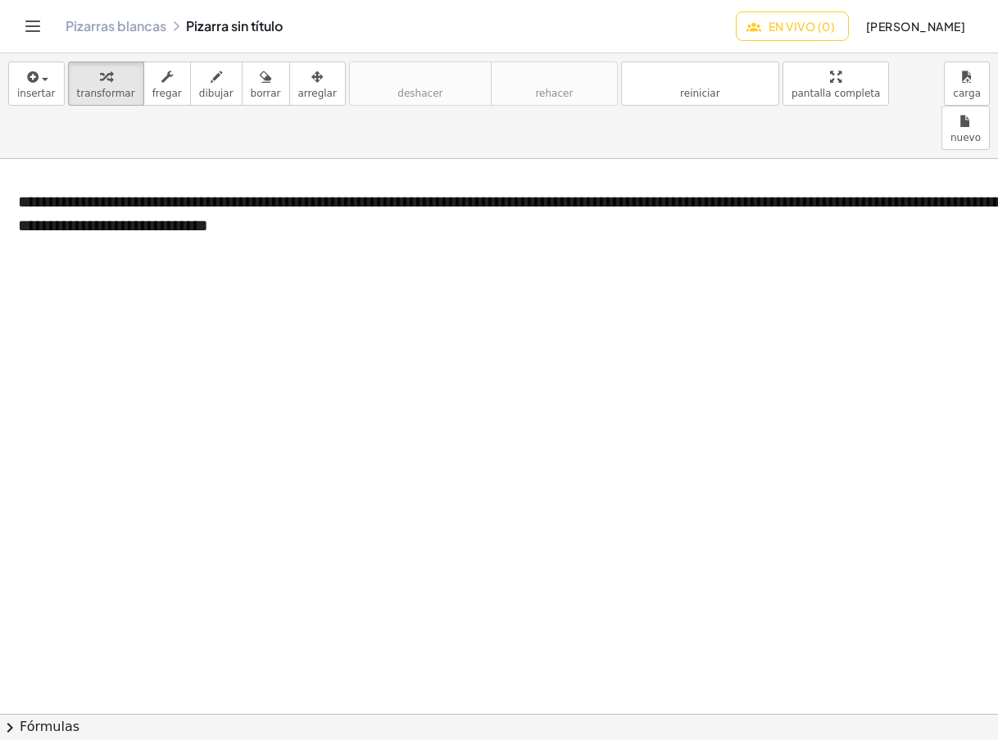
scroll to position [0, 65]
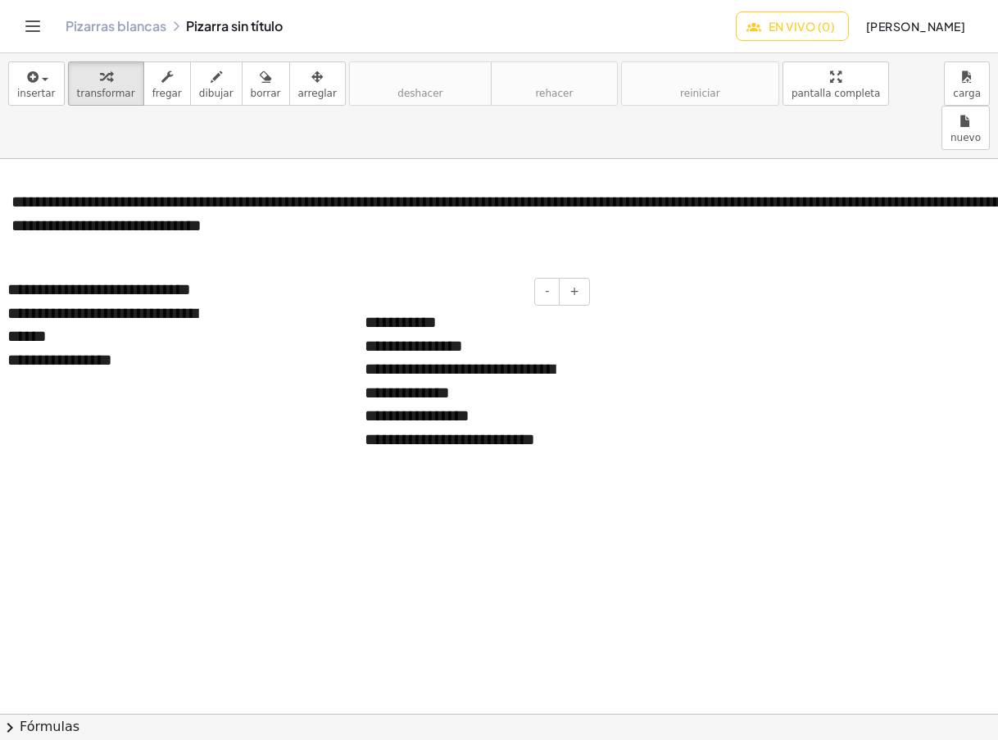
click at [400, 278] on div "- +" at bounding box center [467, 292] width 246 height 28
click at [477, 294] on div "**********" at bounding box center [471, 392] width 246 height 197
click at [482, 278] on div "- +" at bounding box center [467, 292] width 246 height 28
click at [388, 407] on font "**********" at bounding box center [417, 415] width 105 height 16
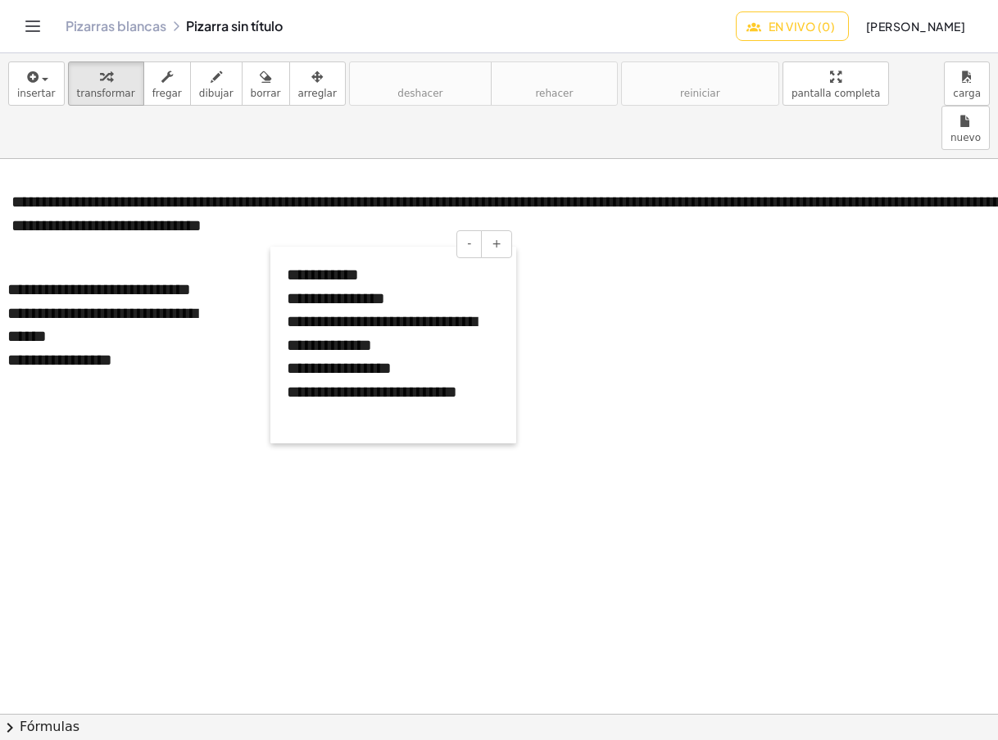
drag, startPoint x: 349, startPoint y: 438, endPoint x: 271, endPoint y: 391, distance: 91.2
click at [271, 391] on div at bounding box center [278, 345] width 16 height 197
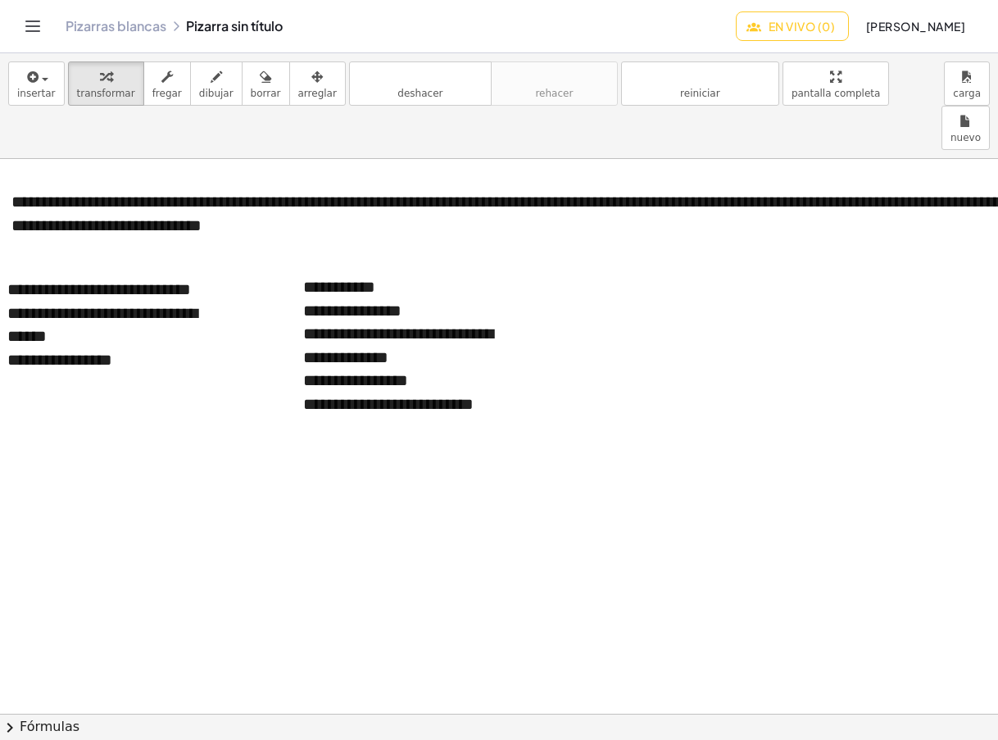
click at [39, 76] on div "button" at bounding box center [36, 76] width 39 height 20
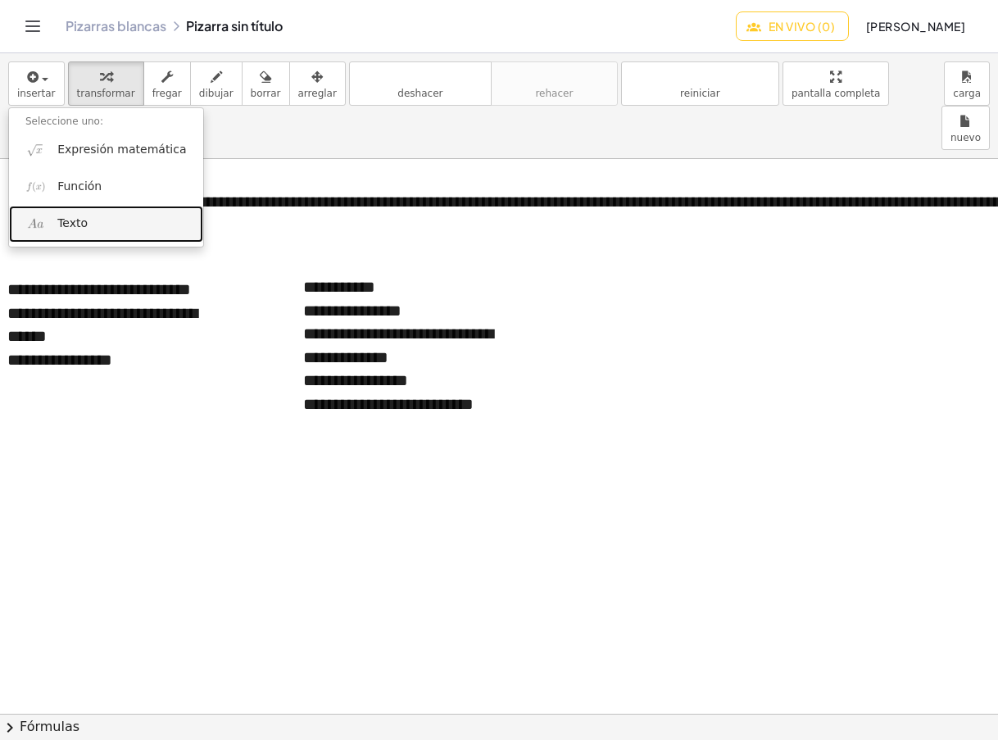
click at [74, 224] on font "Texto" at bounding box center [72, 222] width 30 height 13
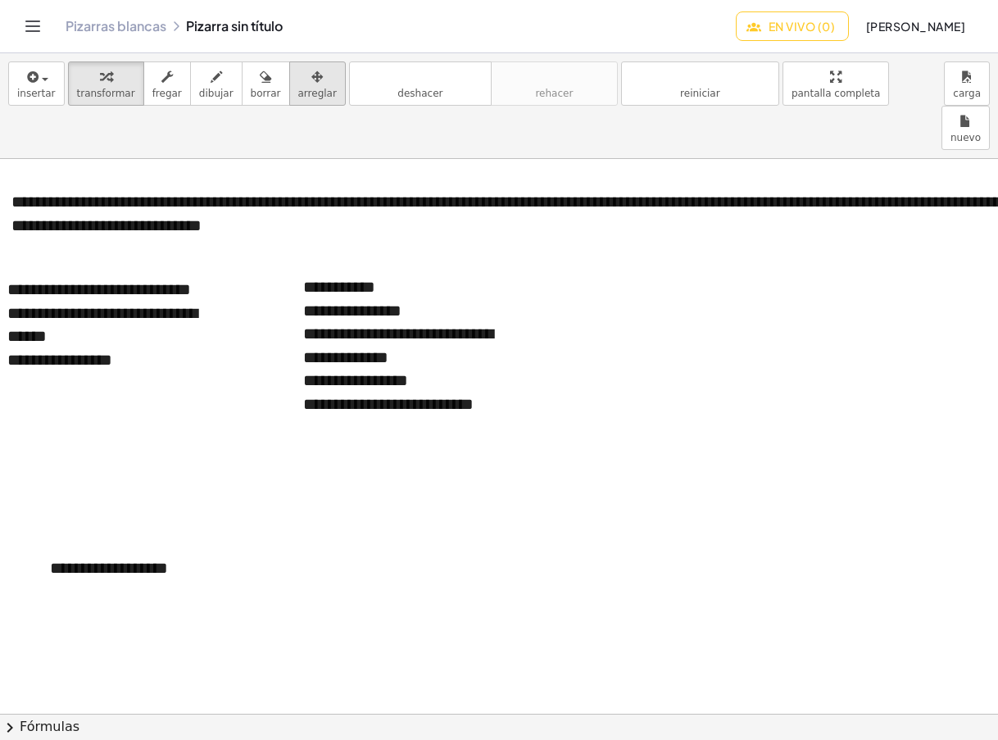
click at [311, 84] on icon "button" at bounding box center [316, 77] width 11 height 20
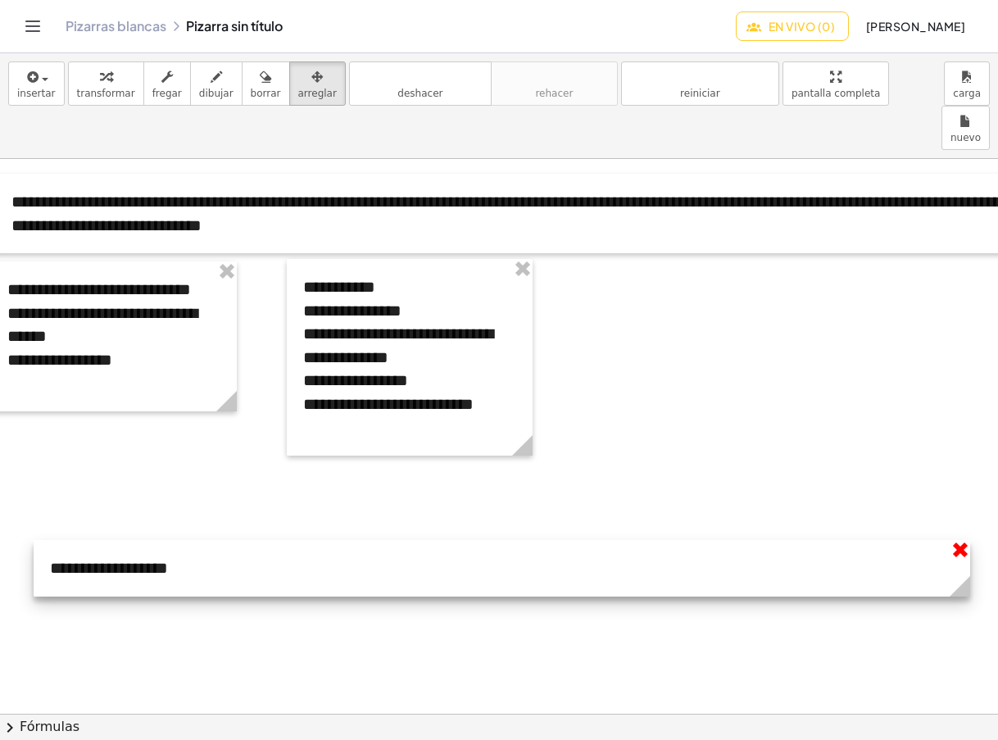
drag, startPoint x: 270, startPoint y: 547, endPoint x: 961, endPoint y: 495, distance: 693.6
click at [961, 540] on div "**********" at bounding box center [502, 568] width 937 height 57
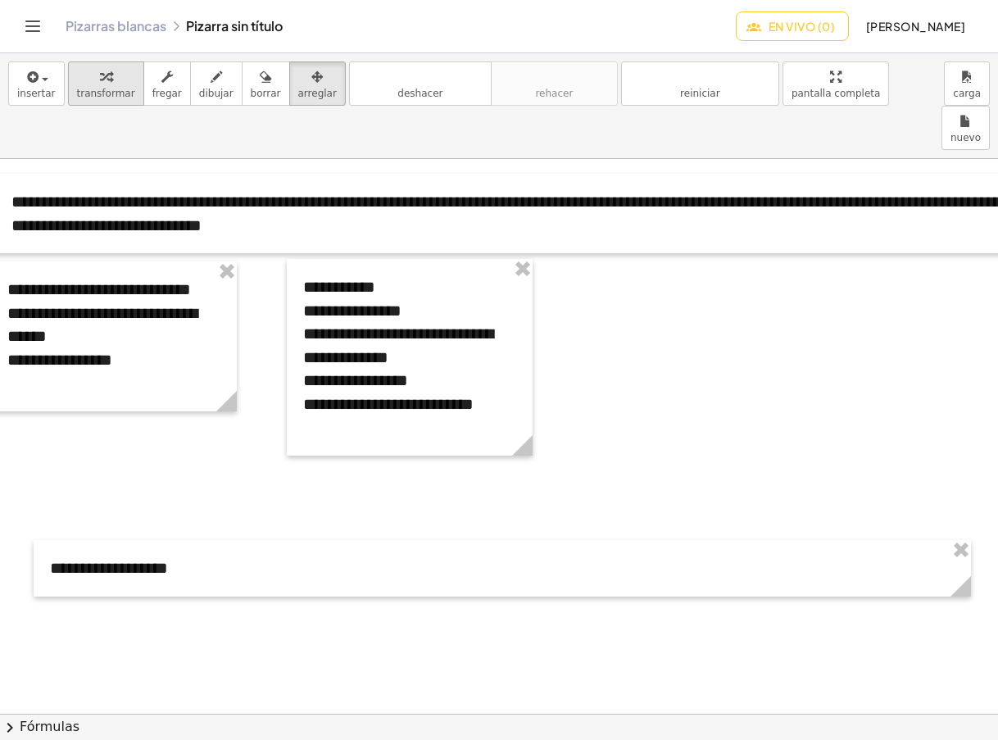
click at [84, 85] on div "button" at bounding box center [106, 76] width 58 height 20
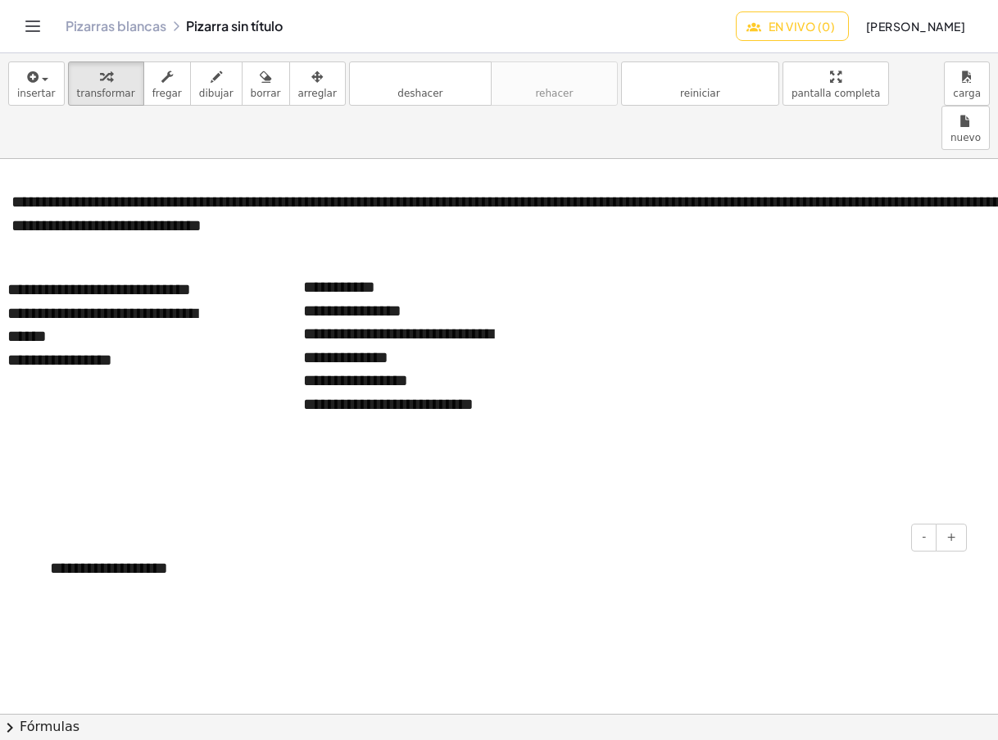
click at [165, 560] on font "**********" at bounding box center [109, 568] width 118 height 16
drag, startPoint x: 138, startPoint y: 525, endPoint x: 37, endPoint y: 520, distance: 101.0
click at [37, 540] on div "**********" at bounding box center [502, 568] width 937 height 57
paste div
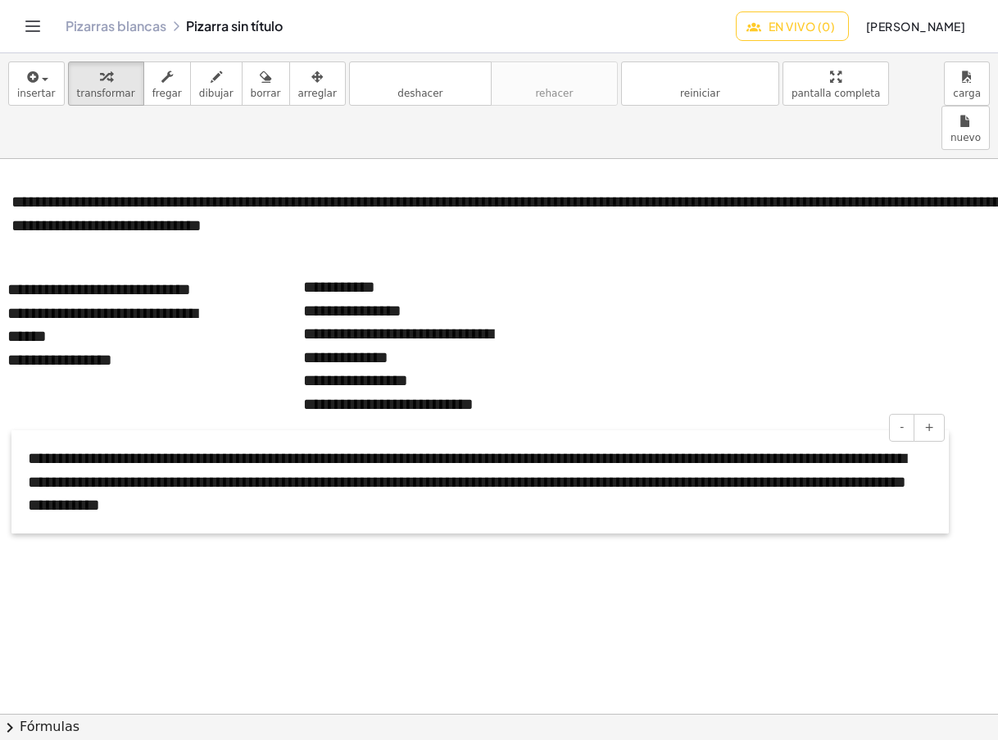
drag, startPoint x: 38, startPoint y: 596, endPoint x: 16, endPoint y: 486, distance: 112.0
click at [16, 486] on div at bounding box center [19, 481] width 16 height 103
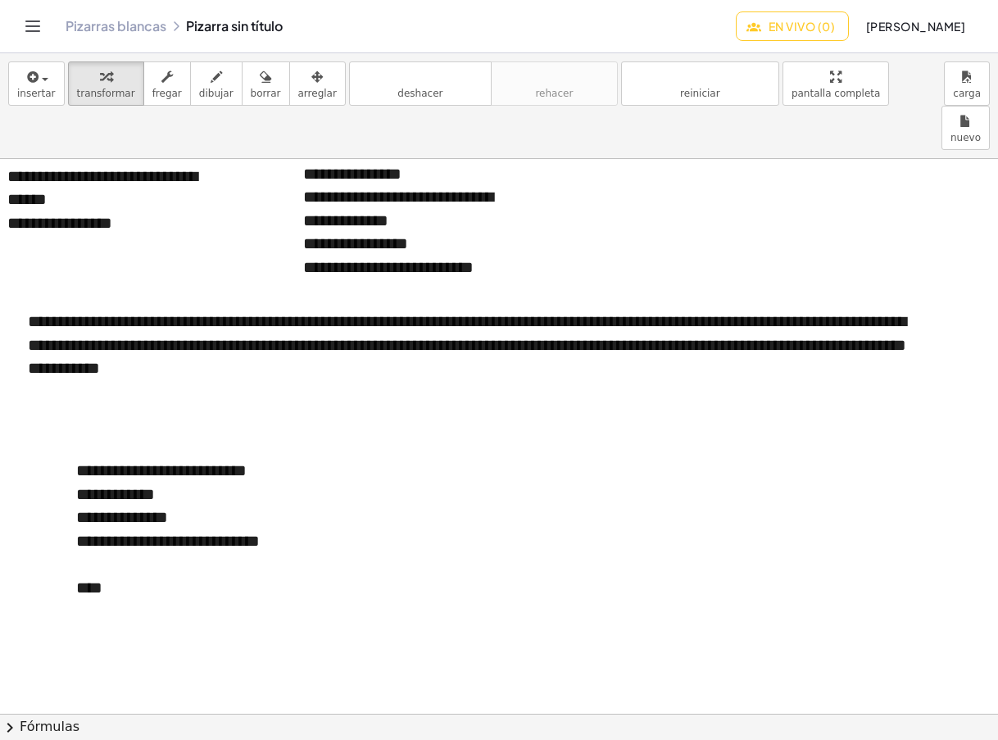
scroll to position [273, 65]
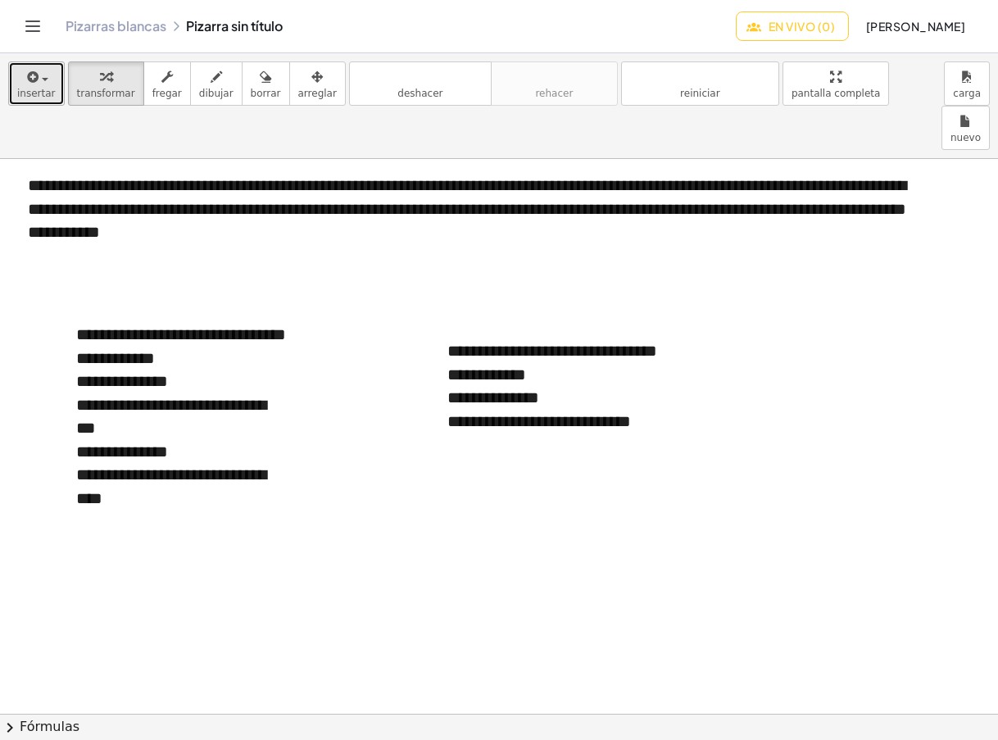
click at [48, 82] on div "button" at bounding box center [36, 76] width 39 height 20
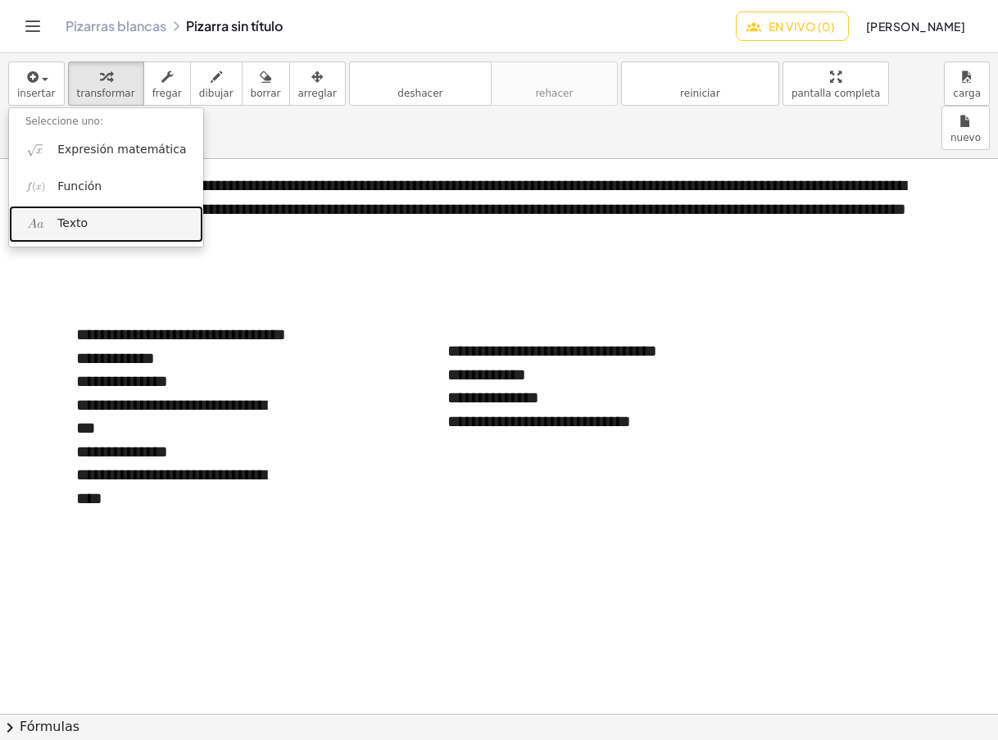
click at [77, 225] on font "Texto" at bounding box center [72, 222] width 30 height 13
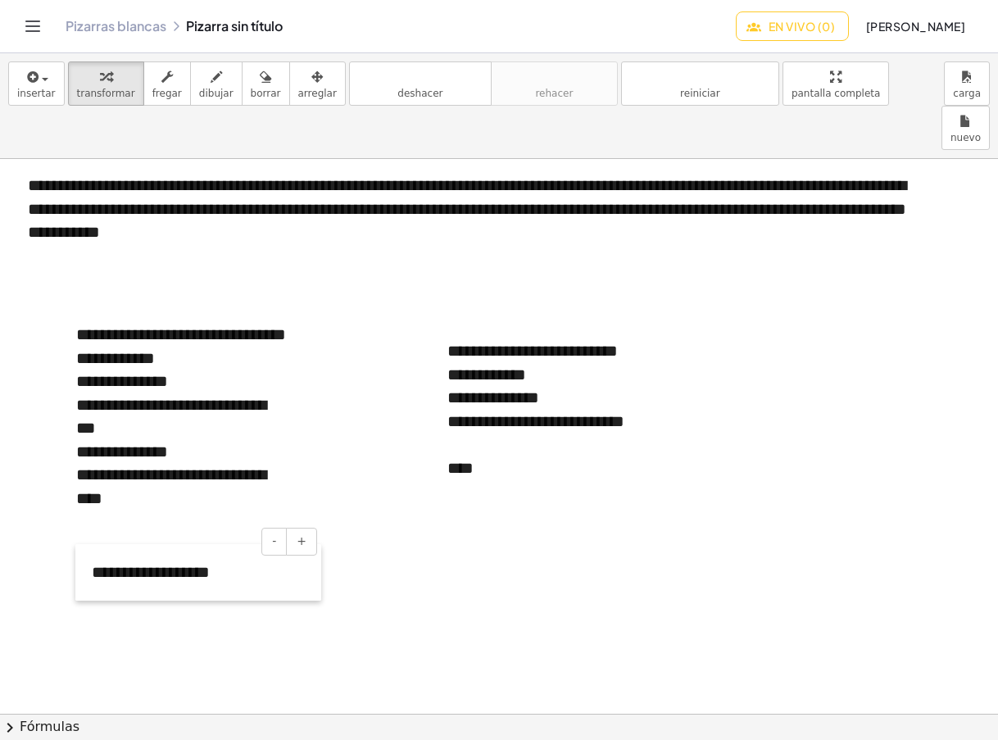
drag, startPoint x: 409, startPoint y: 609, endPoint x: 79, endPoint y: 554, distance: 334.0
click at [79, 554] on div at bounding box center [83, 572] width 16 height 57
drag, startPoint x: 283, startPoint y: 73, endPoint x: 377, endPoint y: 559, distance: 495.0
click at [311, 73] on icon "button" at bounding box center [316, 77] width 11 height 20
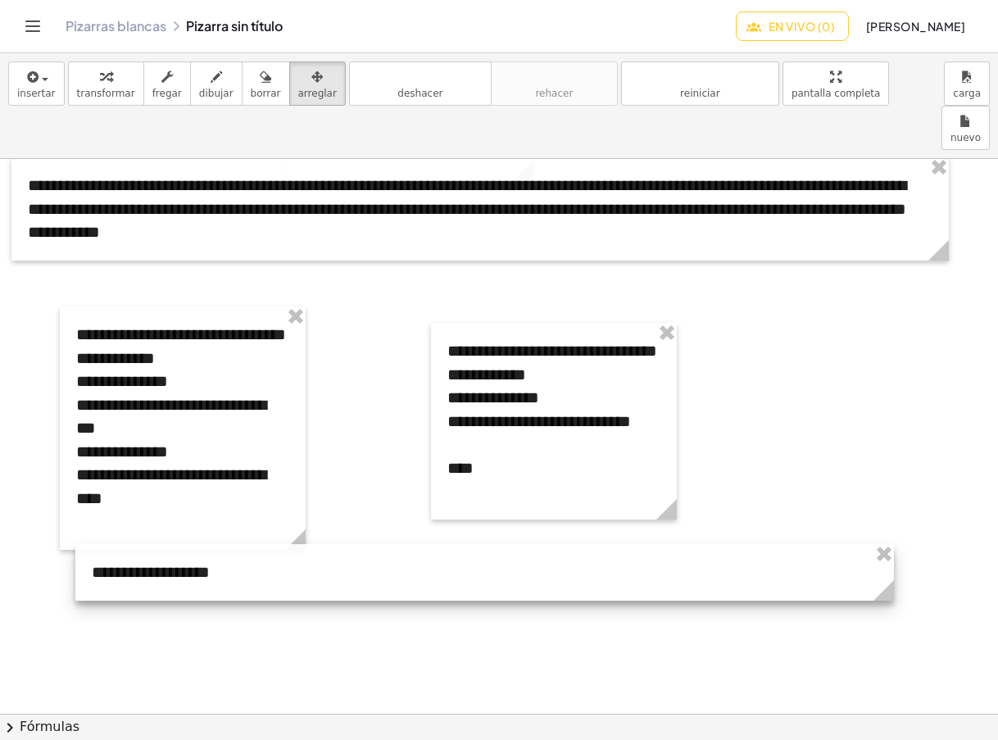
drag, startPoint x: 318, startPoint y: 550, endPoint x: 891, endPoint y: 530, distance: 573.1
click at [891, 544] on div "**********" at bounding box center [484, 572] width 819 height 57
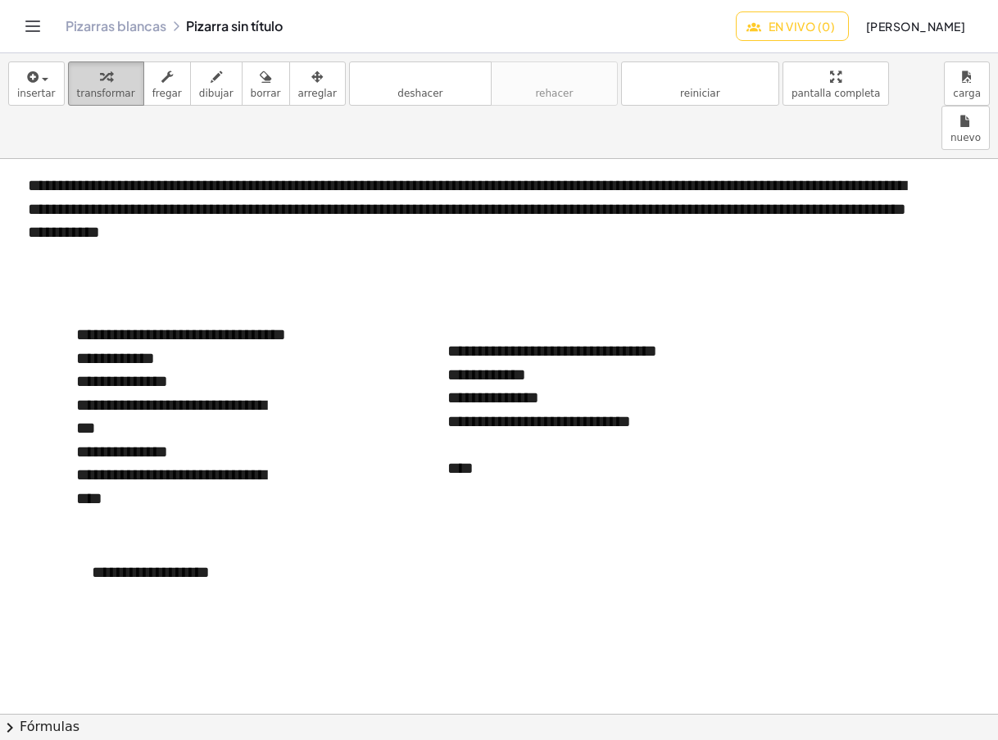
click at [84, 79] on div "button" at bounding box center [106, 76] width 58 height 20
click at [223, 544] on div "**********" at bounding box center [484, 572] width 819 height 57
drag, startPoint x: 221, startPoint y: 531, endPoint x: 92, endPoint y: 528, distance: 129.5
click at [92, 544] on div "**********" at bounding box center [484, 572] width 819 height 57
paste div
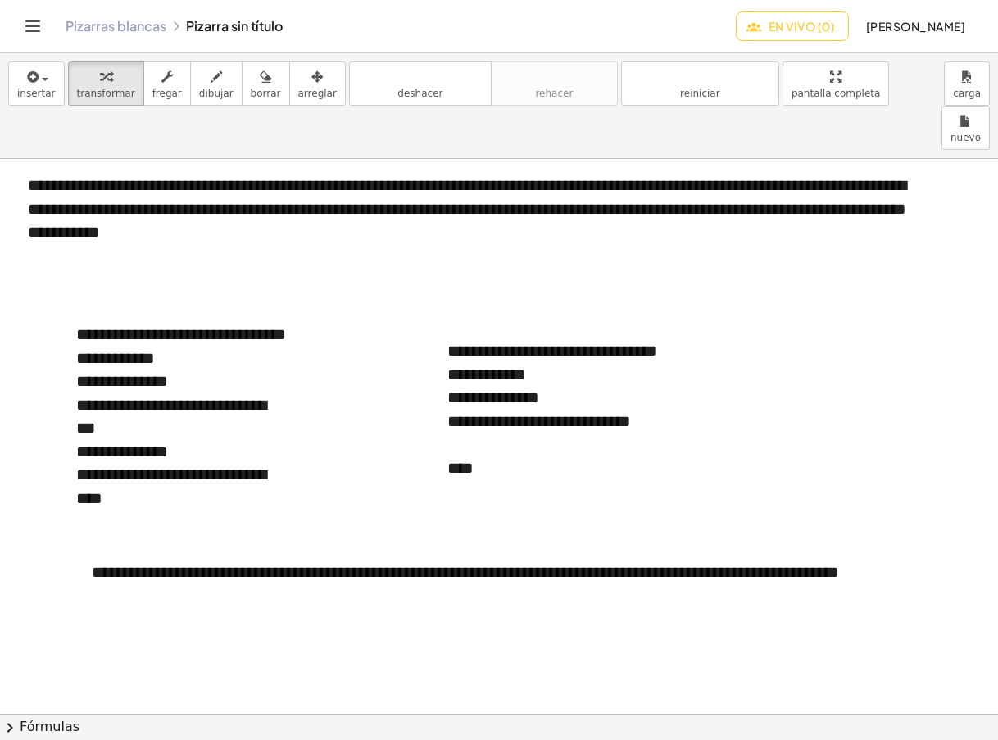
click at [207, 620] on div at bounding box center [455, 669] width 1040 height 1567
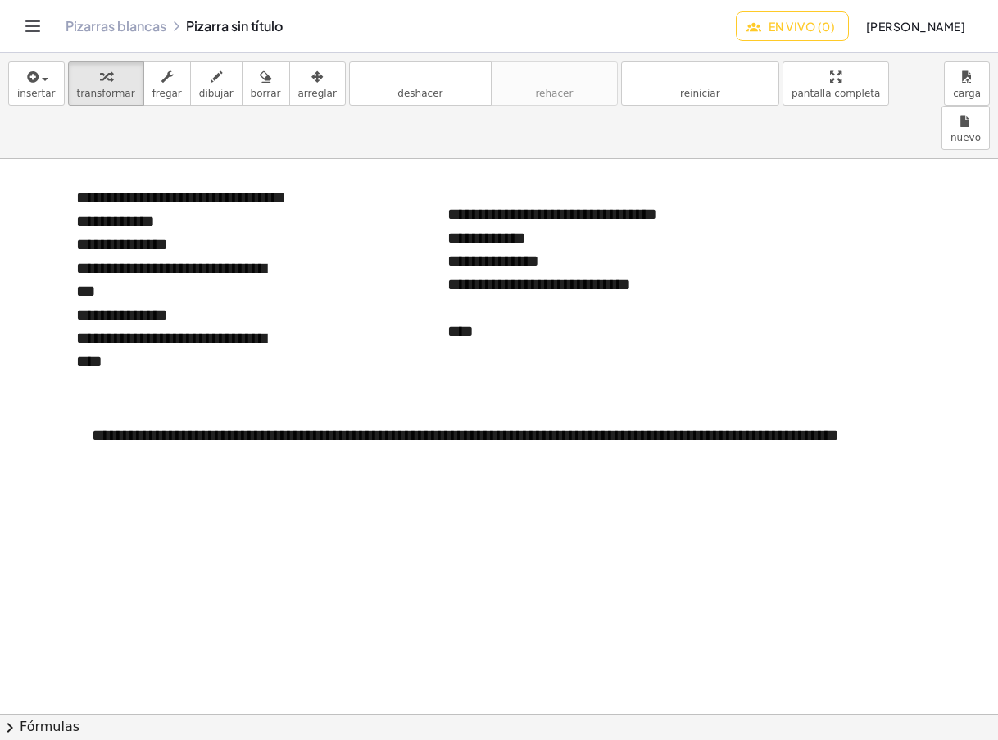
scroll to position [547, 65]
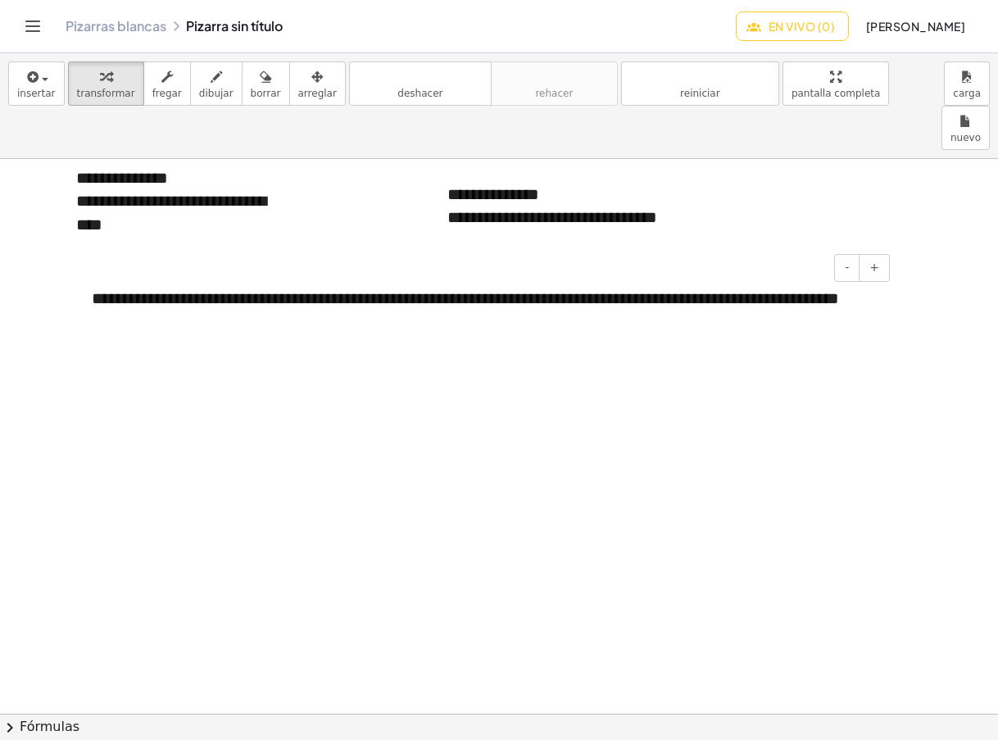
click at [352, 301] on div "**********" at bounding box center [484, 309] width 819 height 79
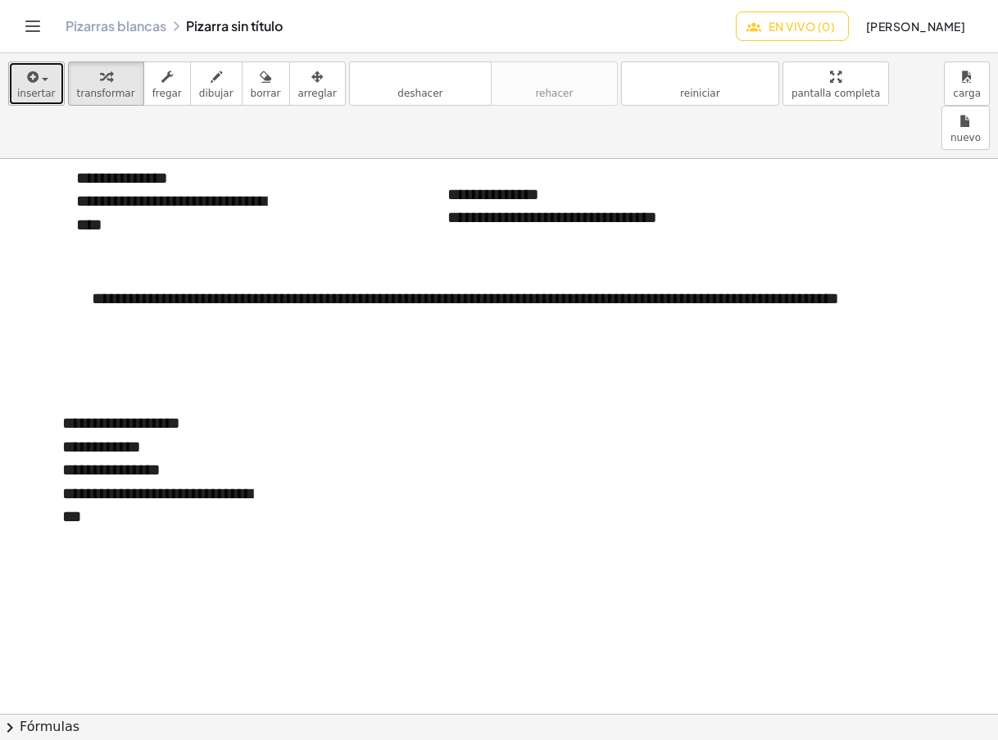
click at [42, 80] on span "button" at bounding box center [45, 79] width 7 height 3
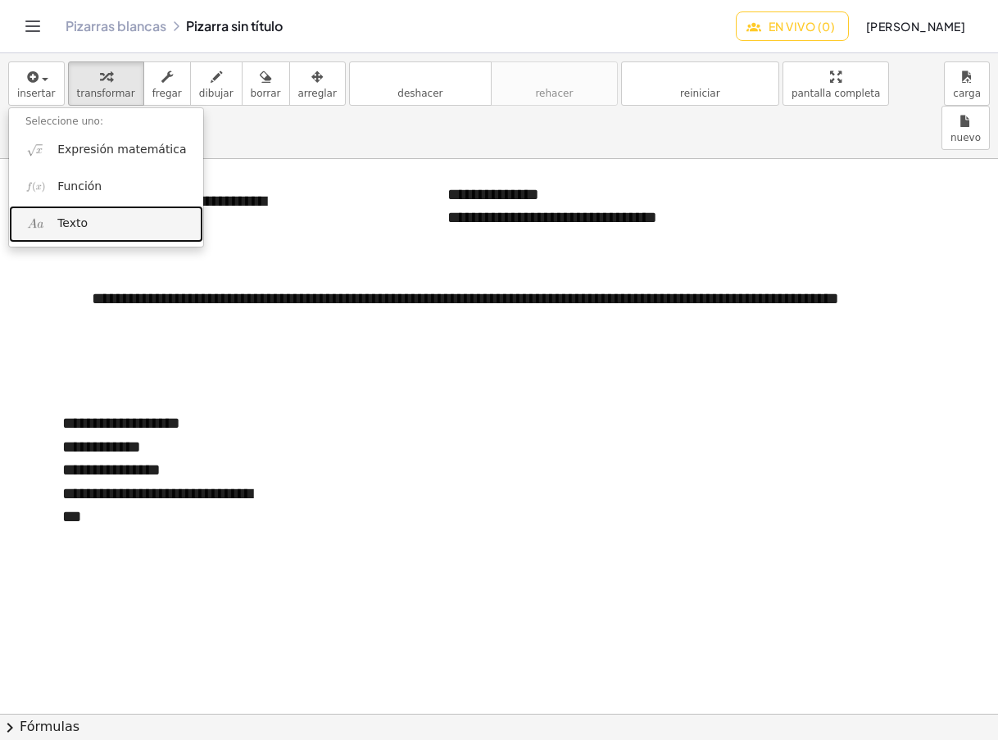
click at [61, 217] on font "Texto" at bounding box center [72, 222] width 30 height 13
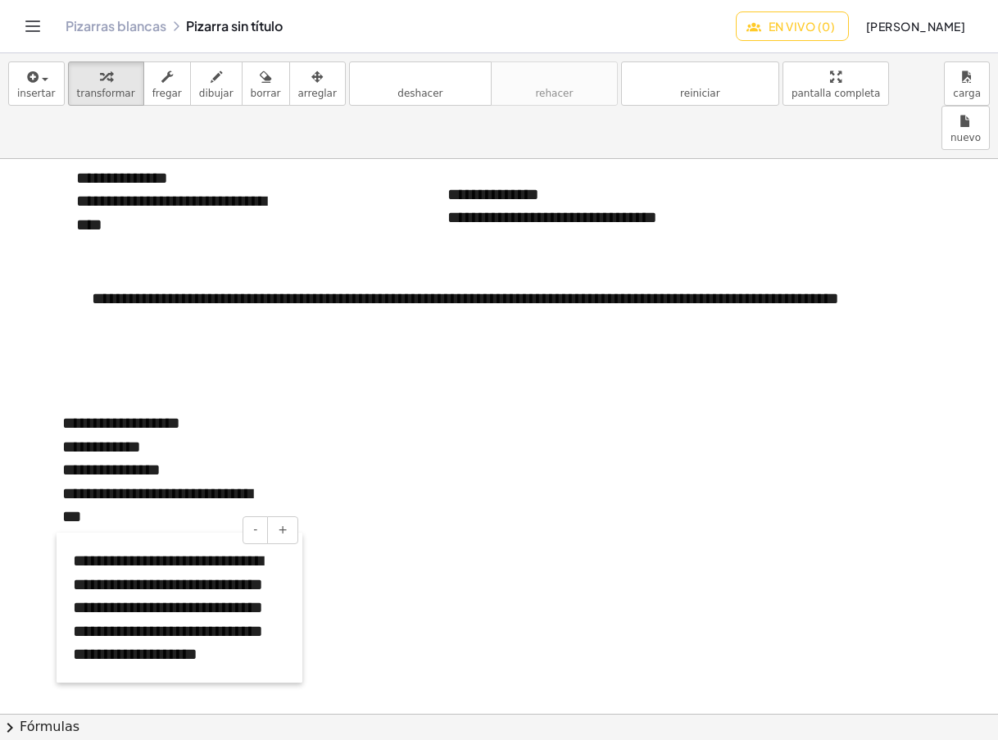
drag, startPoint x: 396, startPoint y: 523, endPoint x: 61, endPoint y: 633, distance: 351.9
click at [61, 633] on div at bounding box center [65, 608] width 16 height 150
click at [298, 98] on font "arreglar" at bounding box center [317, 93] width 39 height 11
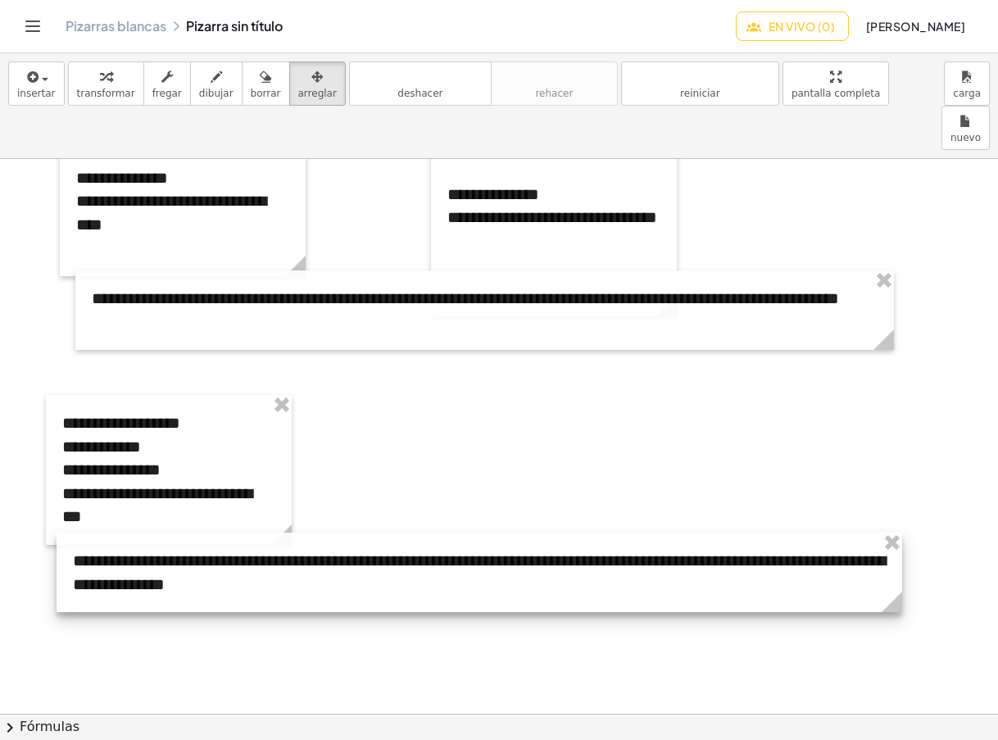
drag, startPoint x: 289, startPoint y: 634, endPoint x: 889, endPoint y: 523, distance: 610.1
click at [889, 533] on div "**********" at bounding box center [480, 572] width 846 height 79
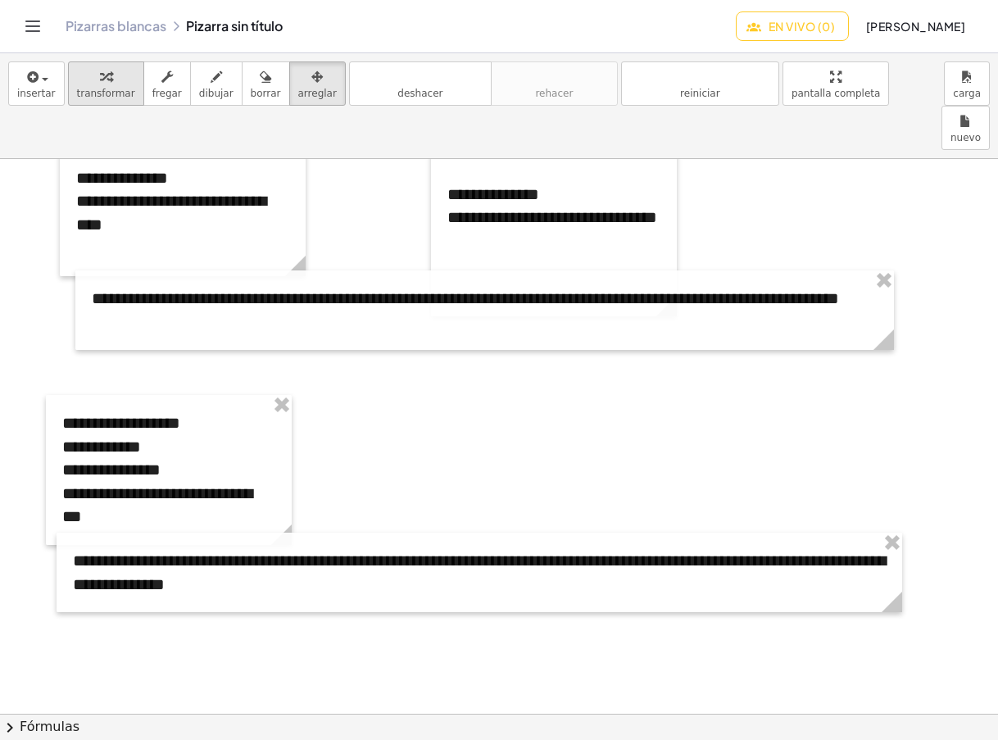
click at [107, 78] on div "button" at bounding box center [106, 76] width 58 height 20
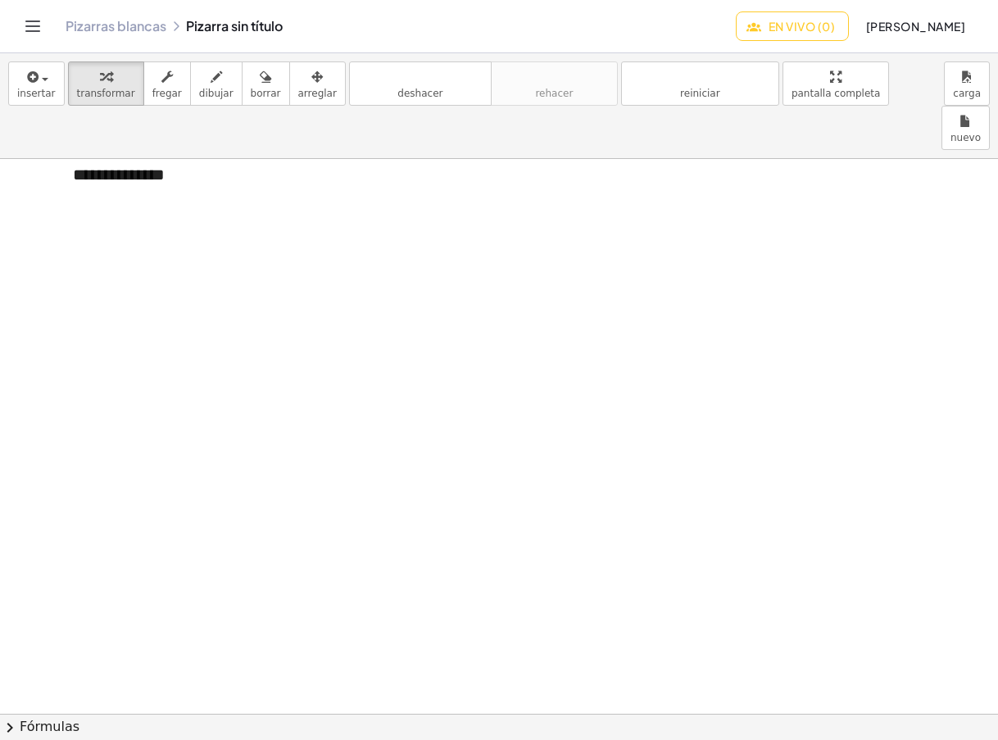
scroll to position [819, 65]
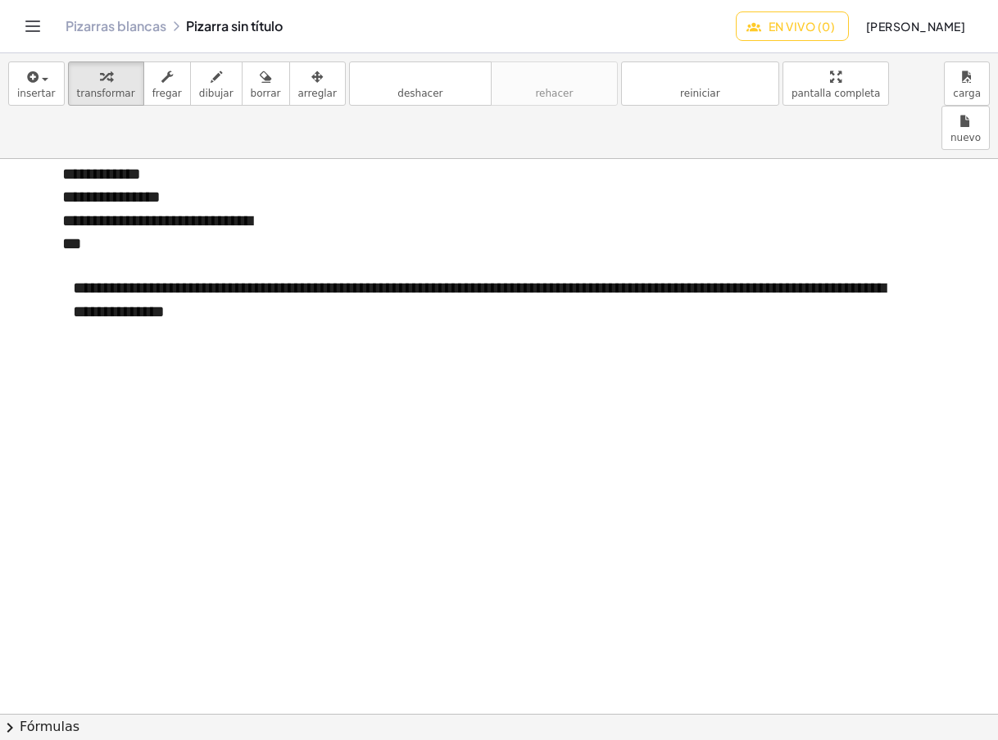
click at [337, 328] on div at bounding box center [455, 123] width 1040 height 1567
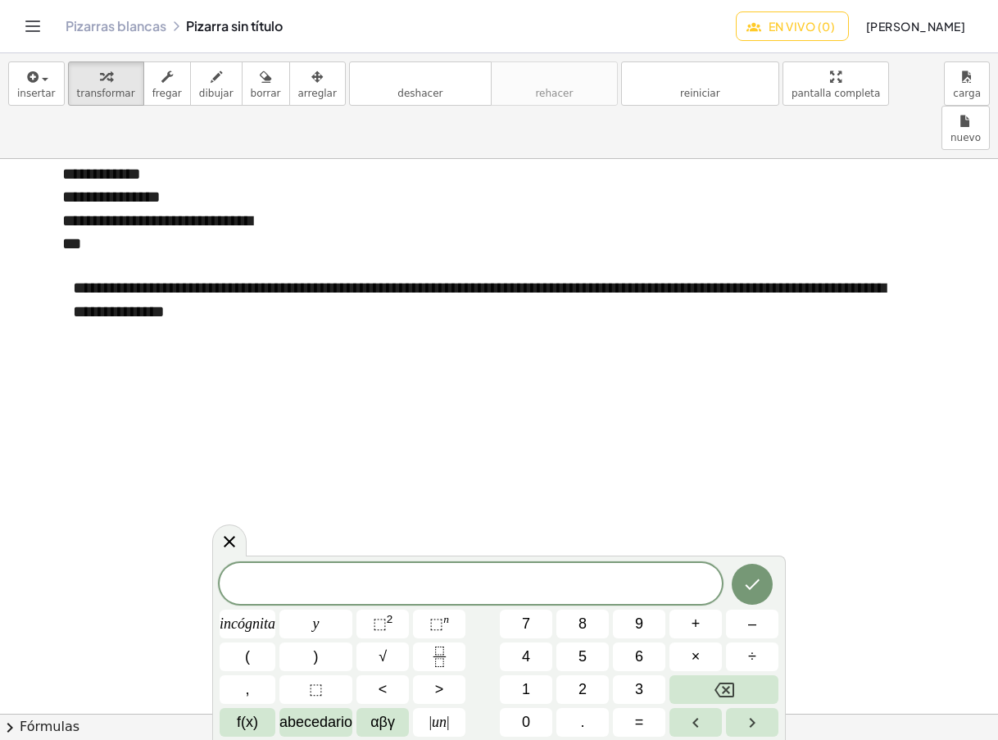
click at [111, 308] on div at bounding box center [455, 123] width 1040 height 1567
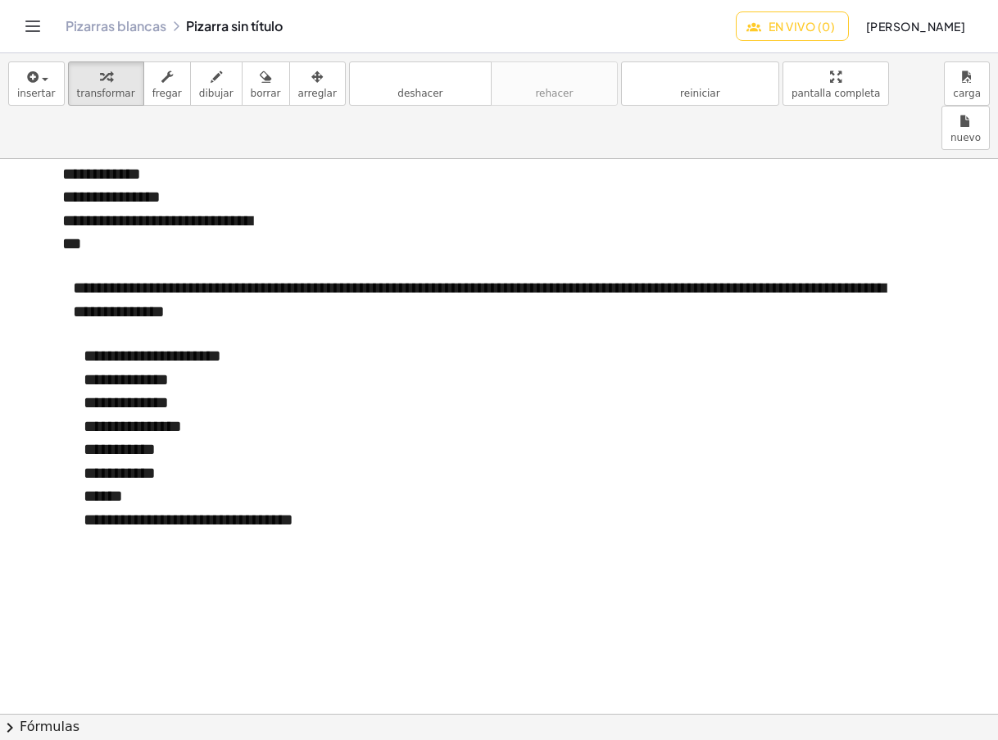
scroll to position [956, 65]
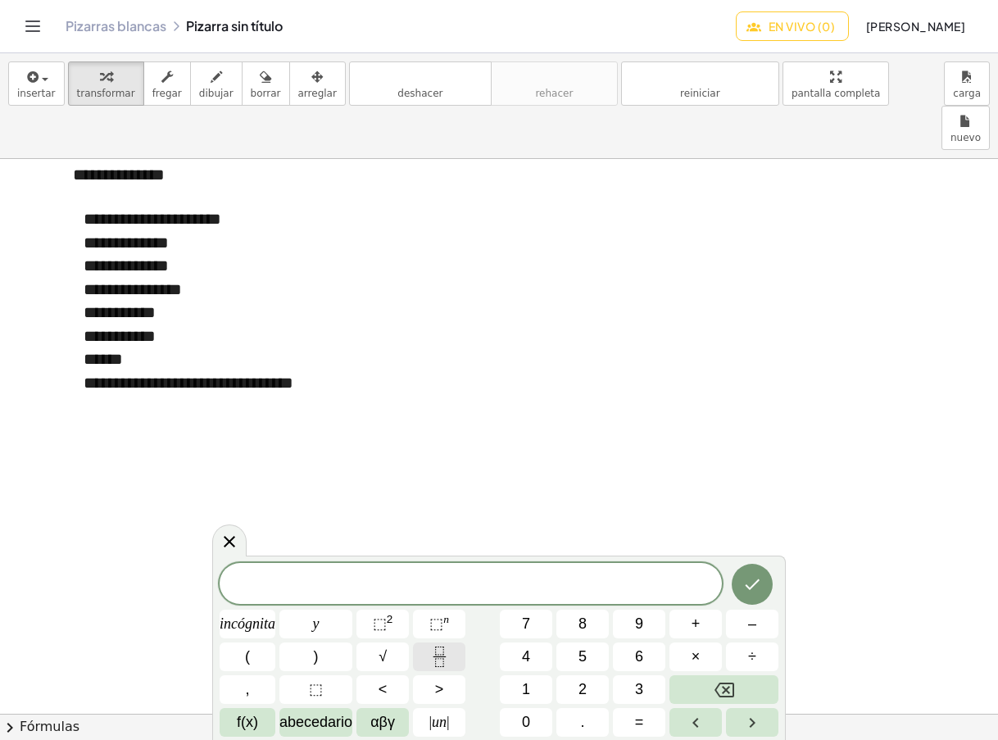
click at [446, 654] on icon "Fracción" at bounding box center [439, 657] width 20 height 20
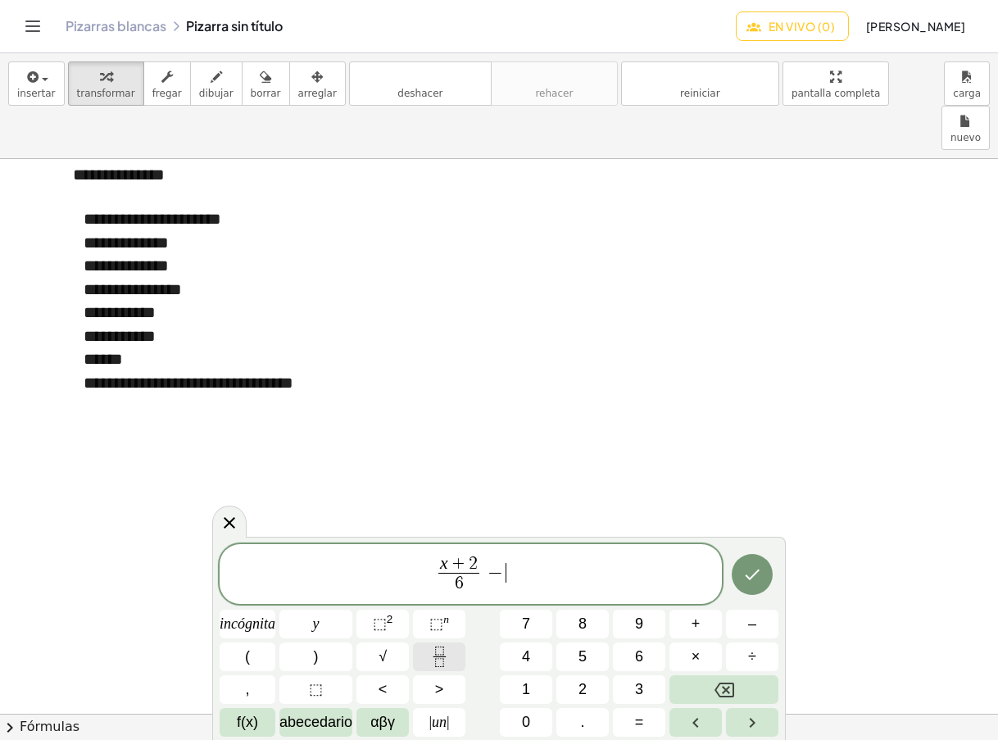
click at [443, 660] on icon "Fracción" at bounding box center [439, 662] width 8 height 8
click at [434, 655] on icon "Fracción" at bounding box center [439, 657] width 20 height 20
click at [738, 586] on button "Hecho" at bounding box center [752, 574] width 41 height 41
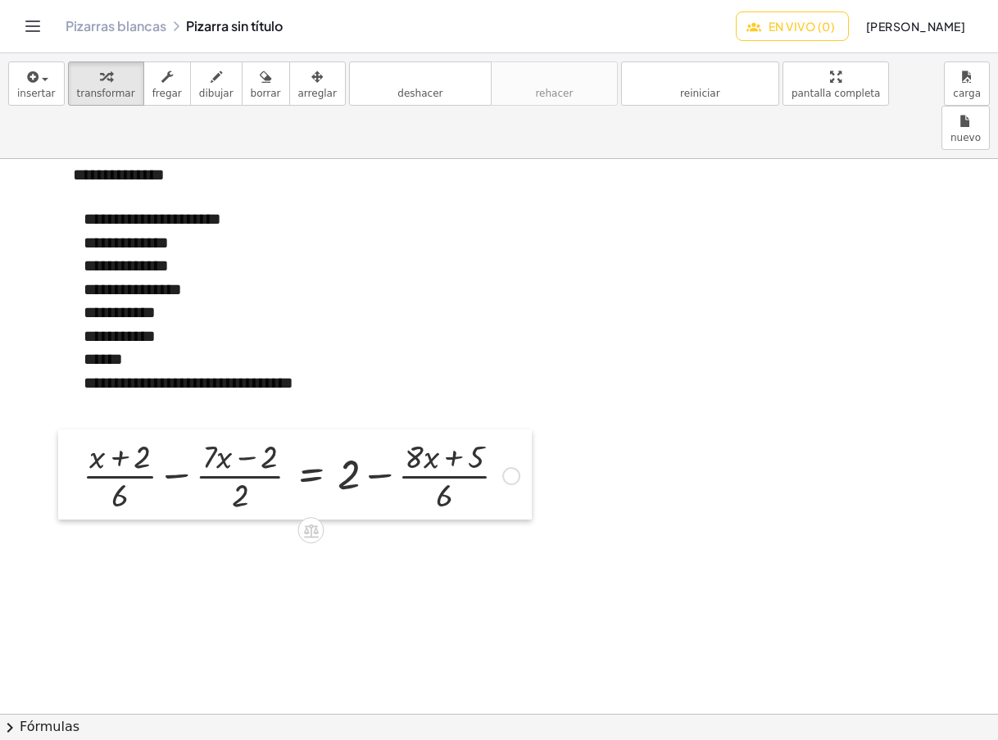
drag, startPoint x: 134, startPoint y: 490, endPoint x: 70, endPoint y: 465, distance: 68.5
click at [70, 465] on div at bounding box center [70, 474] width 25 height 90
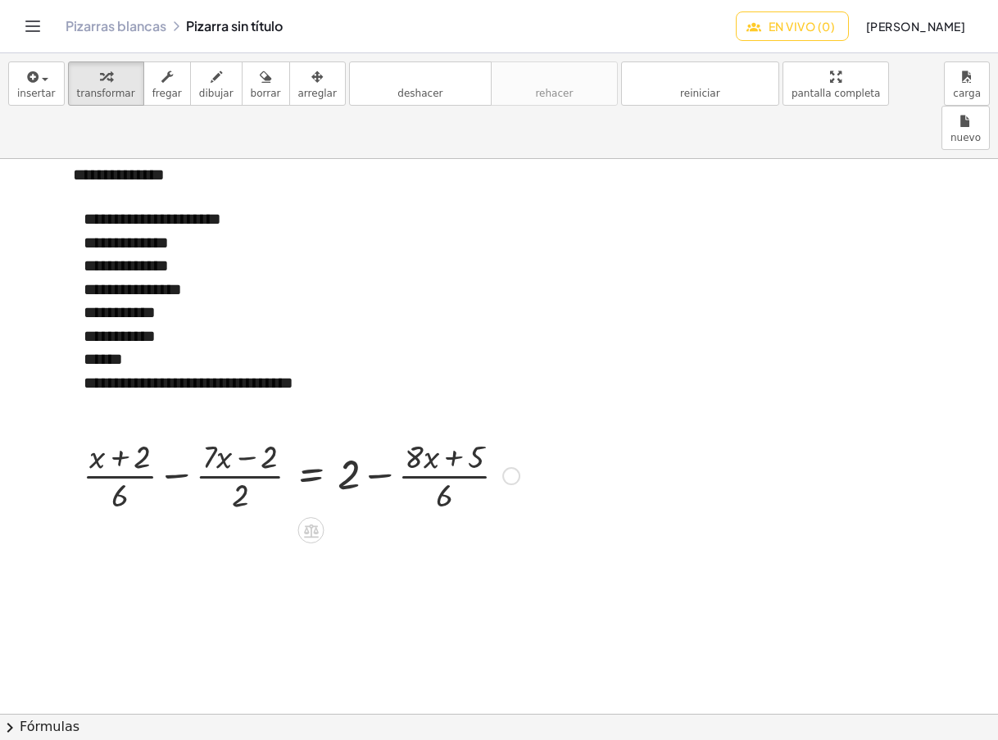
click at [246, 433] on div at bounding box center [301, 474] width 453 height 82
click at [365, 79] on font "deshacer" at bounding box center [420, 77] width 125 height 16
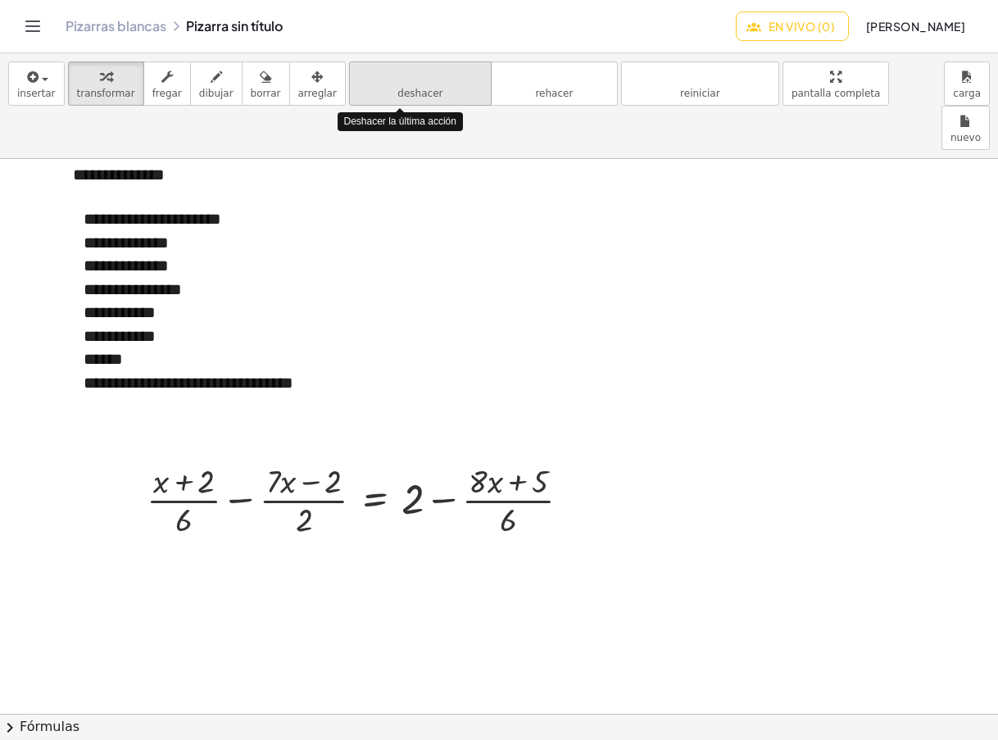
click at [367, 79] on font "deshacer" at bounding box center [420, 77] width 125 height 16
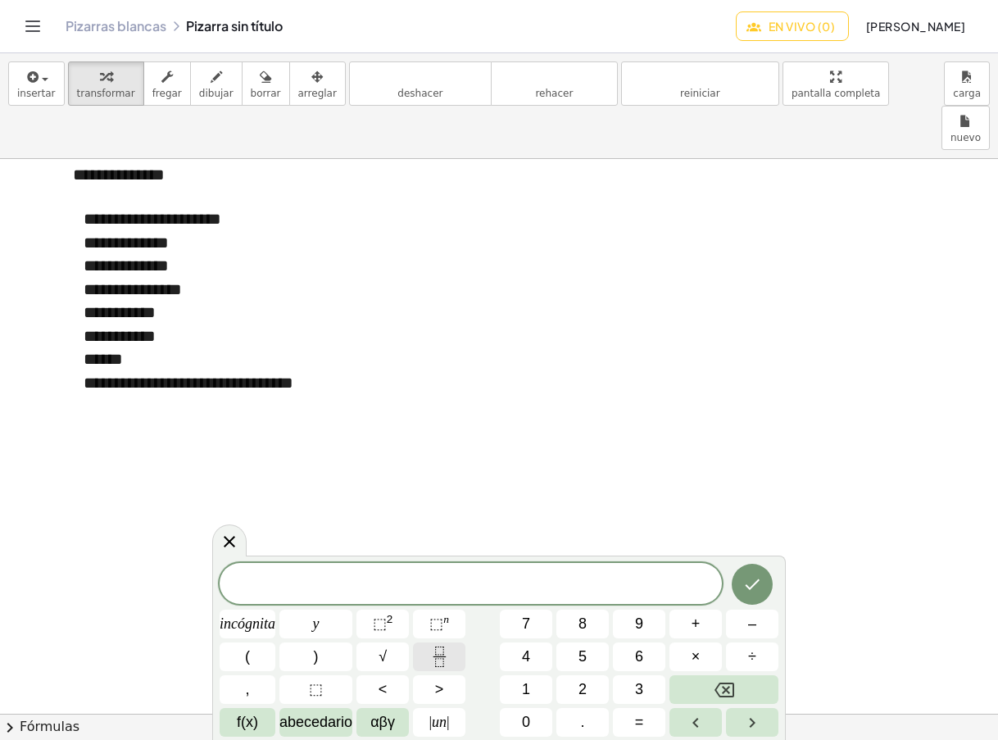
click at [428, 655] on button "Fracción" at bounding box center [439, 656] width 52 height 29
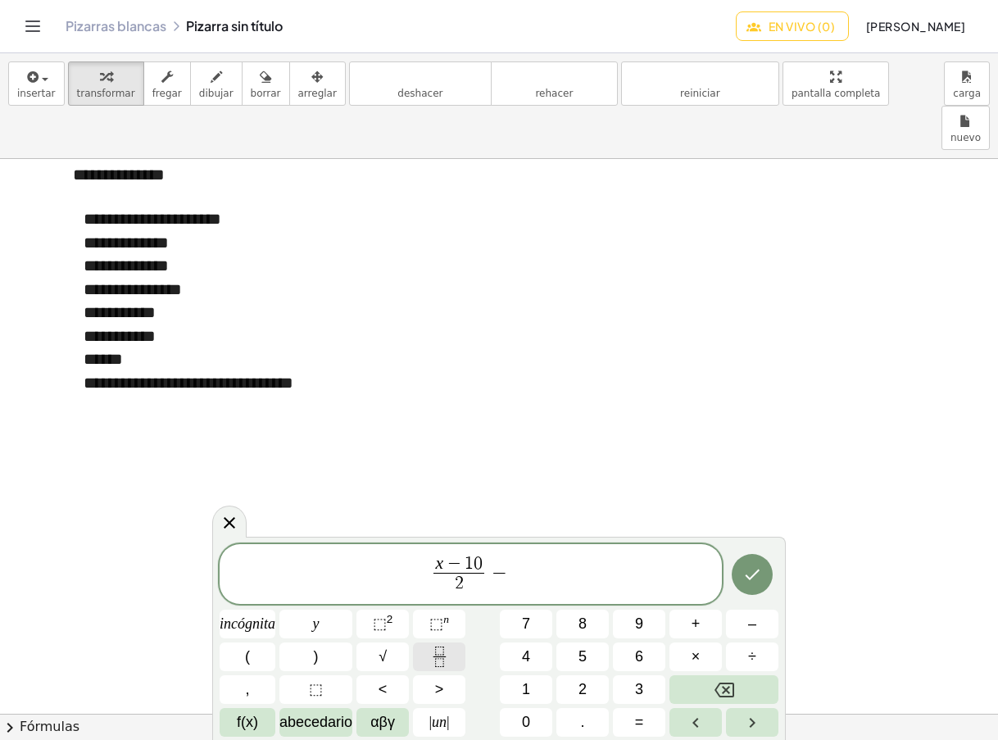
click at [447, 661] on icon "Fracción" at bounding box center [439, 657] width 20 height 20
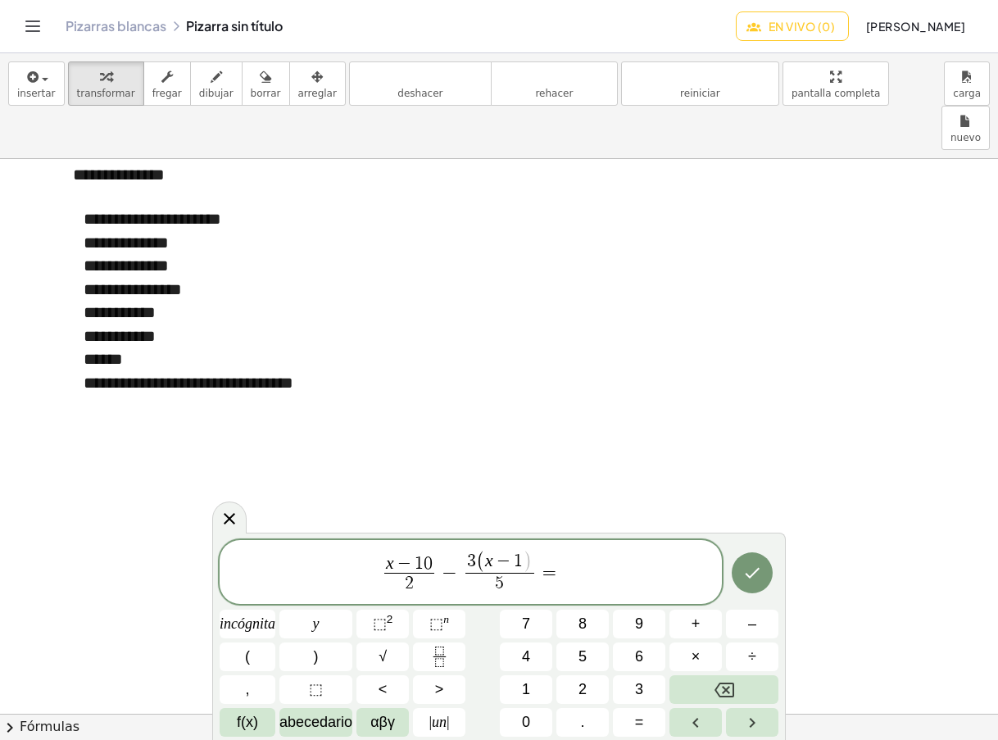
scroll to position [980, 65]
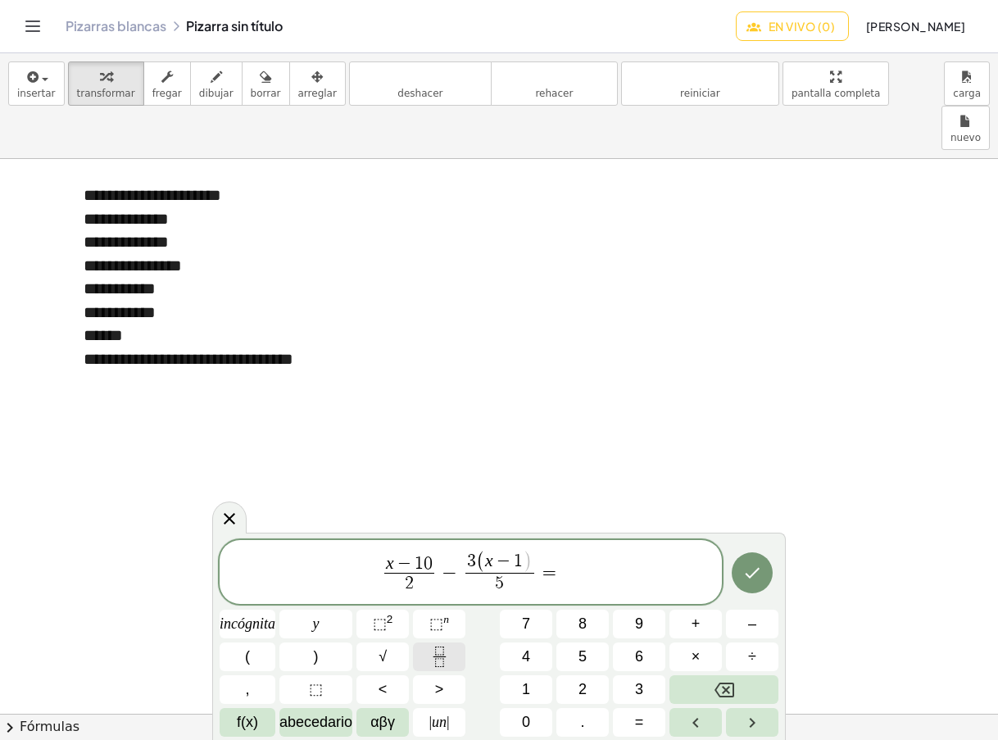
click at [433, 647] on icon "Fracción" at bounding box center [439, 657] width 20 height 20
click at [439, 665] on icon "Fracción" at bounding box center [439, 657] width 20 height 20
click at [753, 568] on icon "Hecho" at bounding box center [752, 573] width 20 height 20
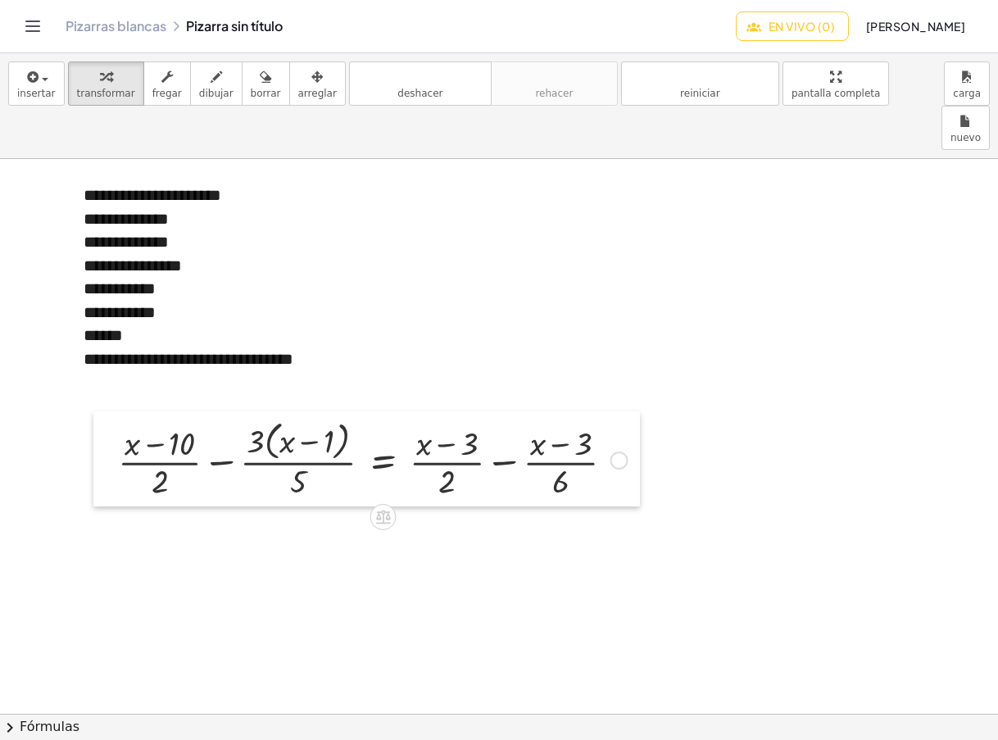
drag, startPoint x: 406, startPoint y: 621, endPoint x: 116, endPoint y: 452, distance: 336.3
click at [116, 452] on div at bounding box center [105, 458] width 25 height 95
click at [293, 511] on div at bounding box center [455, 377] width 1040 height 2396
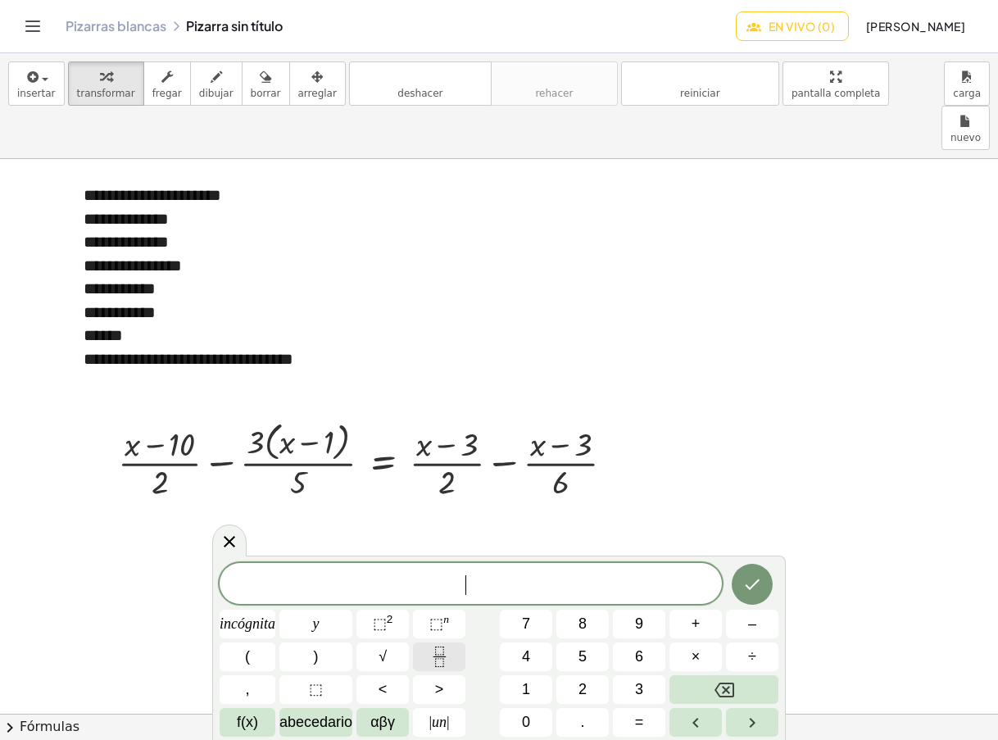
click at [424, 649] on button "Fracción" at bounding box center [439, 656] width 52 height 29
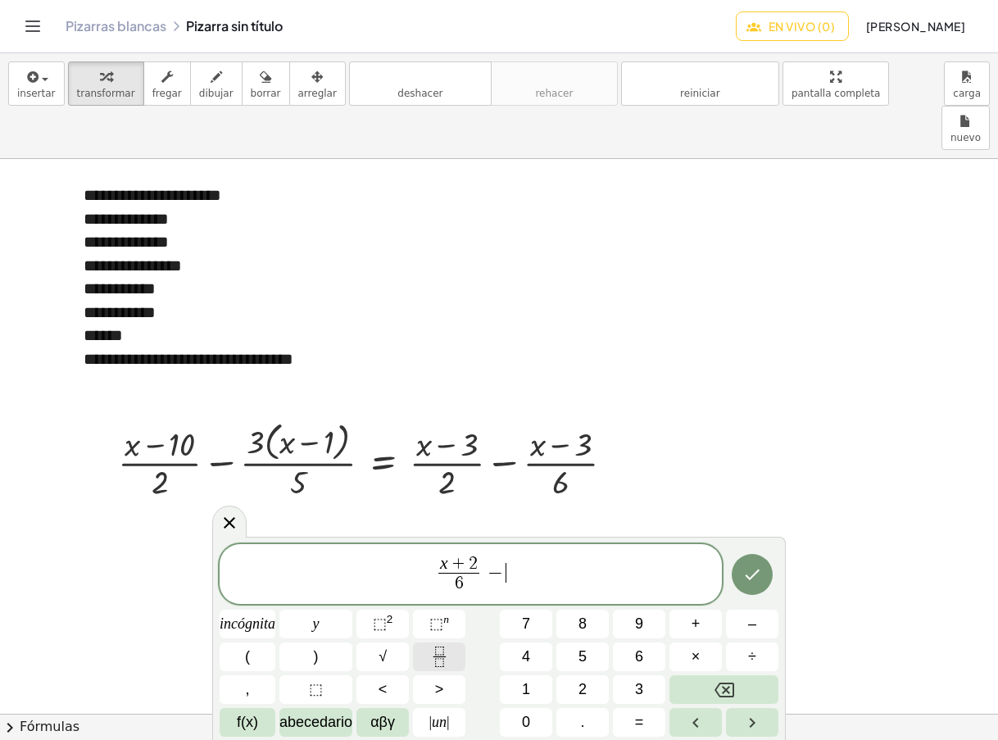
click at [442, 653] on icon "Fracción" at bounding box center [439, 657] width 20 height 20
click at [443, 651] on icon "Fracción" at bounding box center [439, 657] width 20 height 20
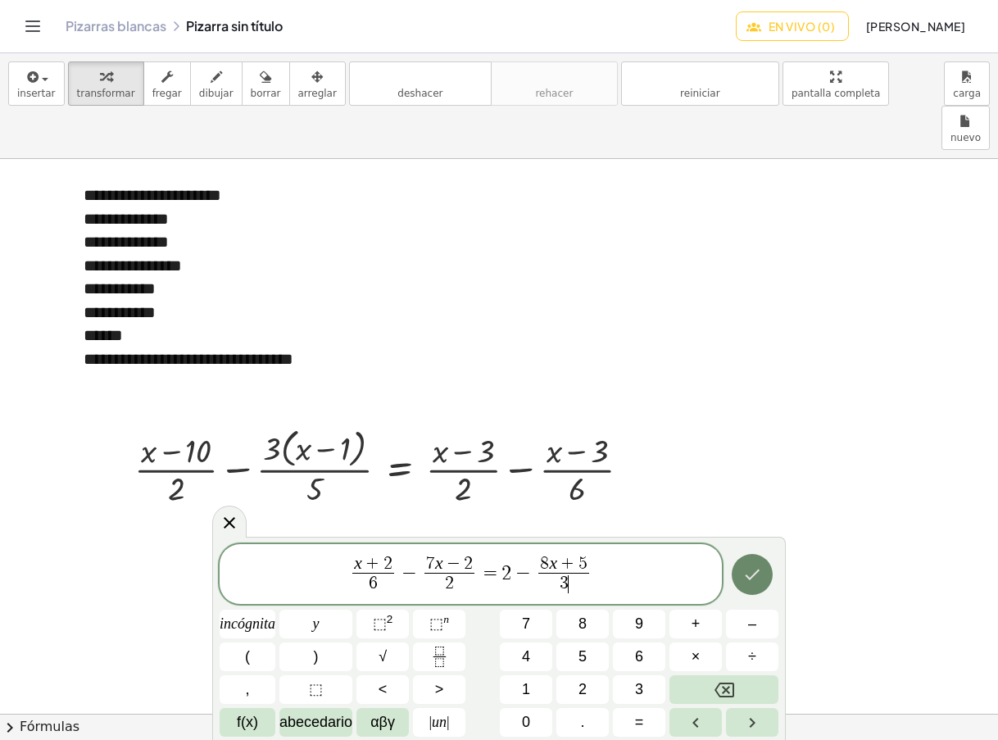
click at [741, 570] on button "Hecho" at bounding box center [752, 574] width 41 height 41
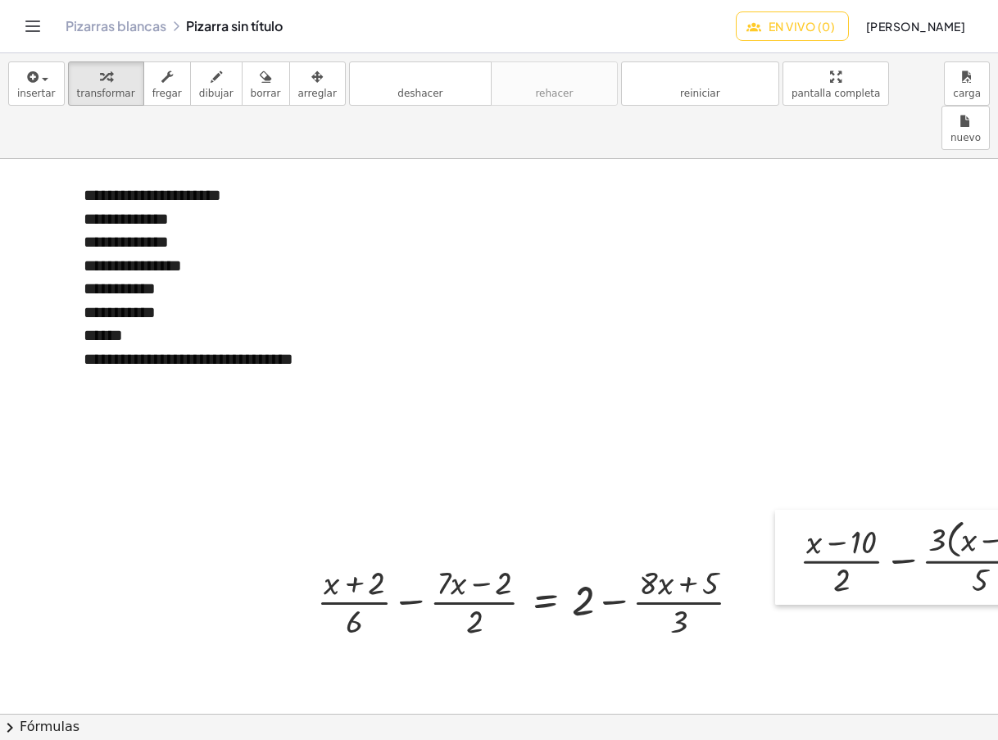
drag, startPoint x: 111, startPoint y: 469, endPoint x: 766, endPoint y: 567, distance: 662.9
click at [776, 560] on div at bounding box center [787, 557] width 25 height 95
click at [322, 588] on div at bounding box center [535, 601] width 453 height 82
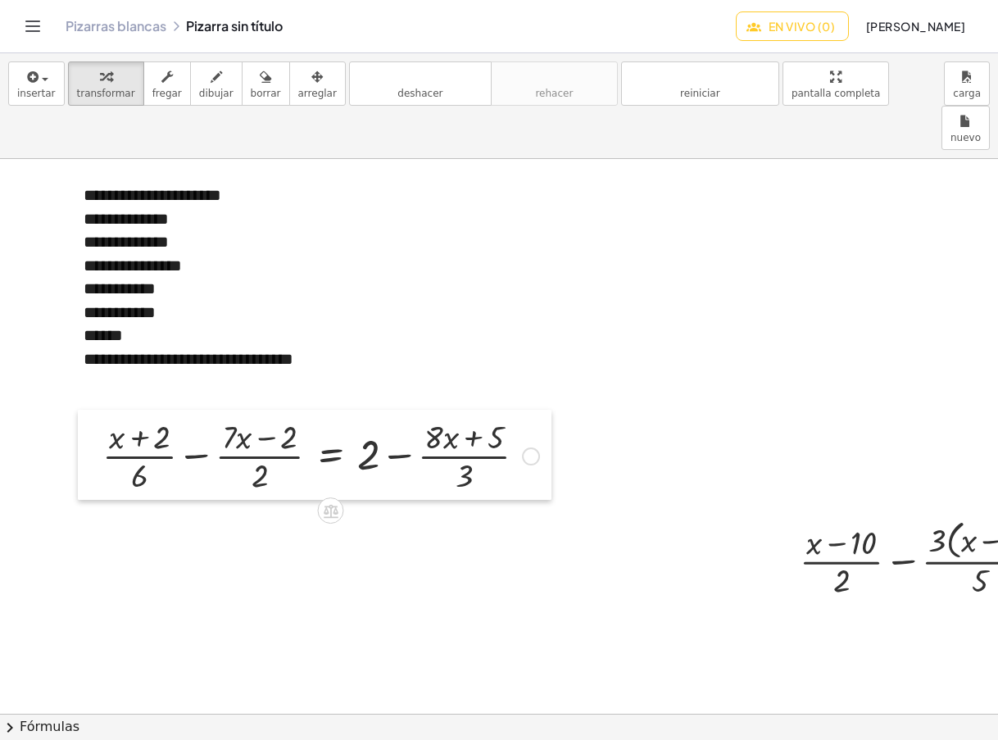
drag, startPoint x: 300, startPoint y: 578, endPoint x: 85, endPoint y: 432, distance: 259.6
click at [85, 432] on div at bounding box center [90, 455] width 25 height 90
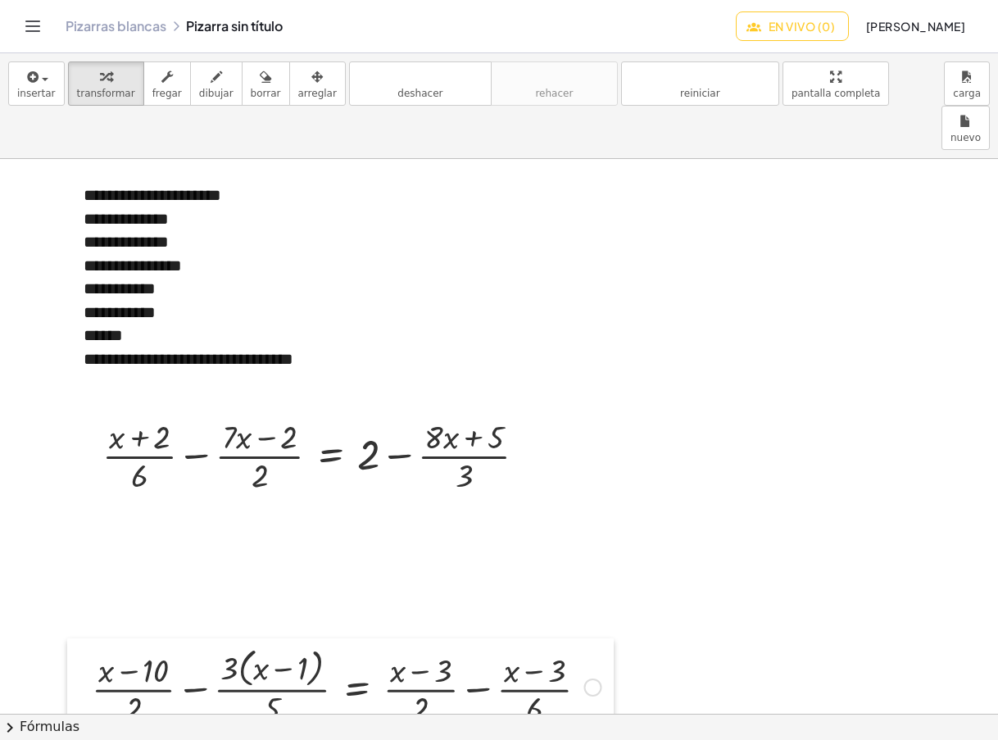
drag, startPoint x: 795, startPoint y: 538, endPoint x: 88, endPoint y: 666, distance: 718.7
click at [88, 666] on div at bounding box center [79, 685] width 25 height 95
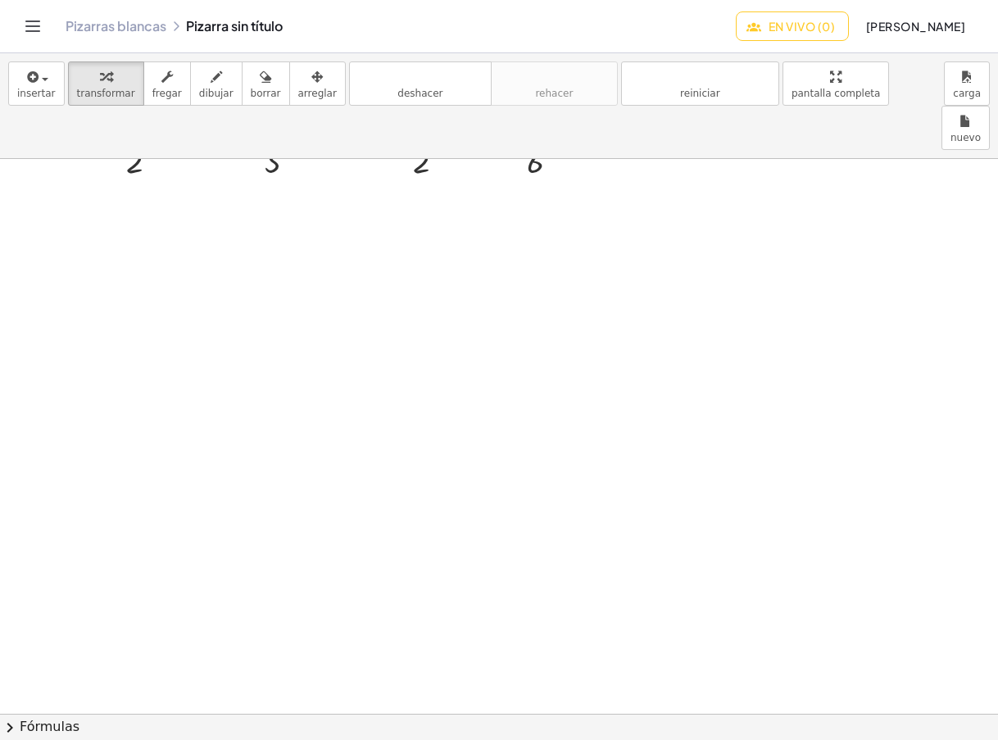
scroll to position [1253, 65]
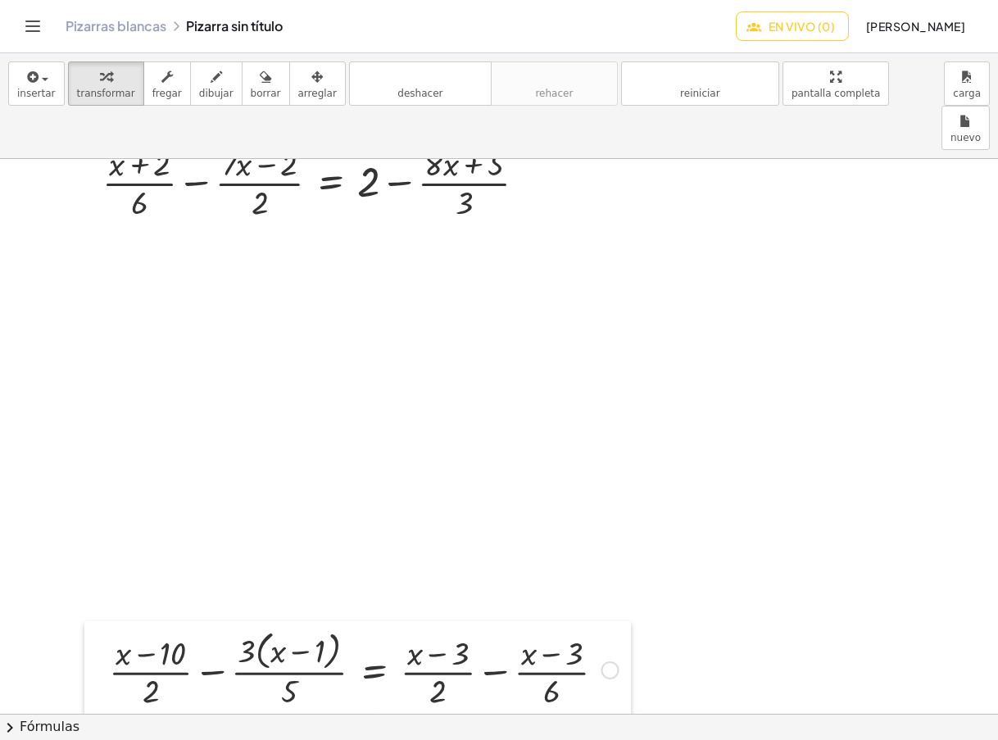
drag, startPoint x: 80, startPoint y: 405, endPoint x: 97, endPoint y: 659, distance: 254.6
click at [97, 659] on div at bounding box center [96, 668] width 25 height 95
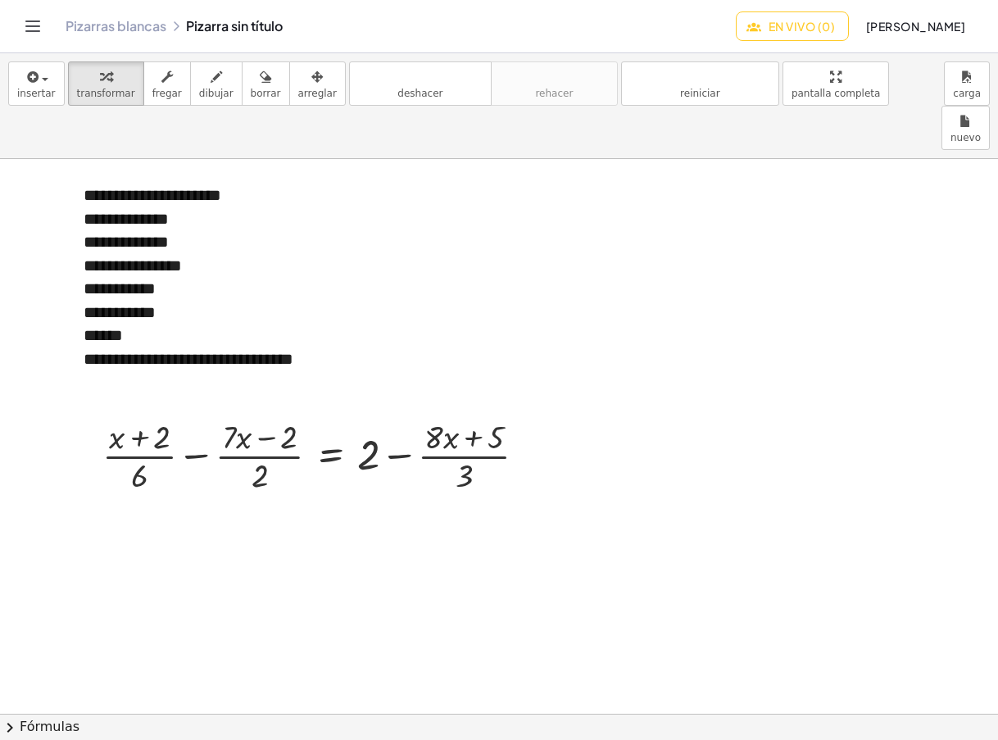
click at [147, 494] on div at bounding box center [630, 377] width 1390 height 2396
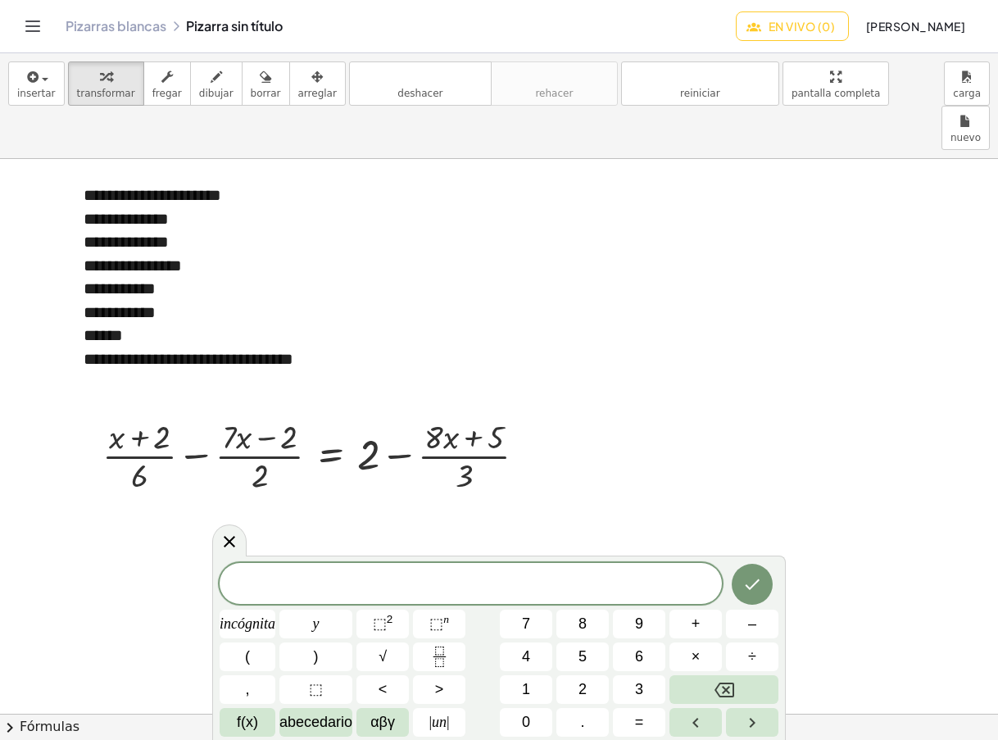
click at [147, 494] on div at bounding box center [630, 377] width 1390 height 2396
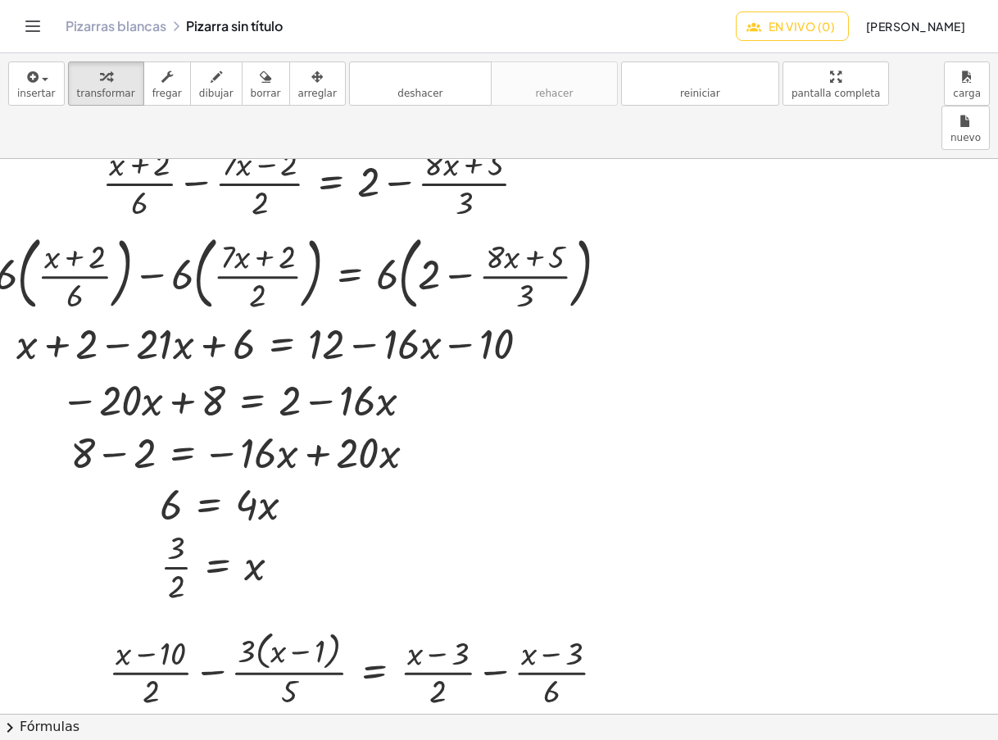
scroll to position [1390, 65]
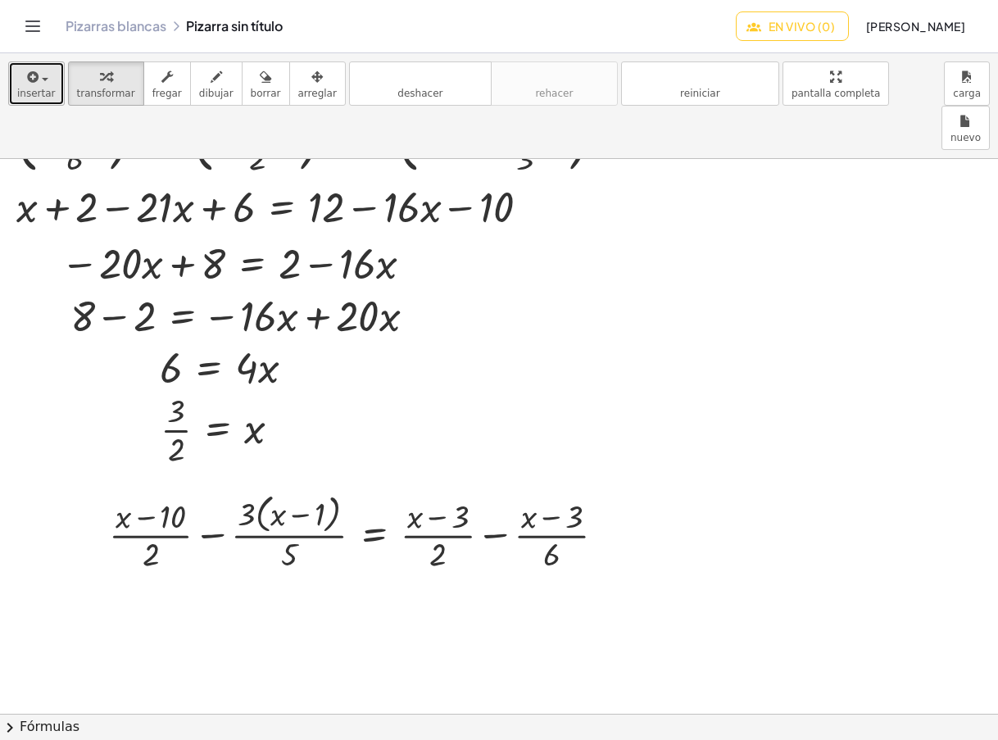
click at [48, 88] on font "insertar" at bounding box center [36, 93] width 39 height 11
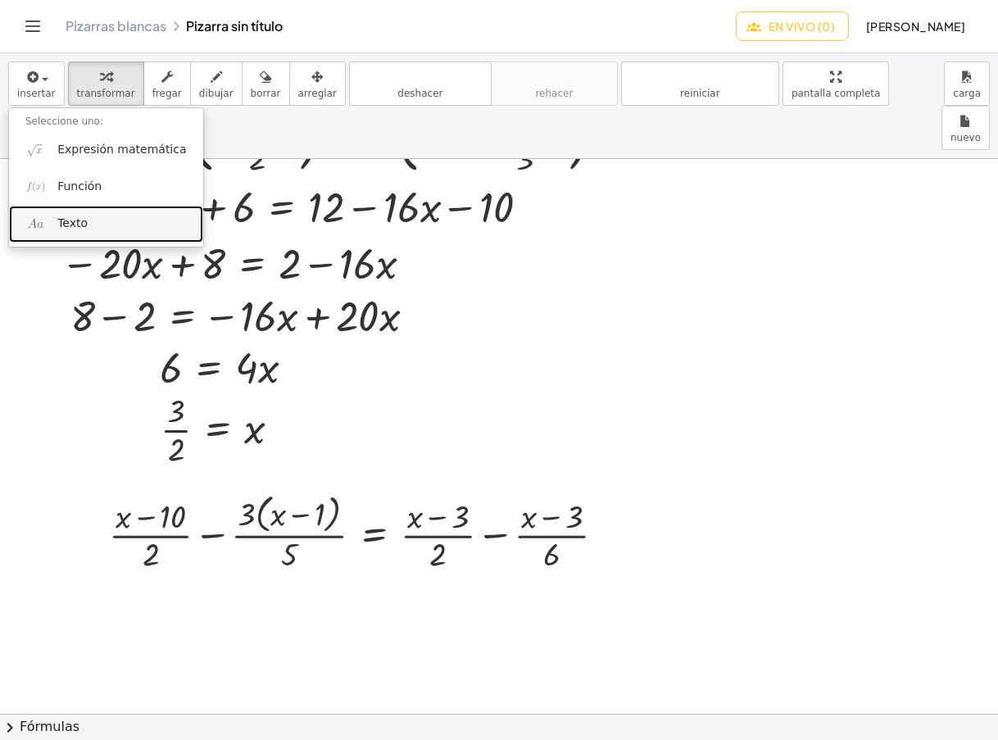
click at [67, 226] on font "Texto" at bounding box center [72, 222] width 30 height 13
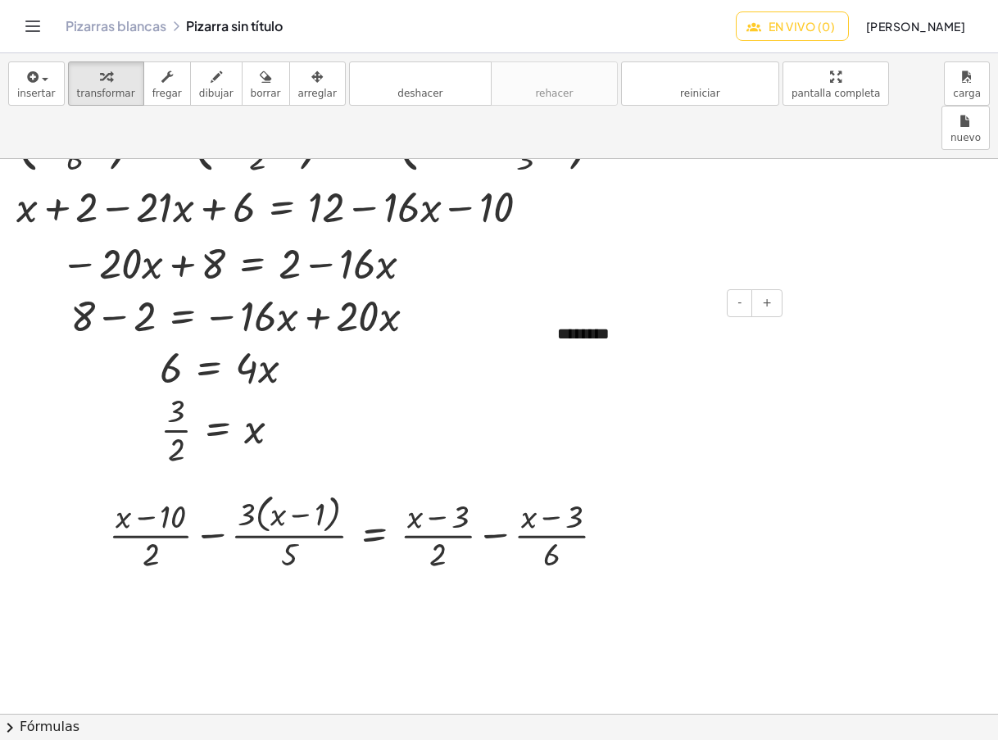
click at [554, 315] on div at bounding box center [549, 334] width 16 height 57
drag, startPoint x: 547, startPoint y: 313, endPoint x: 635, endPoint y: 508, distance: 213.8
click at [635, 508] on div at bounding box center [636, 529] width 16 height 57
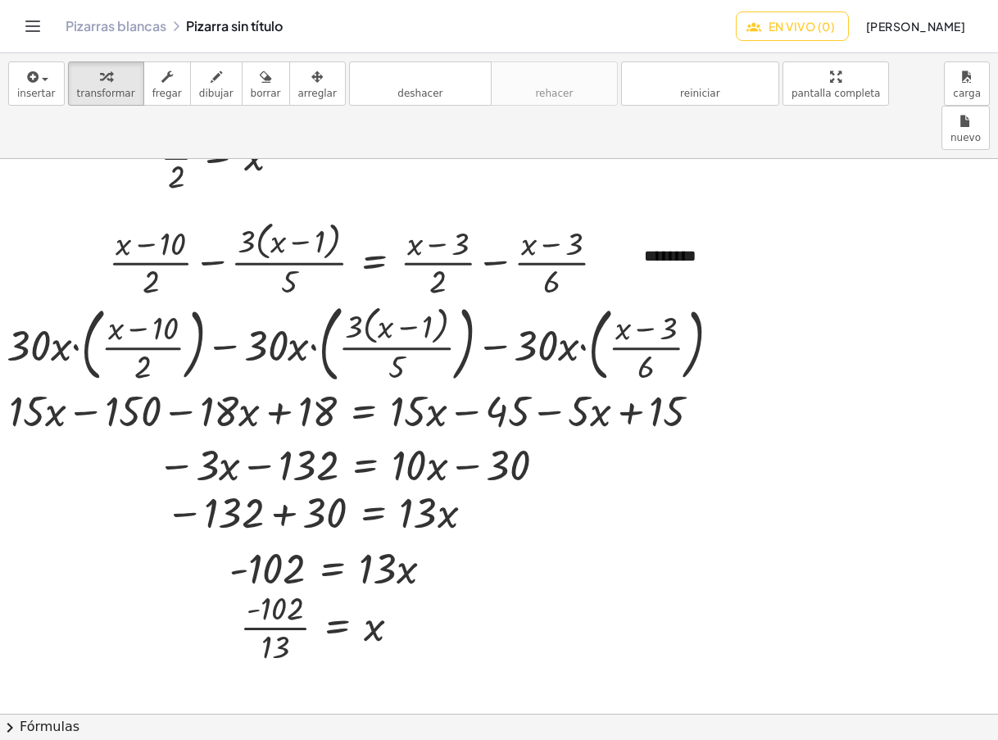
scroll to position [1936, 65]
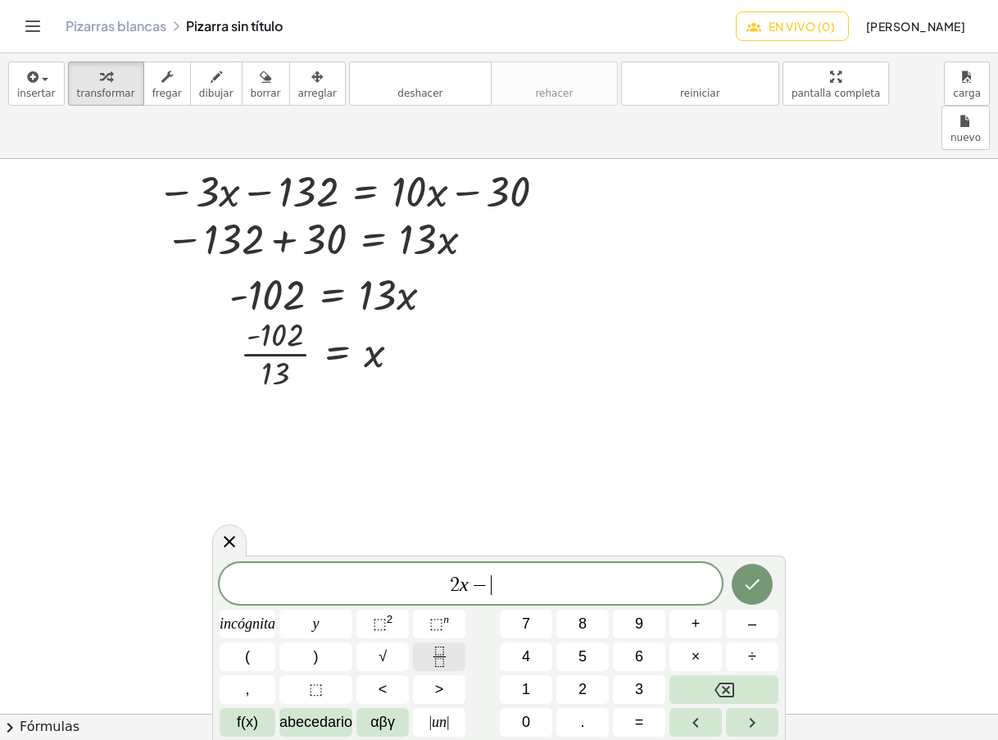
click at [442, 654] on icon "Fracción" at bounding box center [439, 657] width 20 height 20
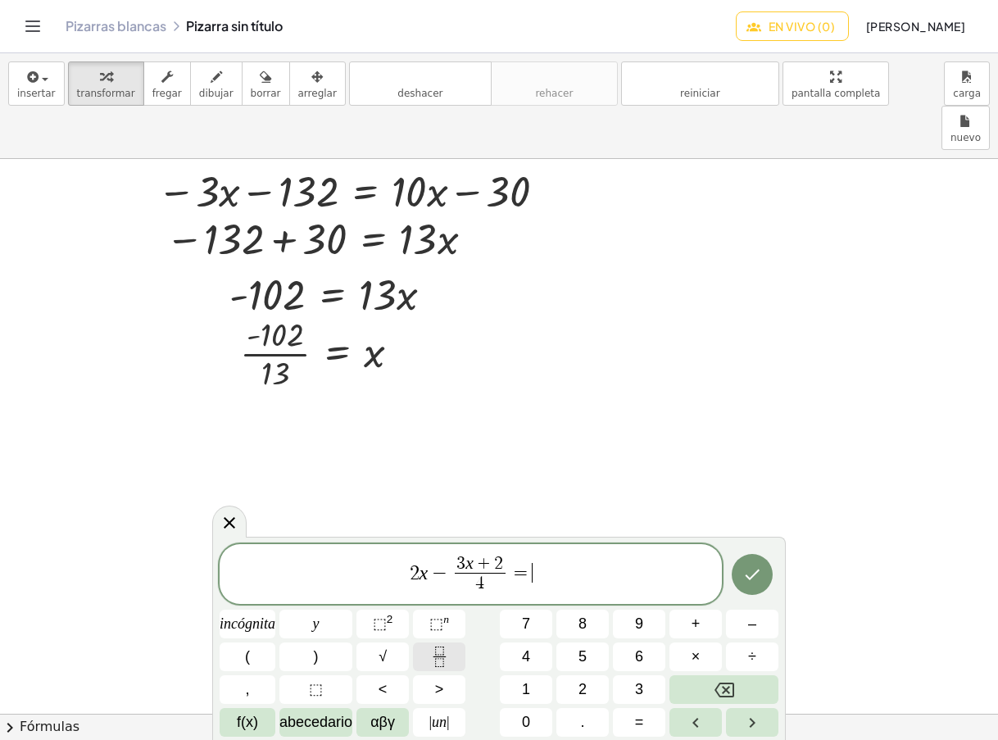
click at [442, 654] on icon "Fracción" at bounding box center [439, 657] width 20 height 20
click at [750, 567] on icon "Hecho" at bounding box center [752, 575] width 20 height 20
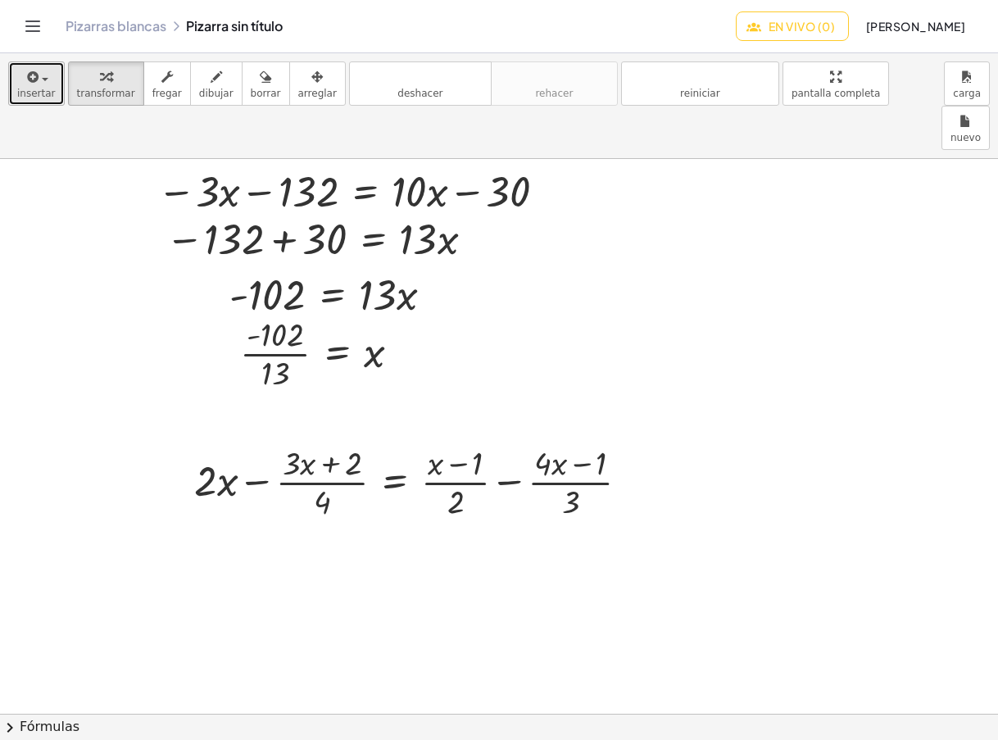
click at [42, 84] on div "button" at bounding box center [36, 76] width 39 height 20
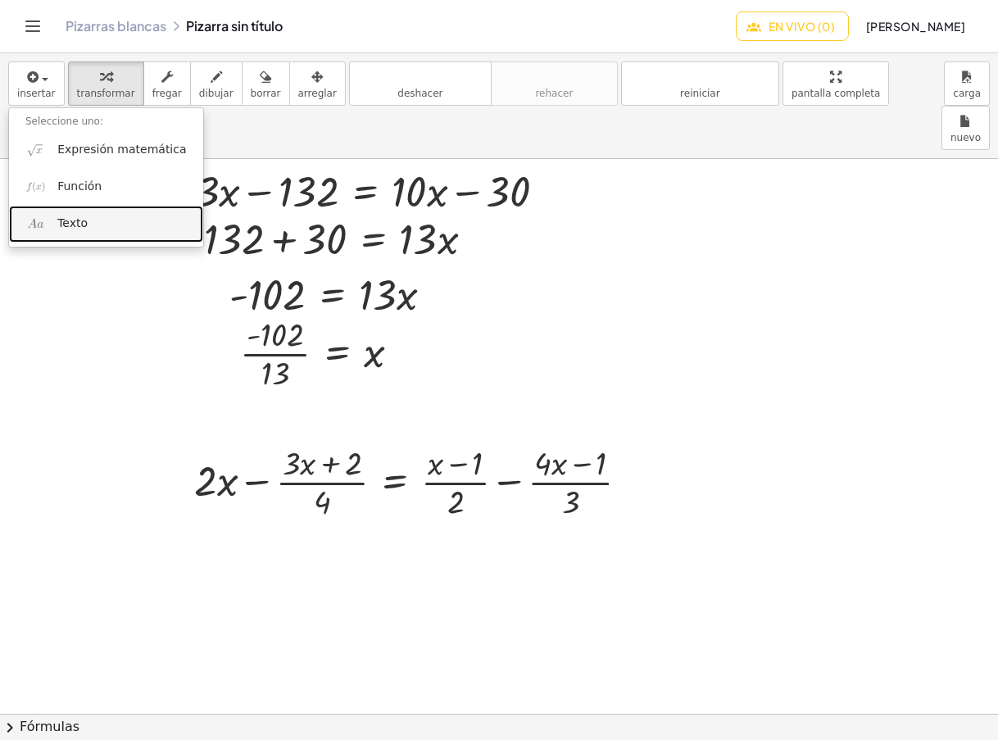
click at [78, 220] on font "Texto" at bounding box center [72, 222] width 30 height 13
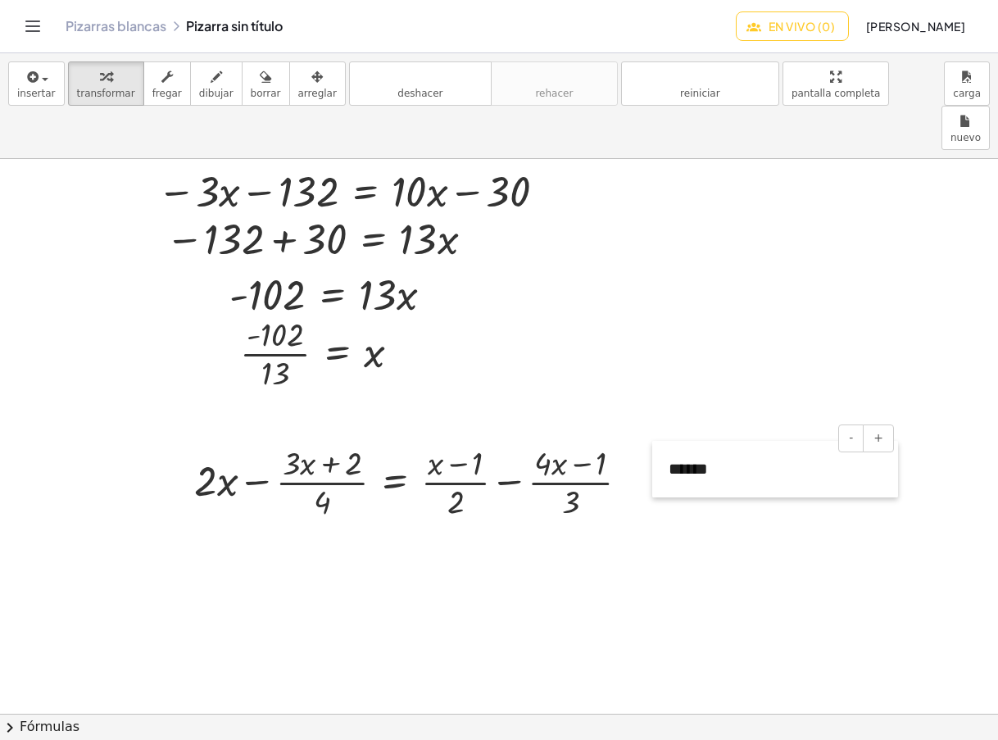
drag, startPoint x: 35, startPoint y: 608, endPoint x: 651, endPoint y: 448, distance: 635.8
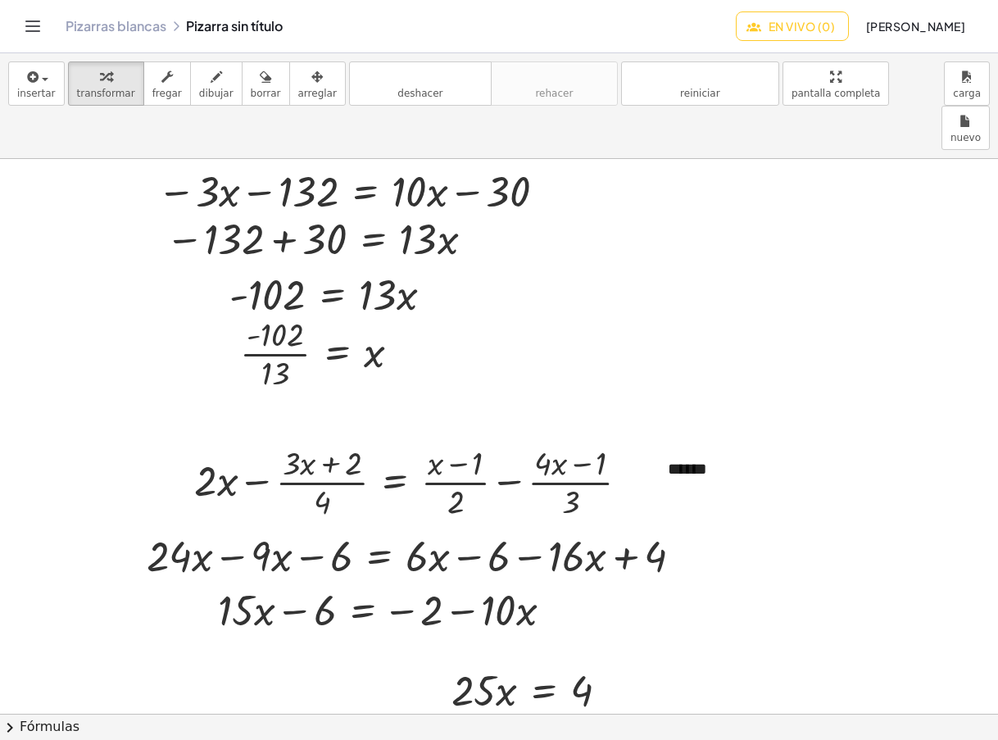
click at [835, 30] on font "En vivo (0)" at bounding box center [802, 26] width 66 height 15
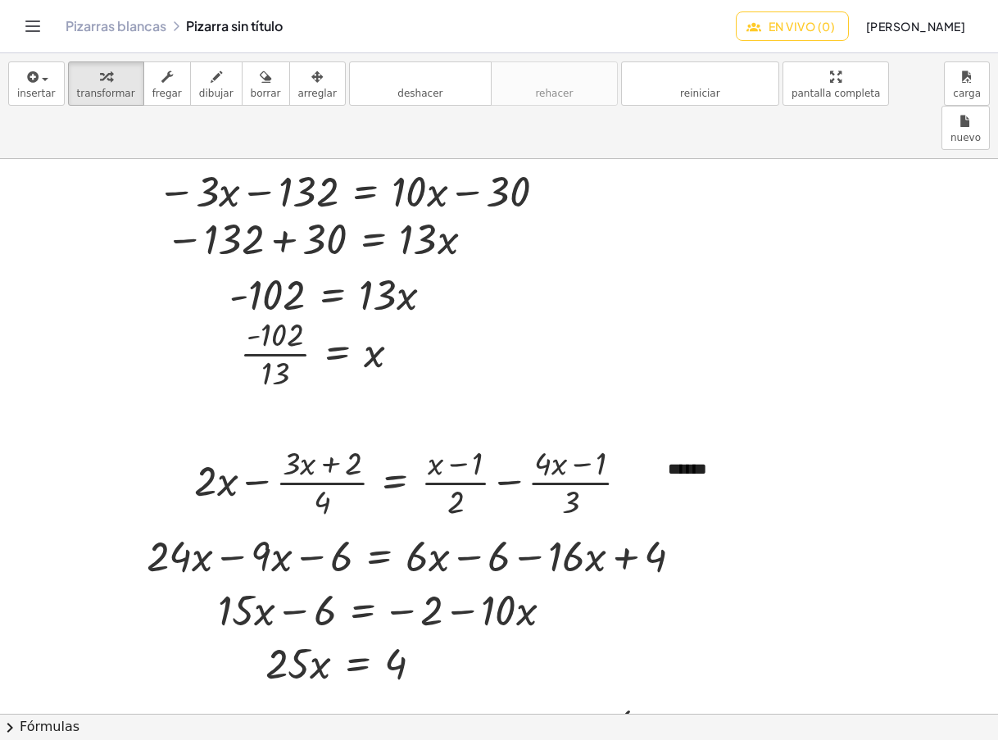
scroll to position [2072, 65]
